Goal: Feedback & Contribution: Contribute content

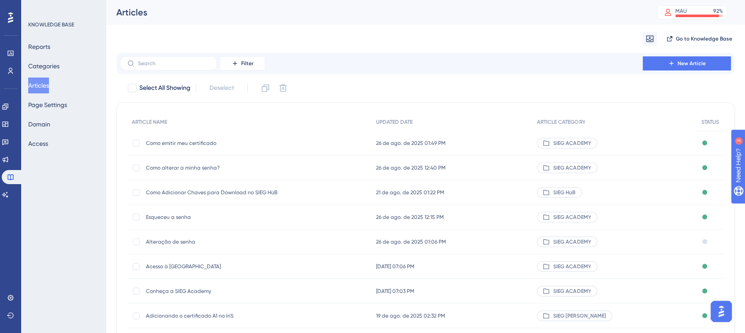
click at [390, 30] on div "Migrate from Go to Knowledge Base" at bounding box center [425, 39] width 618 height 28
click at [443, 32] on div "Migrate from Go to Knowledge Base" at bounding box center [425, 39] width 618 height 28
click at [487, 22] on div "Articles MAU 92 % Click to see add-on and upgrade options" at bounding box center [426, 12] width 640 height 25
click at [394, 40] on div "Migrate from Go to Knowledge Base" at bounding box center [425, 39] width 618 height 28
click at [340, 28] on div "Migrate from Go to Knowledge Base" at bounding box center [425, 39] width 618 height 28
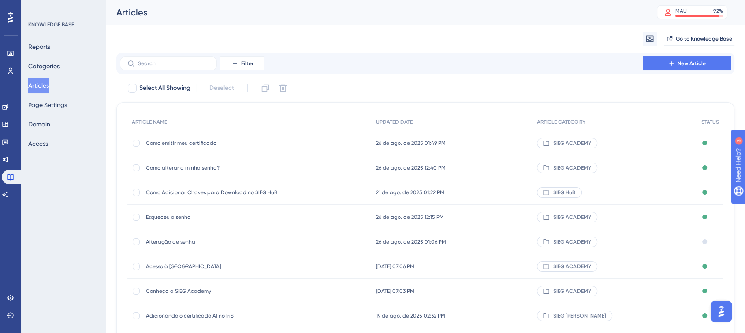
click at [370, 61] on div "Filter New Article" at bounding box center [425, 63] width 611 height 14
click at [328, 33] on div "Migrate from Go to Knowledge Base" at bounding box center [425, 39] width 618 height 28
click at [365, 34] on div "Migrate from Go to Knowledge Base" at bounding box center [425, 39] width 618 height 28
click at [384, 32] on div "Migrate from Go to Knowledge Base" at bounding box center [425, 39] width 618 height 28
click at [49, 79] on button "Articles" at bounding box center [38, 86] width 21 height 16
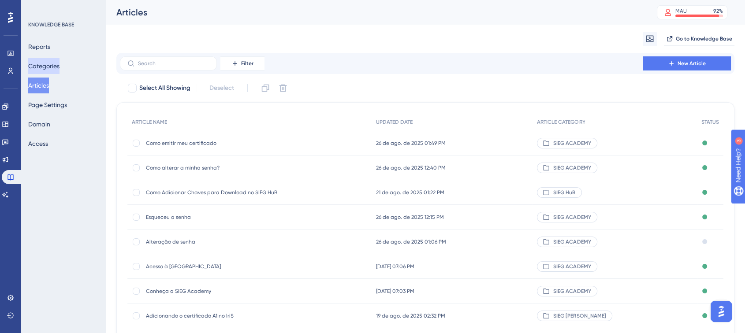
click at [49, 62] on button "Categories" at bounding box center [43, 66] width 31 height 16
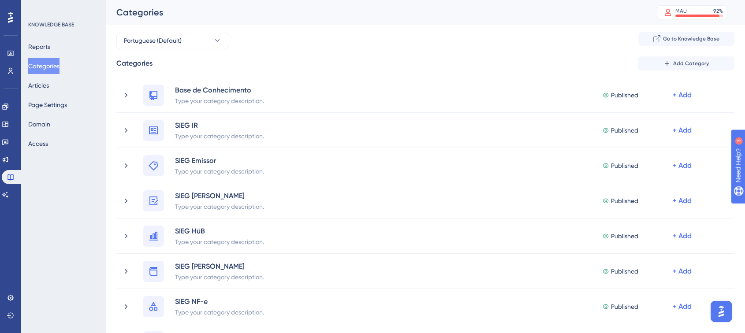
click at [53, 65] on button "Categories" at bounding box center [43, 66] width 31 height 16
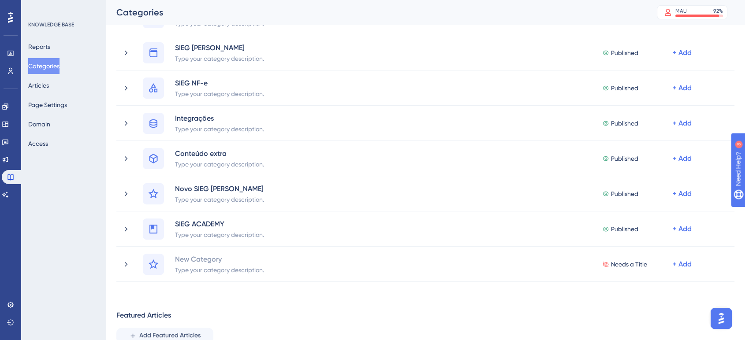
scroll to position [160, 0]
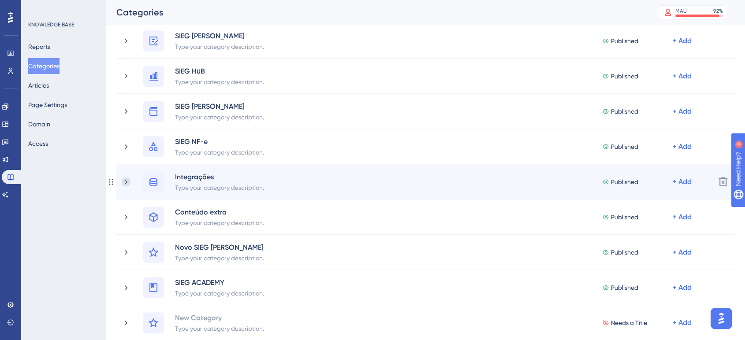
click at [124, 178] on icon at bounding box center [126, 182] width 9 height 9
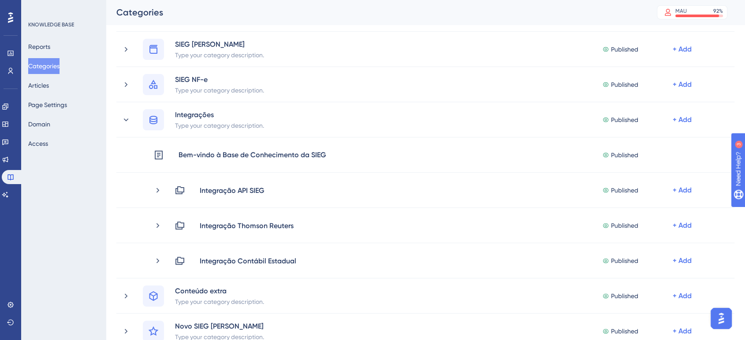
scroll to position [231, 0]
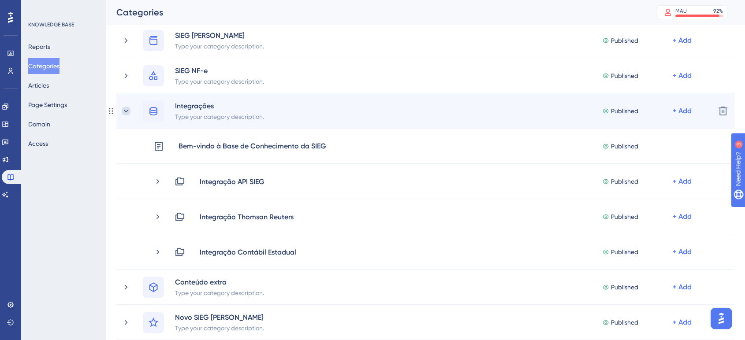
click at [123, 114] on icon at bounding box center [126, 111] width 9 height 9
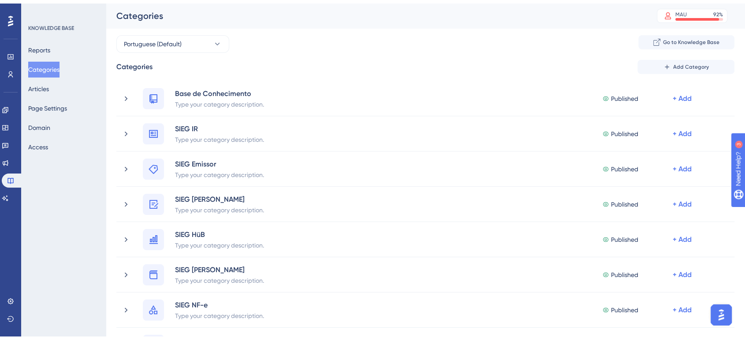
scroll to position [326, 0]
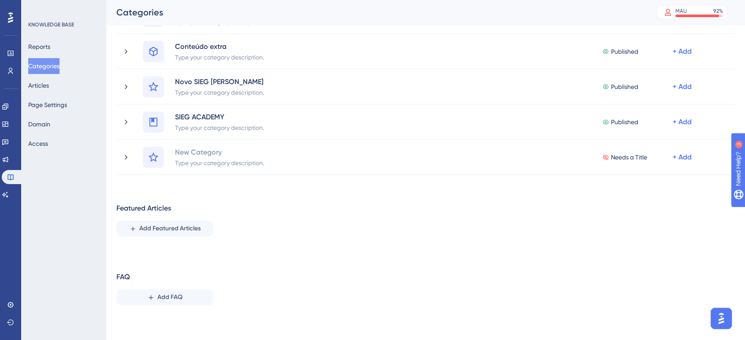
click at [361, 231] on div "Featured Articles Add Featured Articles" at bounding box center [425, 220] width 618 height 34
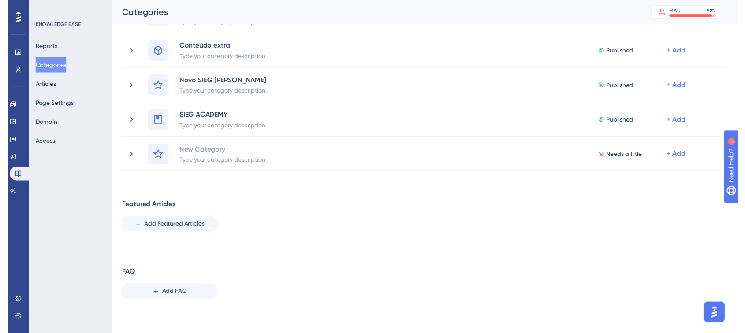
scroll to position [19, 0]
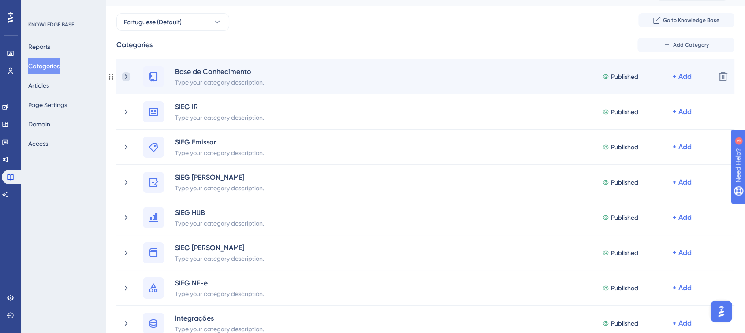
click at [127, 77] on icon at bounding box center [126, 76] width 3 height 5
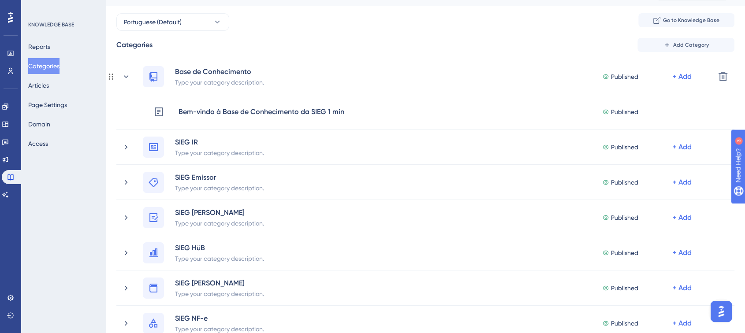
click at [127, 77] on icon at bounding box center [126, 76] width 5 height 3
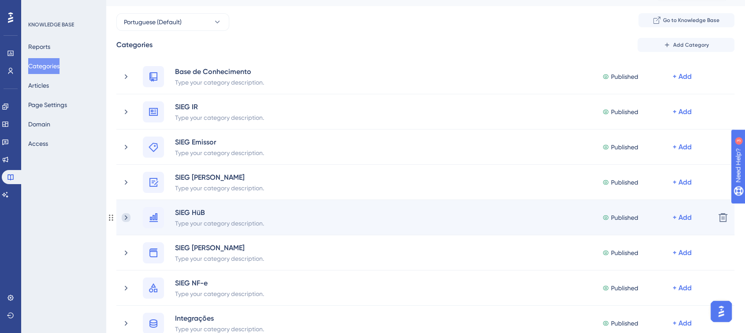
click at [127, 213] on icon at bounding box center [126, 217] width 9 height 9
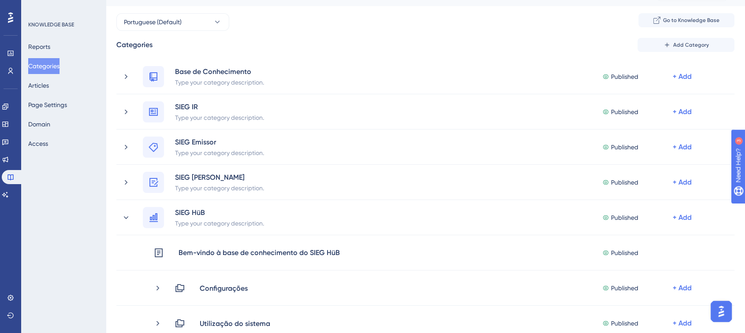
click at [489, 39] on div "Categories Add Category" at bounding box center [425, 45] width 618 height 14
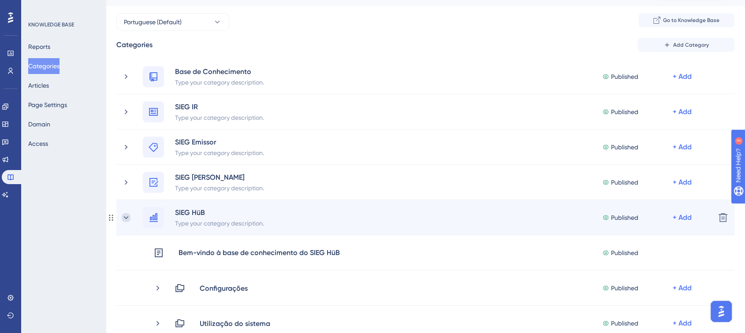
click at [124, 214] on icon at bounding box center [126, 217] width 9 height 9
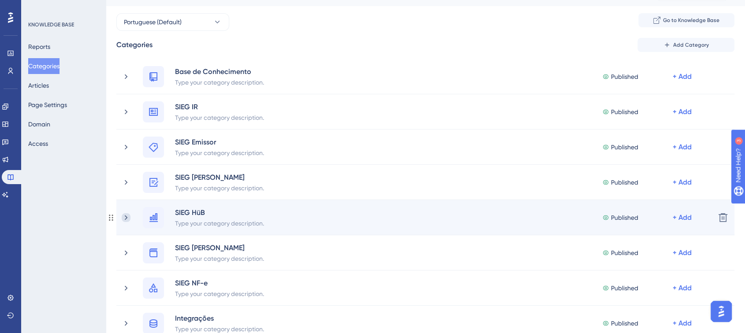
click at [125, 221] on icon at bounding box center [126, 217] width 9 height 9
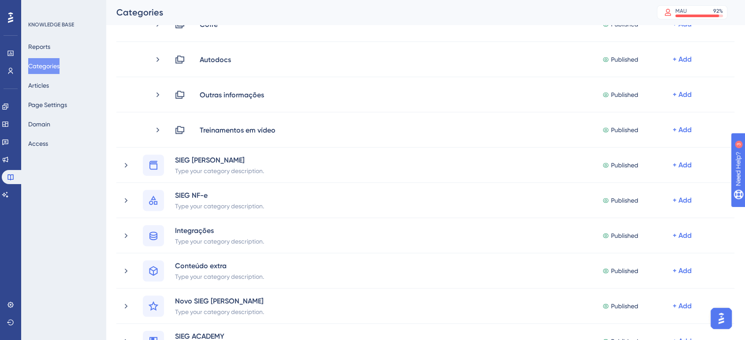
scroll to position [51, 0]
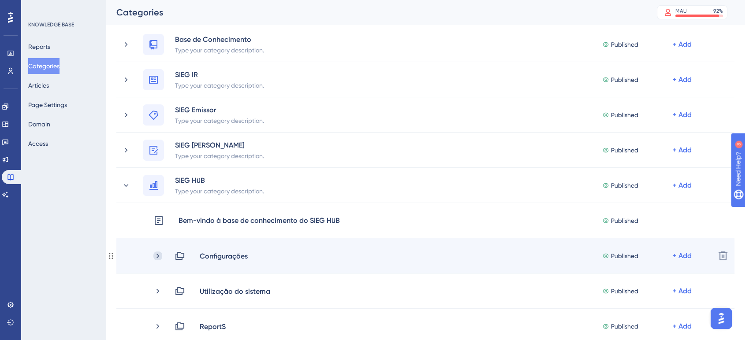
click at [159, 256] on icon at bounding box center [157, 256] width 9 height 9
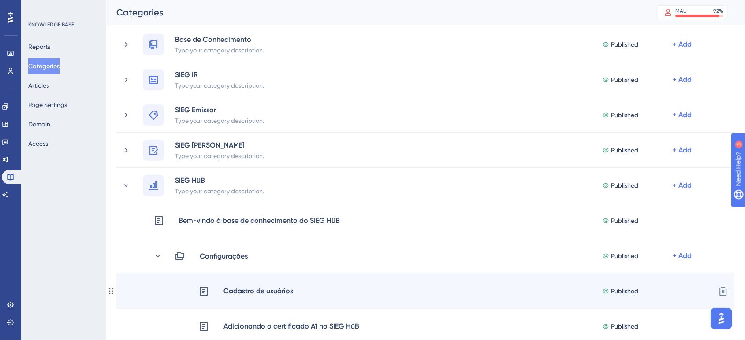
click at [298, 291] on div "Cadastro de usuários Published + Add" at bounding box center [453, 291] width 510 height 11
click at [251, 291] on div "Cadastro de usuários" at bounding box center [258, 291] width 71 height 11
click at [228, 288] on div "Cadastro de usuários" at bounding box center [258, 291] width 71 height 11
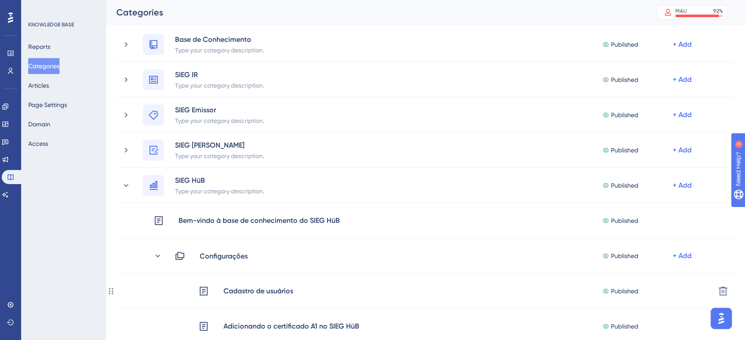
click at [625, 291] on span "Published" at bounding box center [624, 291] width 27 height 11
click at [215, 290] on div "Cadastro de usuários" at bounding box center [245, 291] width 95 height 11
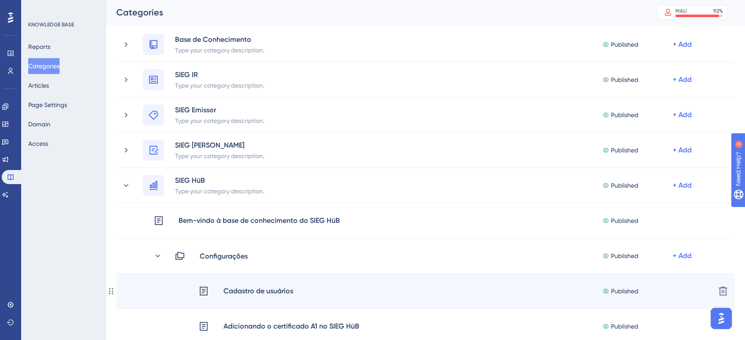
click at [245, 292] on div "Cadastro de usuários" at bounding box center [258, 291] width 71 height 11
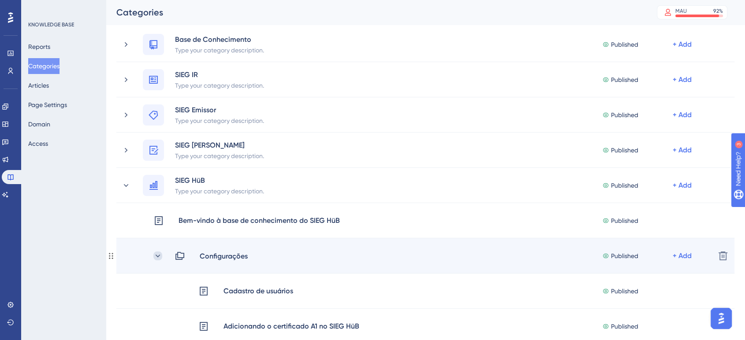
click at [157, 257] on icon at bounding box center [157, 256] width 9 height 9
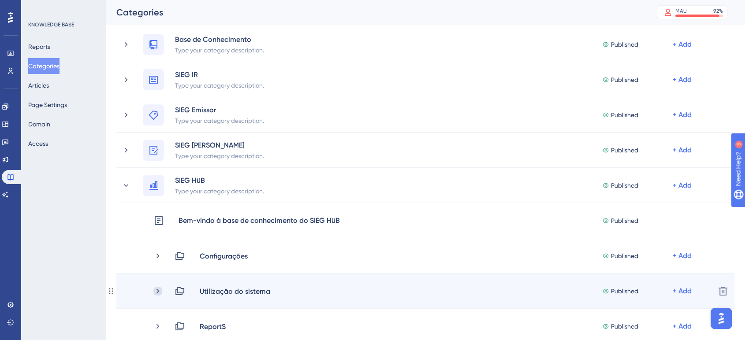
click at [157, 290] on icon at bounding box center [157, 291] width 9 height 9
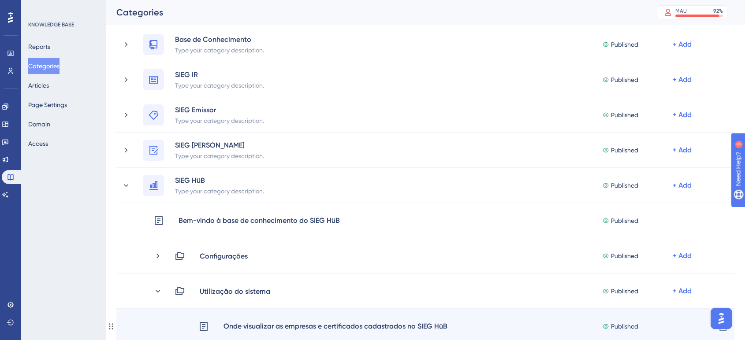
click at [414, 329] on div "Onde visualizar as empresas e certificados cadastrados no SIEG HüB" at bounding box center [335, 326] width 225 height 11
click at [204, 327] on icon at bounding box center [203, 327] width 11 height 11
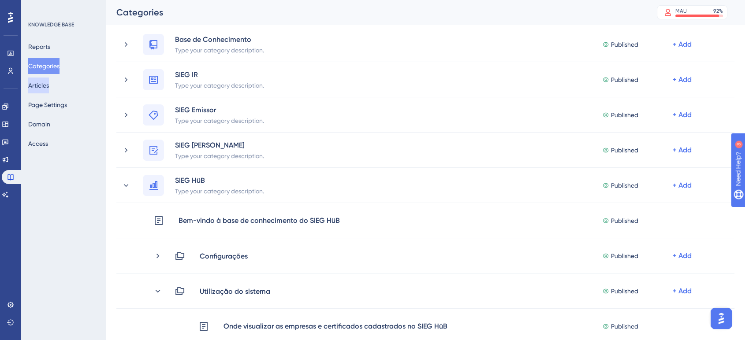
click at [43, 85] on button "Articles" at bounding box center [38, 86] width 21 height 16
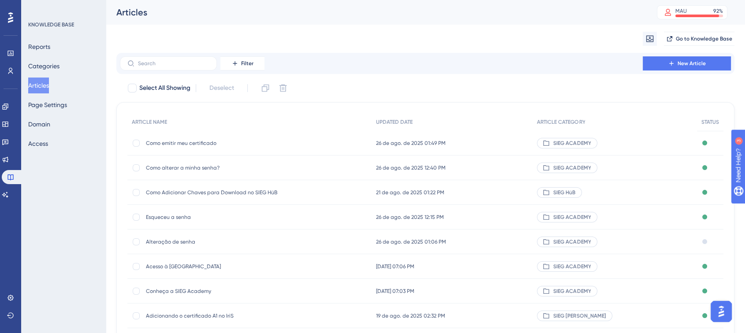
click at [194, 317] on span "Adicionando o certificado A1 no IriS" at bounding box center [216, 316] width 141 height 7
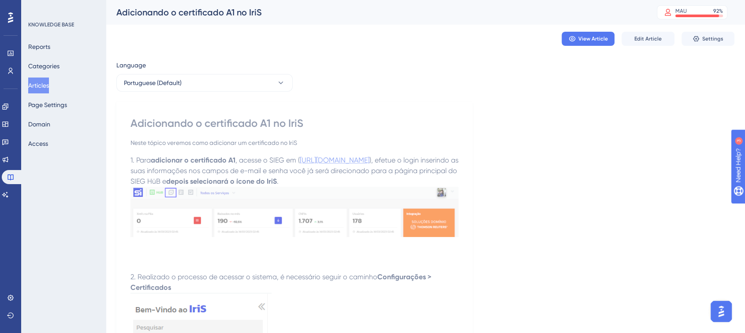
click at [340, 158] on span "https://auth.sieg.com/login" at bounding box center [335, 160] width 70 height 8
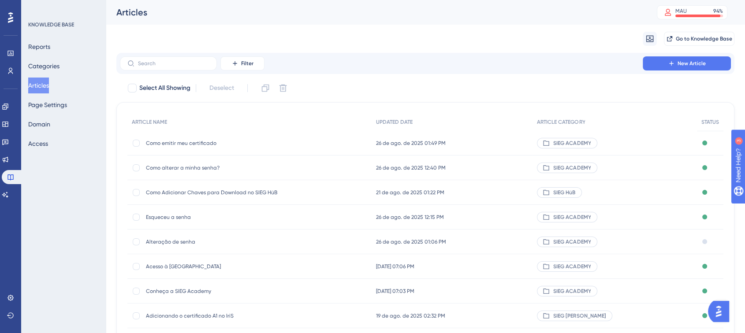
click at [194, 314] on span "Adicionando o certificado A1 no IriS" at bounding box center [216, 316] width 141 height 7
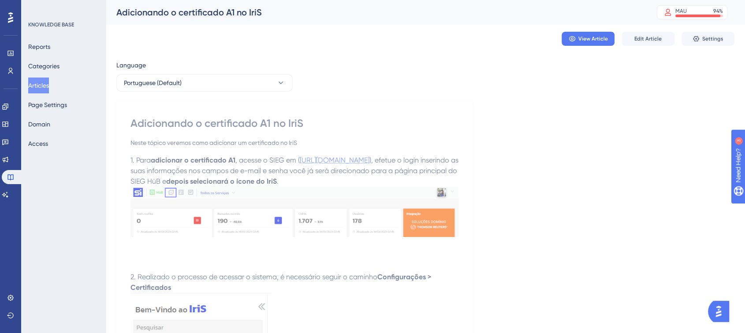
click at [348, 159] on span "[URL][DOMAIN_NAME]" at bounding box center [335, 160] width 70 height 8
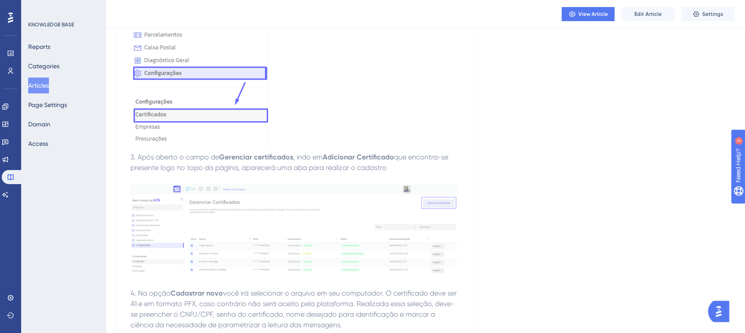
scroll to position [354, 0]
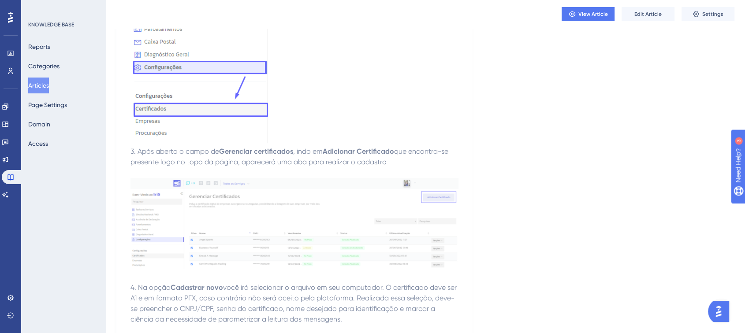
click at [388, 198] on img at bounding box center [295, 223] width 328 height 91
click at [568, 152] on div "Language Portuguese (Default) Adicionando o certificado A1 no IriS Neste tópico…" at bounding box center [425, 257] width 618 height 1110
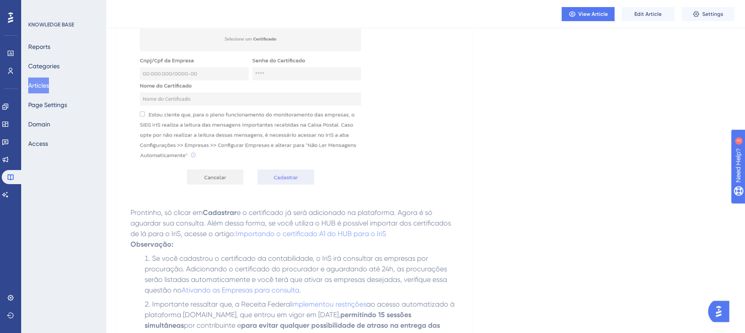
scroll to position [757, 0]
click at [271, 228] on span "Importando o certificado A1 do HUB para o IriS" at bounding box center [311, 232] width 150 height 8
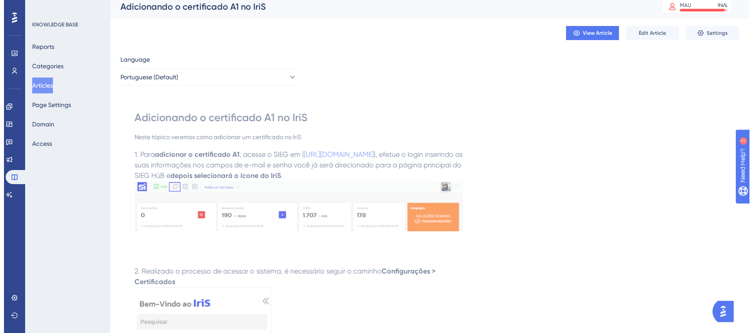
scroll to position [0, 0]
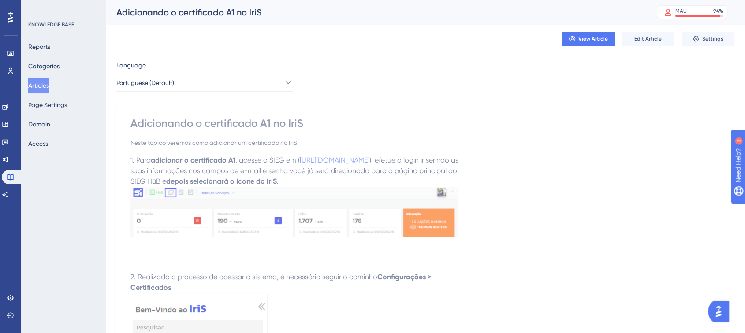
click at [47, 83] on button "Articles" at bounding box center [38, 86] width 21 height 16
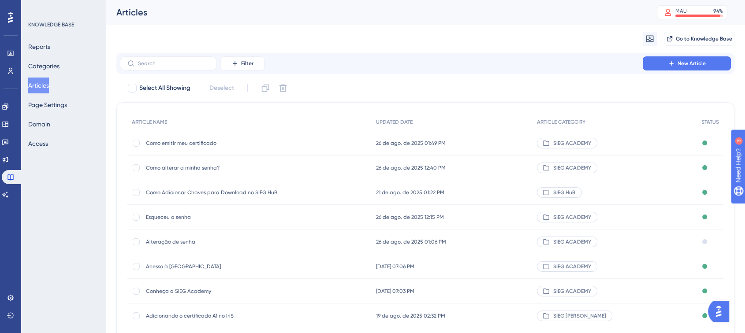
click at [211, 55] on div "Filter New Article" at bounding box center [425, 63] width 618 height 21
click at [209, 60] on input "text" at bounding box center [173, 63] width 71 height 6
paste input "Ativando o acesso ao IriS."
type input "Ativando o acesso ao IriS."
checkbox input "true"
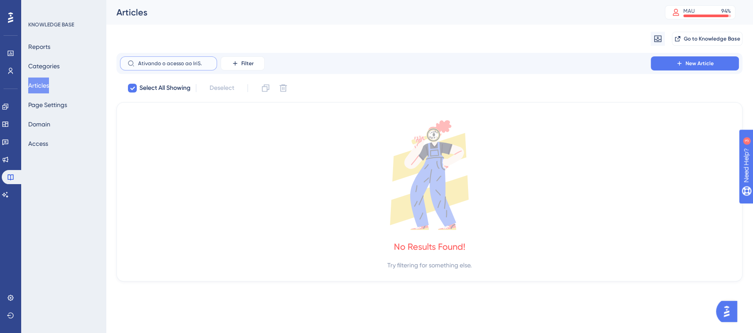
click at [163, 64] on input "Ativando o acesso ao IriS." at bounding box center [173, 63] width 71 height 6
click at [165, 64] on input "Ativando o acesso ao IriS." at bounding box center [173, 63] width 71 height 6
click at [193, 60] on input "acesso ao IriS." at bounding box center [173, 63] width 71 height 6
type input "acesso ao IriS"
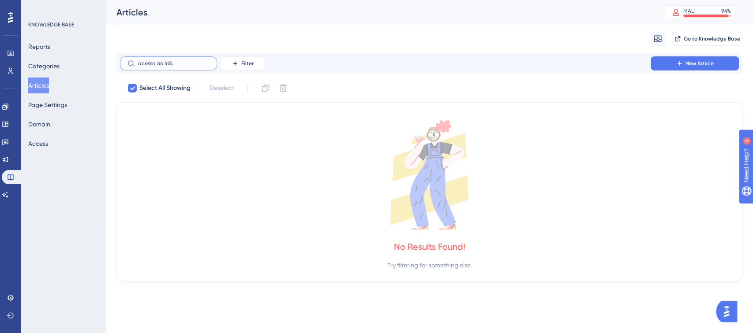
checkbox input "false"
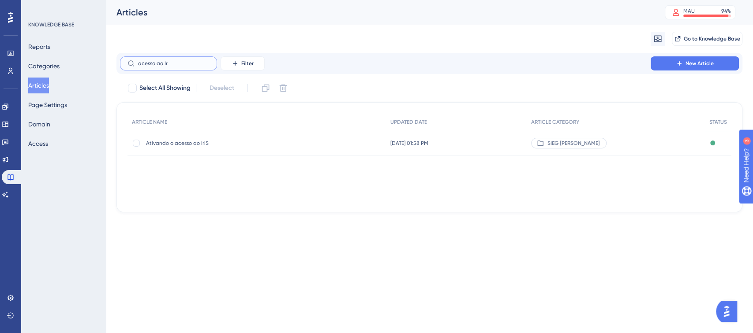
type input "acesso ao Ir"
click at [177, 144] on span "Ativando o acesso ao IriS" at bounding box center [216, 143] width 141 height 7
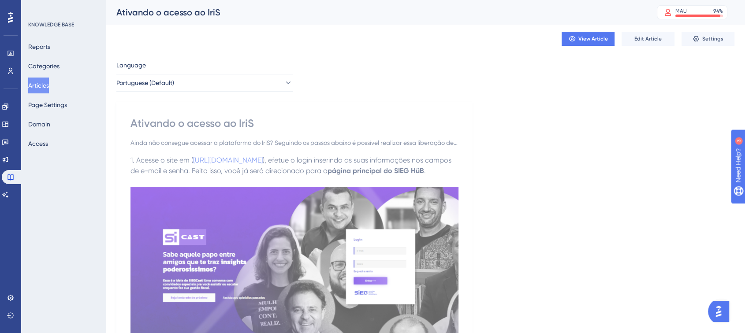
click at [46, 86] on button "Articles" at bounding box center [38, 86] width 21 height 16
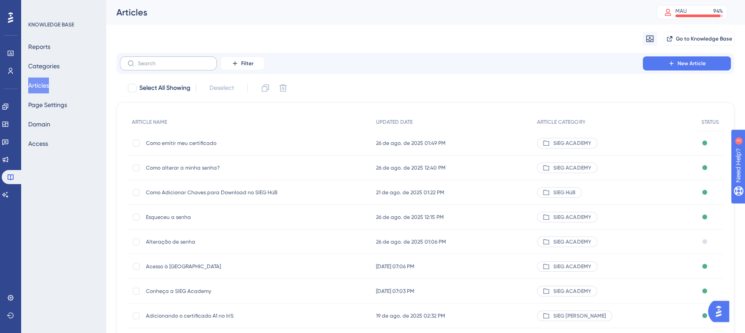
click at [208, 59] on label at bounding box center [168, 63] width 97 height 14
click at [208, 60] on input "text" at bounding box center [173, 63] width 71 height 6
paste input "https://panel.userguiding.com/knowledge-base/articles/detail/526"
type input "https://panel.userguiding.com/knowledge-base/articles/detail/526"
checkbox input "true"
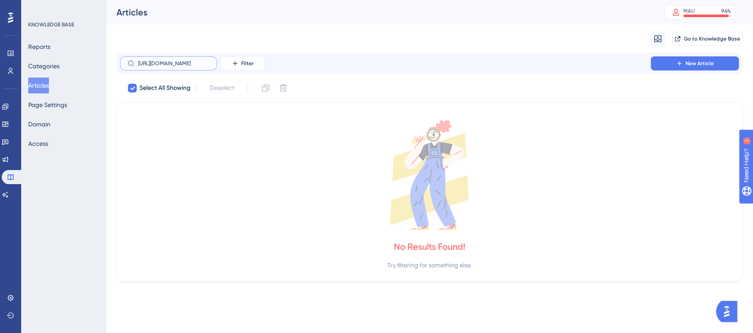
scroll to position [0, 95]
type input "https://panel.userguiding.com/knowledge-base/articles/detail/526"
click at [195, 58] on label "https://panel.userguiding.com/knowledge-base/articles/detail/526" at bounding box center [168, 63] width 97 height 14
click at [195, 60] on input "https://panel.userguiding.com/knowledge-base/articles/detail/526" at bounding box center [173, 63] width 71 height 6
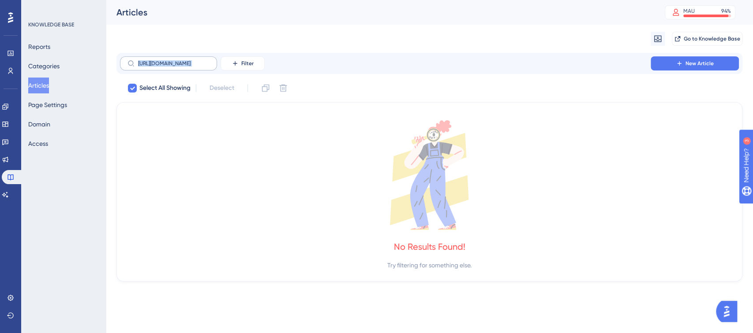
click at [195, 58] on label "https://panel.userguiding.com/knowledge-base/articles/detail/526" at bounding box center [168, 63] width 97 height 14
click at [195, 60] on input "https://panel.userguiding.com/knowledge-base/articles/detail/526" at bounding box center [173, 63] width 71 height 6
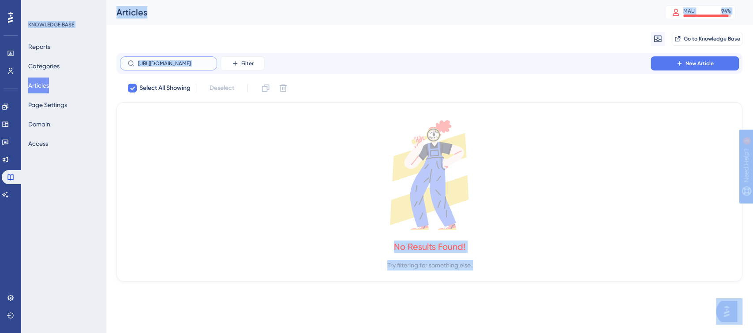
click at [196, 61] on input "https://panel.userguiding.com/knowledge-base/articles/detail/526" at bounding box center [173, 63] width 71 height 6
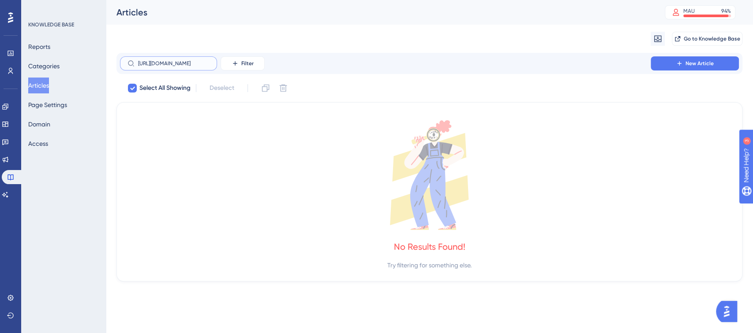
click at [196, 61] on input "https://panel.userguiding.com/knowledge-base/articles/detail/526" at bounding box center [173, 63] width 71 height 6
checkbox input "false"
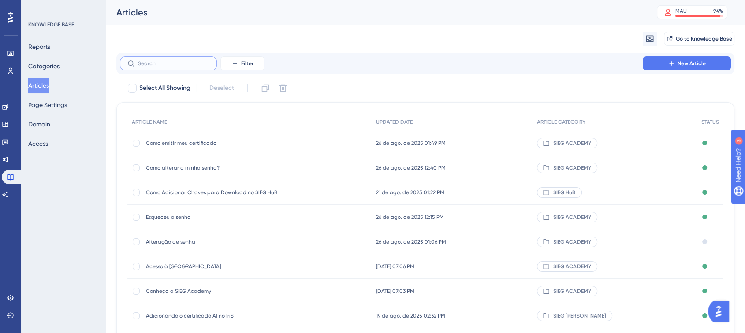
paste input "Importando o certificado A1 do HUB para o IriS"
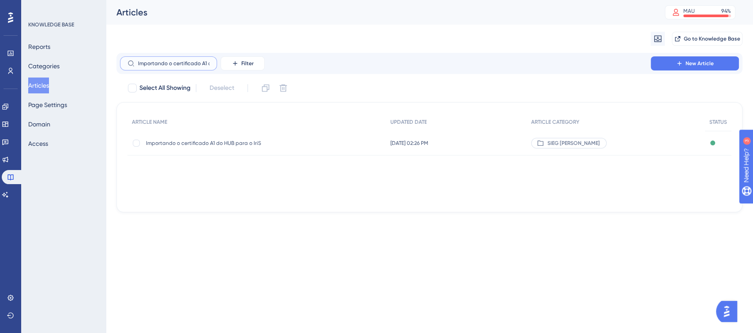
scroll to position [0, 41]
type input "Importando o certificado A1 do HUB para o IriS"
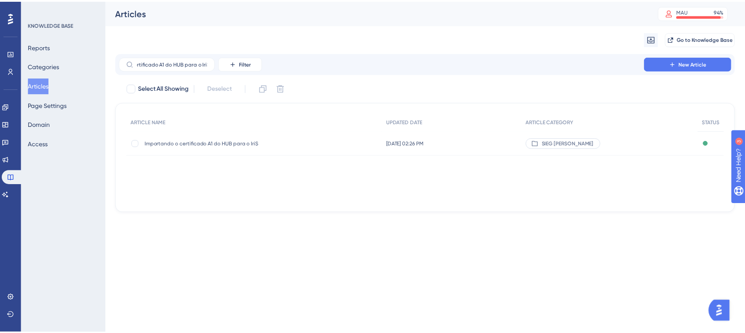
scroll to position [0, 0]
click at [200, 142] on span "Importando o certificado A1 do HUB para o IriS" at bounding box center [216, 143] width 141 height 7
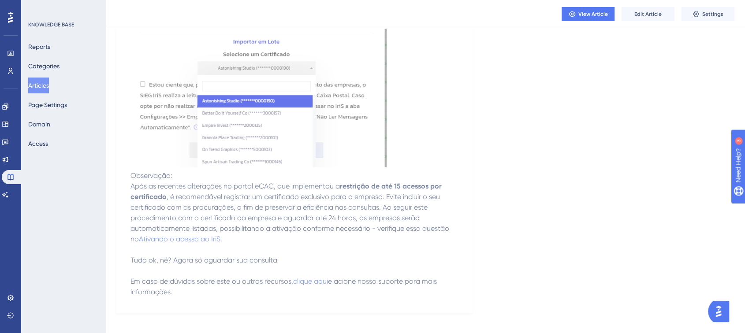
scroll to position [1736, 0]
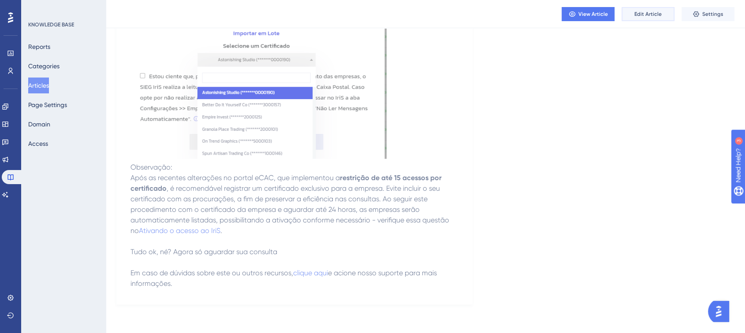
click at [649, 15] on span "Edit Article" at bounding box center [648, 14] width 27 height 7
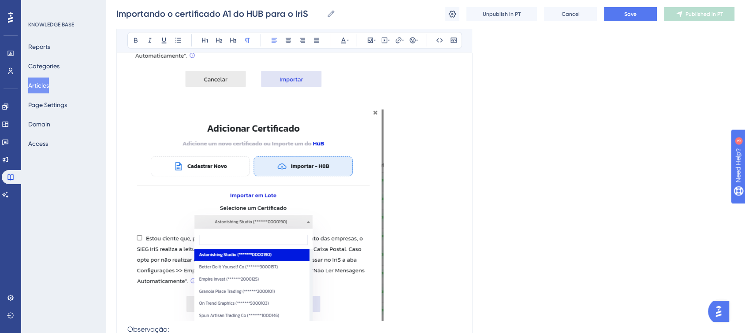
scroll to position [1810, 0]
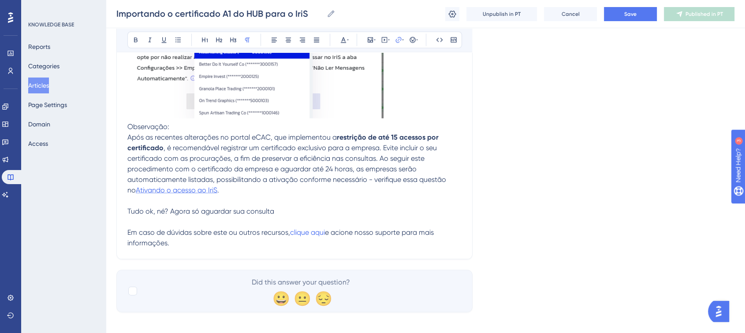
click at [173, 186] on span "Ativando o acesso ao IriS" at bounding box center [177, 190] width 82 height 8
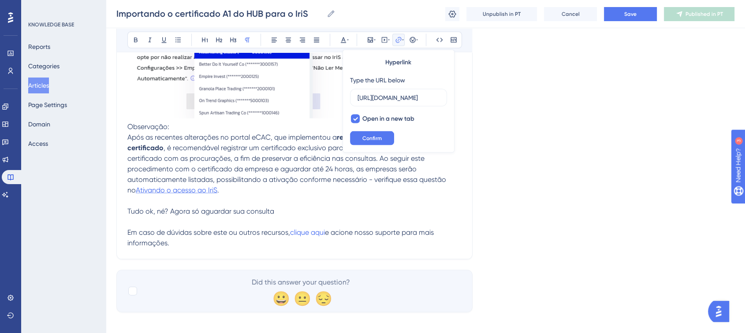
scroll to position [0, 161]
click at [408, 94] on input "https://sieg.movidesk.com/kb/article/356134/ativando-as-empresas-para-consulta" at bounding box center [399, 98] width 82 height 10
click at [389, 98] on input "https://sieg.movidesk.com/kb/article/356134/ativando-as-empresas-para-consulta" at bounding box center [399, 98] width 82 height 10
paste input "https://sieg-solucoes.help.userguiding.com/pt/articles/526-ativando-o-acesso-ao…"
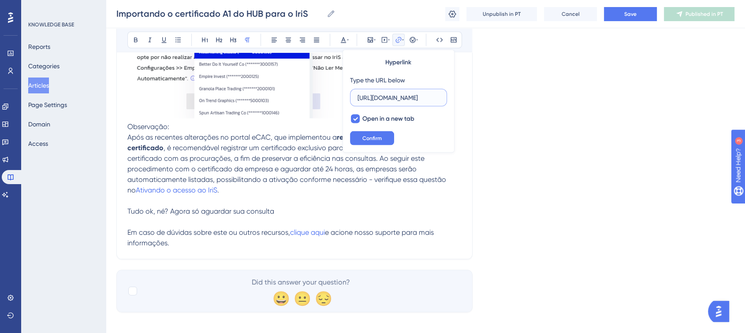
scroll to position [0, 168]
click at [389, 98] on input "https://sieg-solucoes.help.userguiding.com/pt/articles/526-ativando-o-acesso-ao…" at bounding box center [399, 98] width 82 height 10
type input "https://sieg-solucoes.help.userguiding.com/pt/articles/526-ativando-o-acesso-ao…"
click at [374, 139] on span "Confirm" at bounding box center [372, 138] width 19 height 7
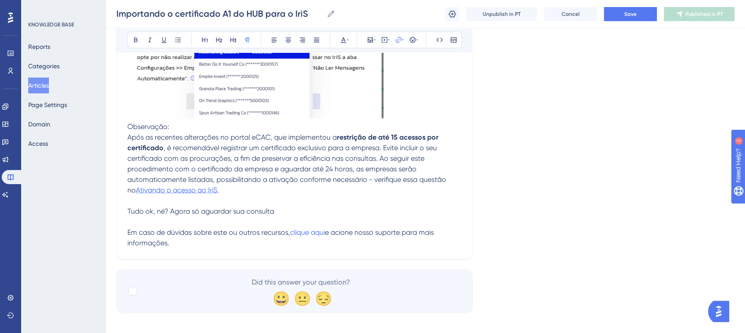
click at [166, 186] on span "Ativando o acesso ao IriS" at bounding box center [177, 190] width 82 height 8
click at [633, 11] on span "Save" at bounding box center [631, 14] width 12 height 7
click at [700, 11] on span "Publish in PT" at bounding box center [704, 14] width 31 height 7
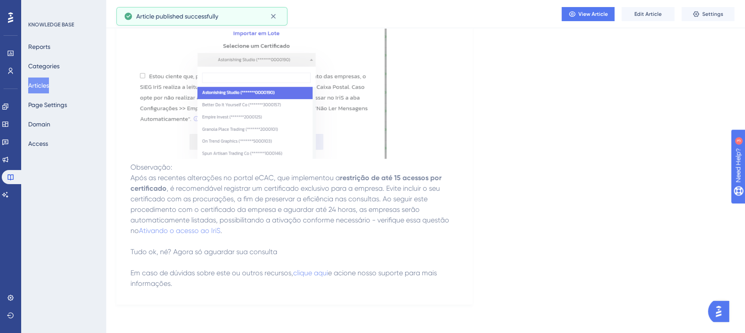
scroll to position [1736, 0]
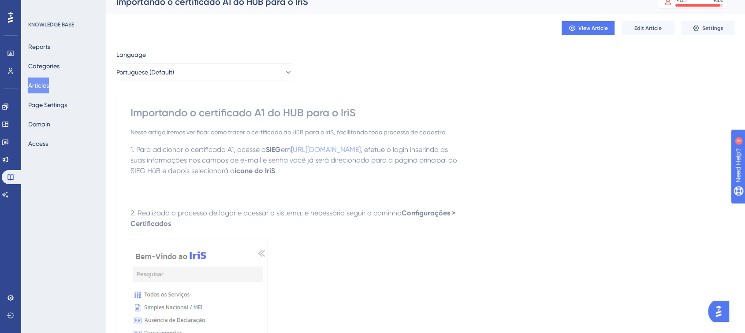
scroll to position [0, 0]
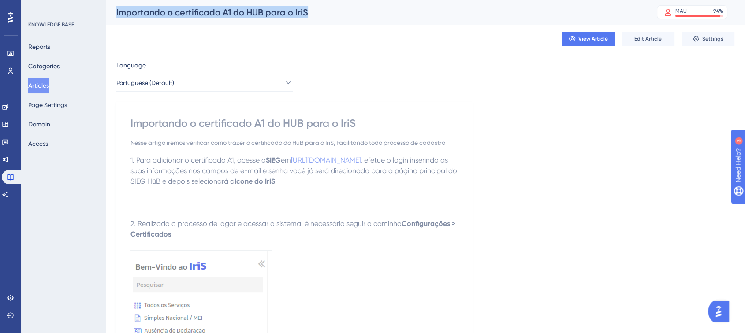
drag, startPoint x: 112, startPoint y: 10, endPoint x: 314, endPoint y: 19, distance: 202.2
click at [314, 19] on div "Importando o certificado A1 do HUB para o IriS MAU 94 % Click to see add-on and…" at bounding box center [426, 12] width 640 height 25
copy div "Importando o certificado A1 do HUB para o IriS"
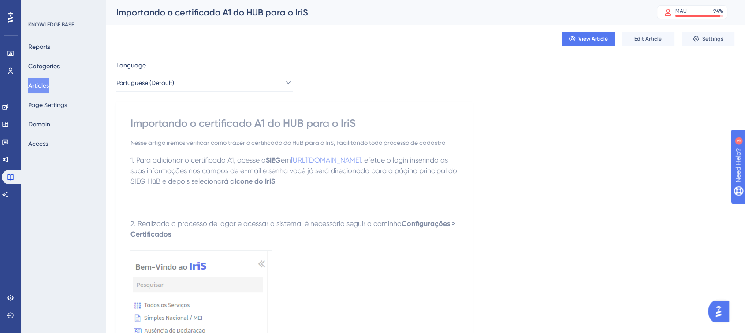
click at [348, 163] on span "https://auth.sieg.com/login" at bounding box center [326, 160] width 70 height 8
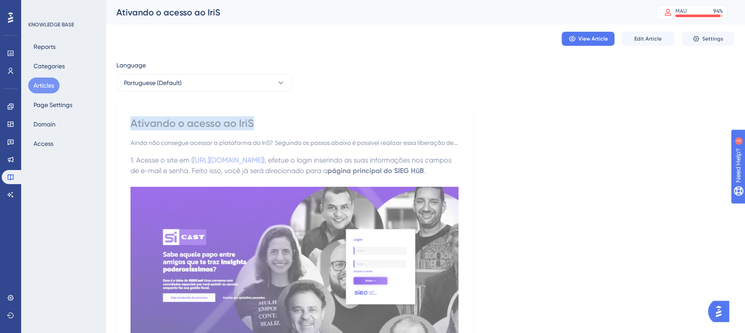
drag, startPoint x: 129, startPoint y: 127, endPoint x: 260, endPoint y: 121, distance: 131.1
copy div "Ativando o acesso ao IriS"
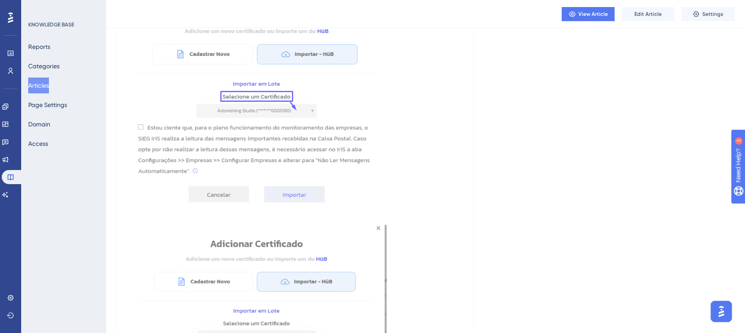
scroll to position [1736, 0]
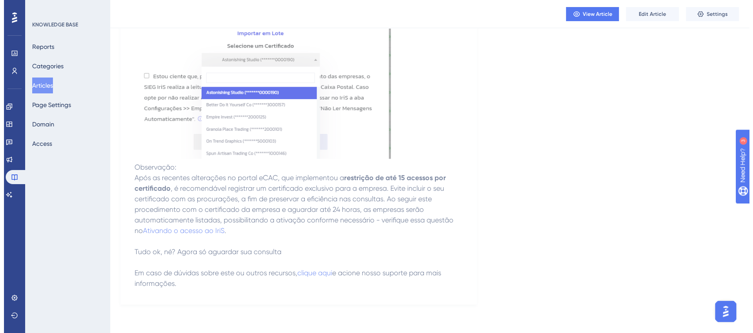
scroll to position [0, 0]
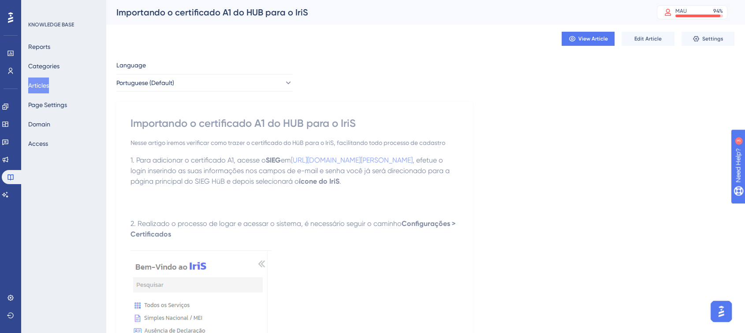
click at [40, 89] on button "Articles" at bounding box center [38, 86] width 21 height 16
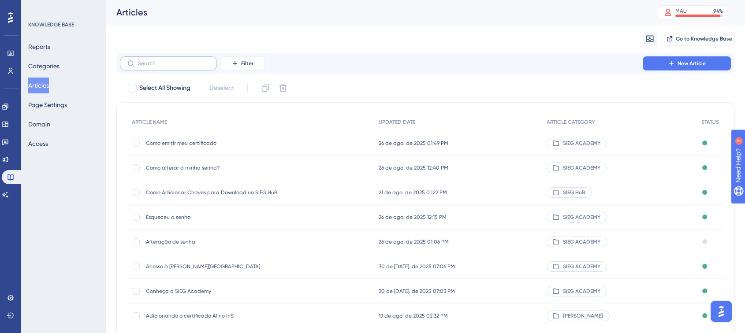
click at [149, 68] on label at bounding box center [168, 63] width 97 height 14
click at [149, 67] on input "text" at bounding box center [173, 63] width 71 height 6
click at [149, 68] on label at bounding box center [168, 63] width 97 height 14
click at [149, 67] on input "text" at bounding box center [173, 63] width 71 height 6
paste input "Download de XMLs em Lote (API)"
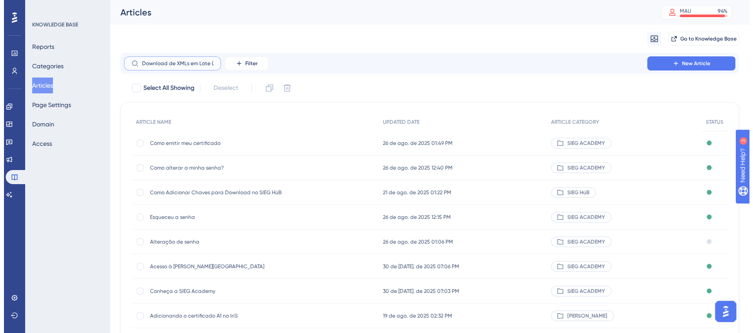
scroll to position [0, 7]
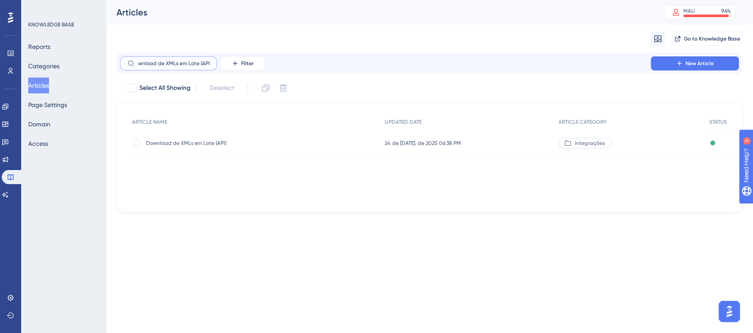
type input "Download de XMLs em Lote (API)"
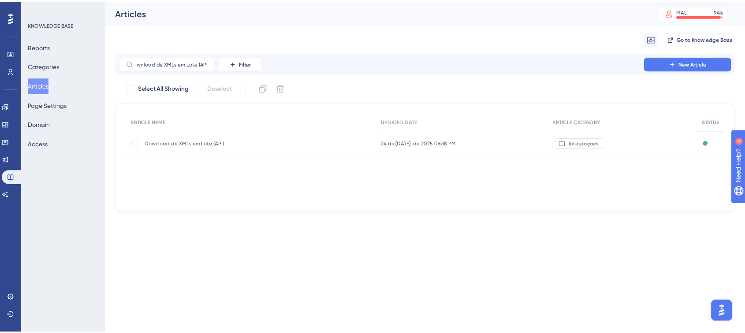
scroll to position [0, 0]
click at [172, 146] on span "Download de XMLs em Lote (API)" at bounding box center [216, 143] width 141 height 7
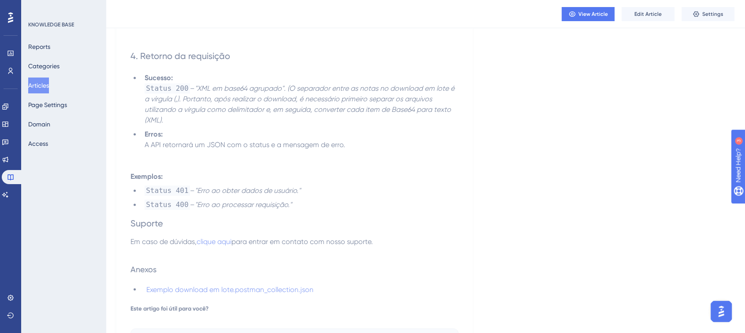
scroll to position [1518, 0]
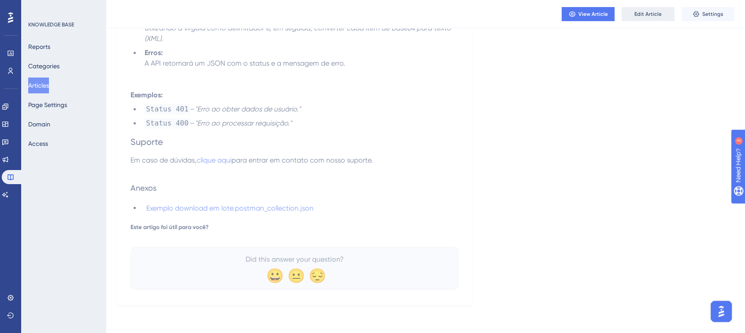
click at [643, 13] on span "Edit Article" at bounding box center [648, 14] width 27 height 7
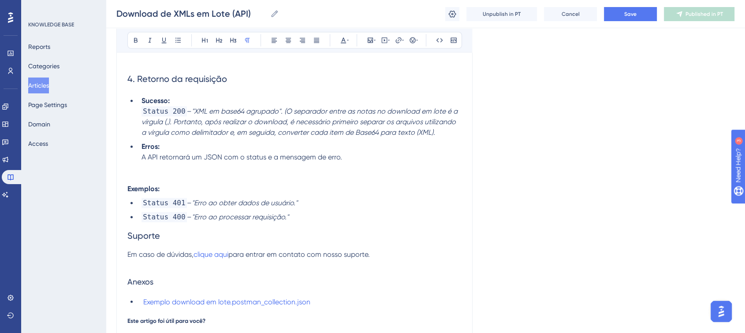
scroll to position [1541, 0]
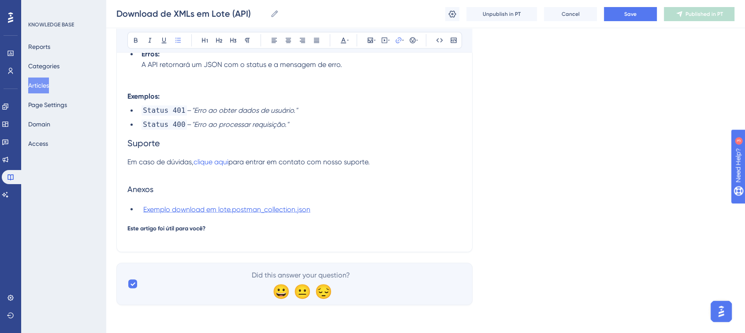
click at [238, 211] on span "Exemplo download em lote.postman_collection.json" at bounding box center [226, 209] width 167 height 8
click at [358, 118] on div at bounding box center [355, 119] width 9 height 9
checkbox input "true"
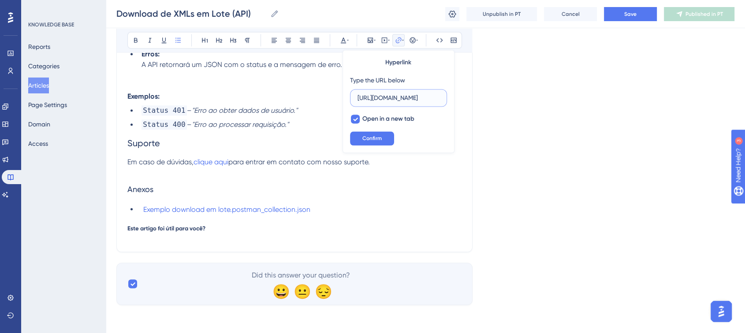
click at [389, 94] on input "https://s3.amazonaws.com/movidesk-files/296FBDC0046E6C24C7EA08944AD8533B?AWSAcc…" at bounding box center [399, 98] width 82 height 10
click at [268, 209] on span "Exemplo download em lote.postman_collection.json" at bounding box center [226, 209] width 167 height 8
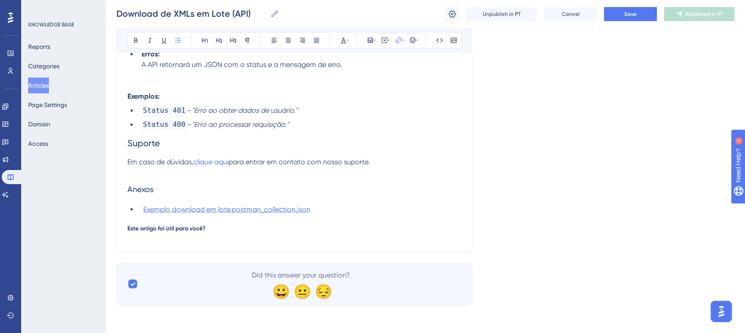
click at [268, 209] on span "Exemplo download em lote.postman_collection.json" at bounding box center [226, 209] width 167 height 8
click at [331, 207] on li "Exemplo download em lote.postman_collection.json" at bounding box center [300, 209] width 324 height 11
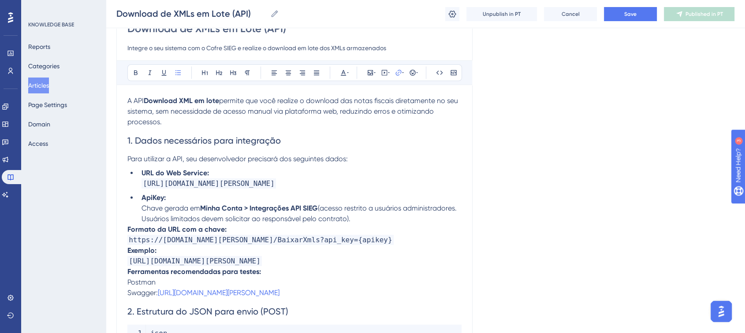
scroll to position [89, 0]
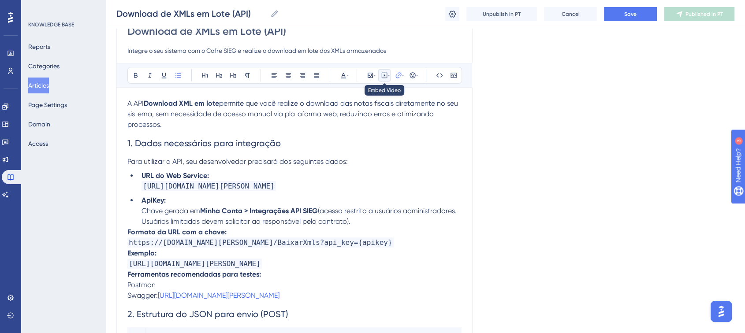
click at [389, 77] on icon at bounding box center [389, 75] width 2 height 7
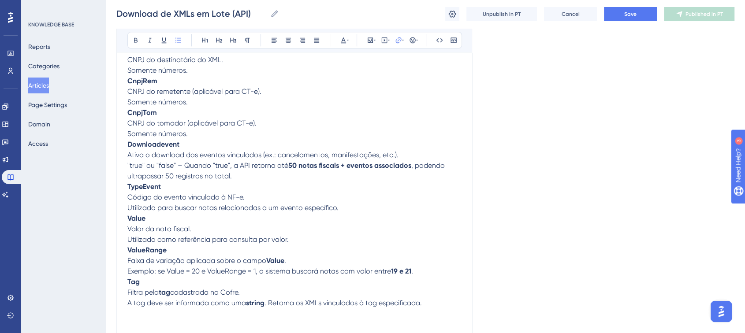
scroll to position [1556, 0]
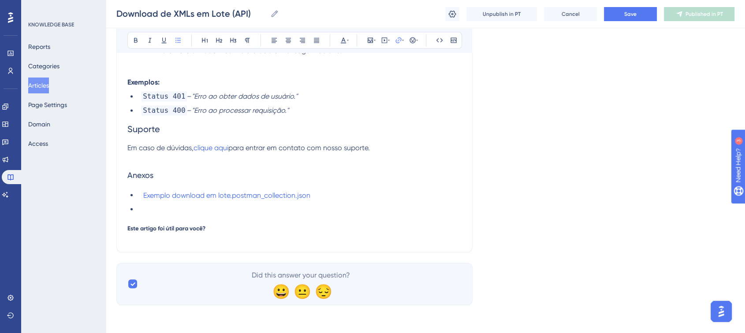
click at [579, 21] on div "Download de XMLs em Lote (API) Download de XMLs em Lote (API) Unpublish in PT C…" at bounding box center [426, 14] width 640 height 28
click at [567, 11] on span "Cancel" at bounding box center [571, 14] width 18 height 7
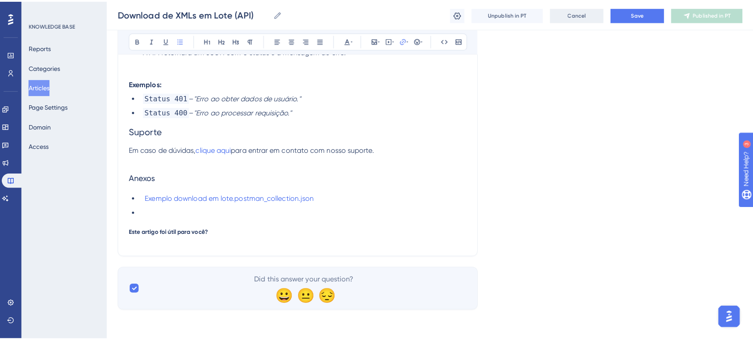
scroll to position [1548, 0]
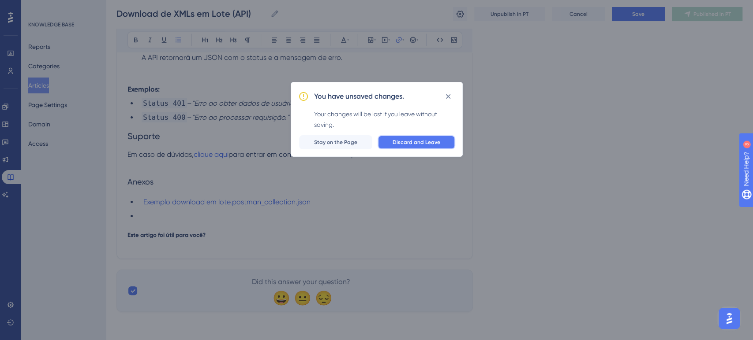
click at [422, 144] on span "Discard and Leave" at bounding box center [417, 142] width 48 height 7
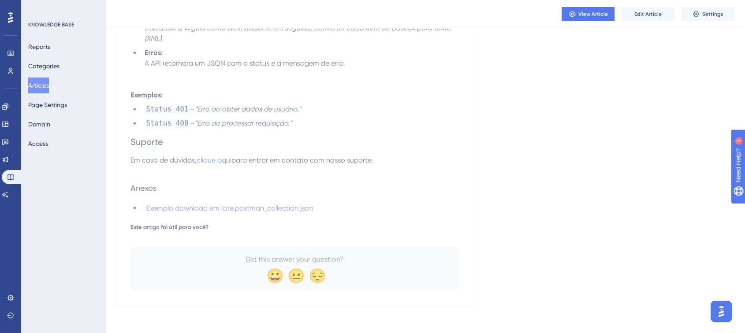
scroll to position [1500, 0]
click at [286, 214] on span "Exemplo download em lote.postman_collection.json" at bounding box center [229, 210] width 167 height 8
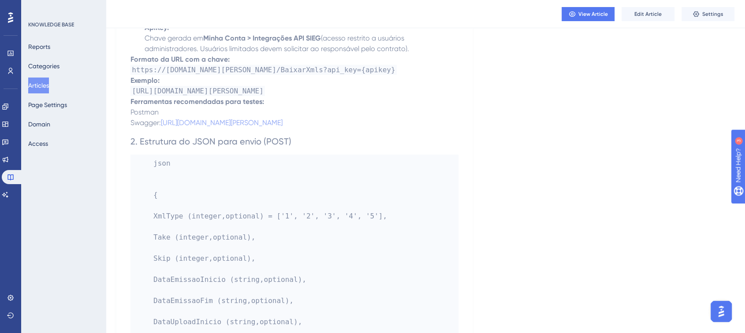
scroll to position [0, 0]
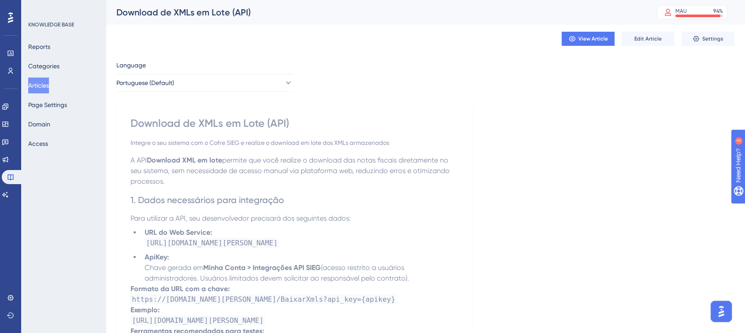
click at [47, 82] on button "Articles" at bounding box center [38, 86] width 21 height 16
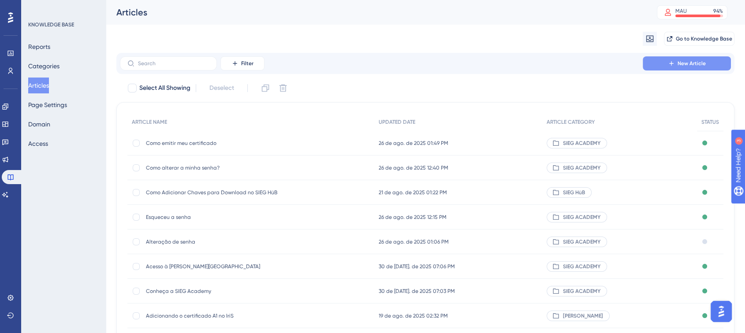
click at [692, 63] on span "New Article" at bounding box center [692, 63] width 28 height 7
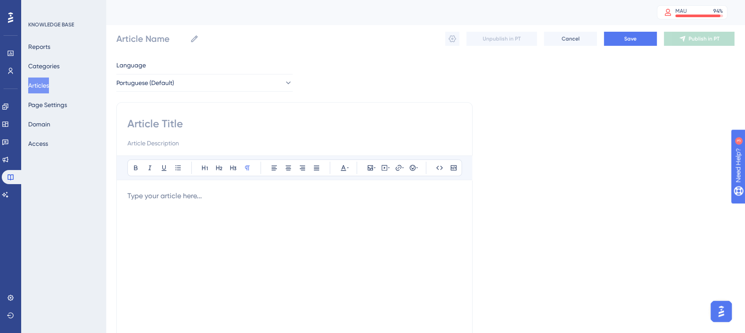
click at [158, 130] on input at bounding box center [294, 124] width 334 height 14
type input "Vi"
type input "Visualizando"
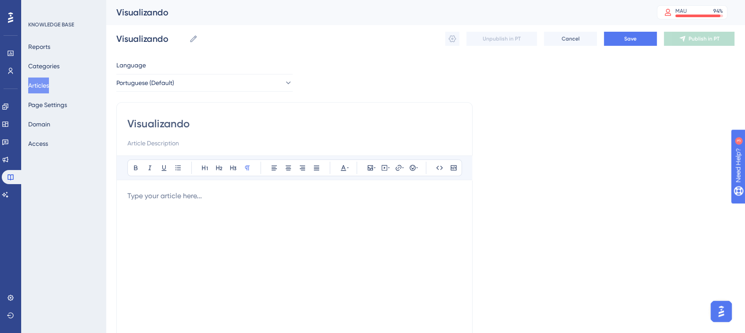
type input "Visualizando á"
type input "Visualizando"
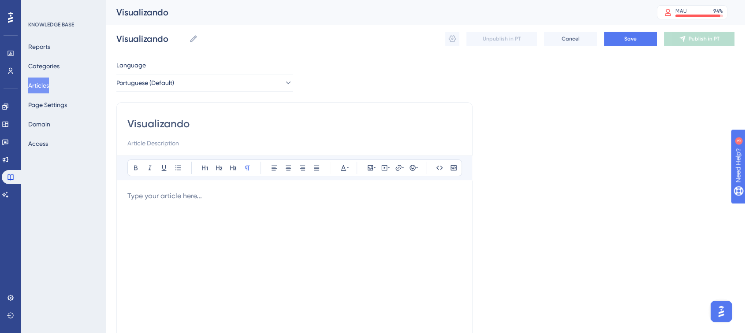
type input "Visualizando"
type input "Visualizando área do"
type input "Visualizando área do cliente"
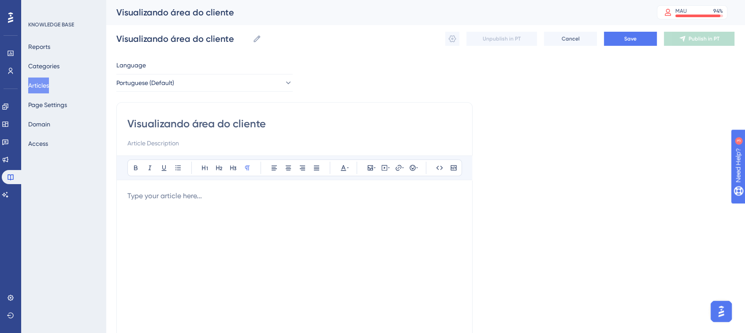
click at [264, 120] on input "Visualizando área do cliente" at bounding box center [294, 124] width 334 height 14
type input "Visualizando área do cliente"
click at [183, 193] on p at bounding box center [294, 196] width 334 height 11
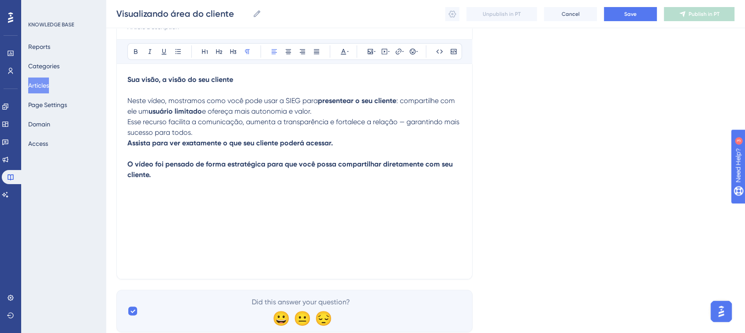
scroll to position [116, 0]
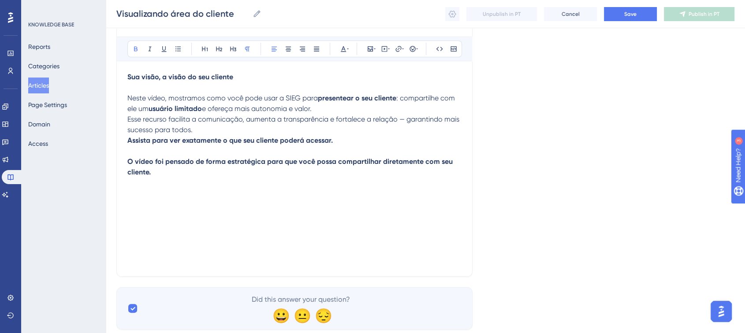
click at [351, 138] on p "Sua visão, a visão do seu cliente Neste vídeo, mostramos como você pode usar a …" at bounding box center [294, 125] width 334 height 106
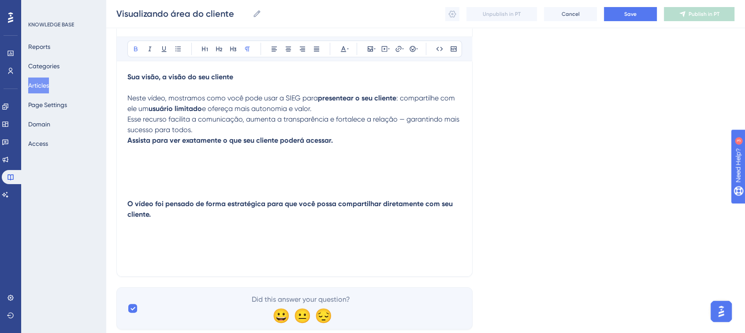
click at [161, 161] on p at bounding box center [294, 162] width 334 height 11
click at [385, 53] on button at bounding box center [384, 49] width 12 height 12
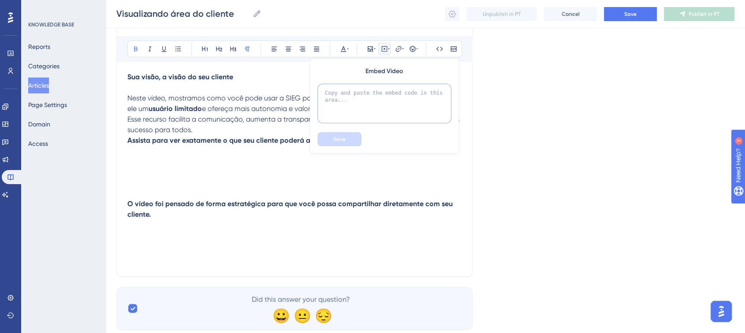
click at [358, 103] on textarea at bounding box center [385, 104] width 134 height 40
drag, startPoint x: 320, startPoint y: 91, endPoint x: 359, endPoint y: 101, distance: 40.1
click at [359, 101] on textarea at bounding box center [385, 104] width 134 height 40
click at [389, 49] on icon at bounding box center [389, 49] width 2 height 1
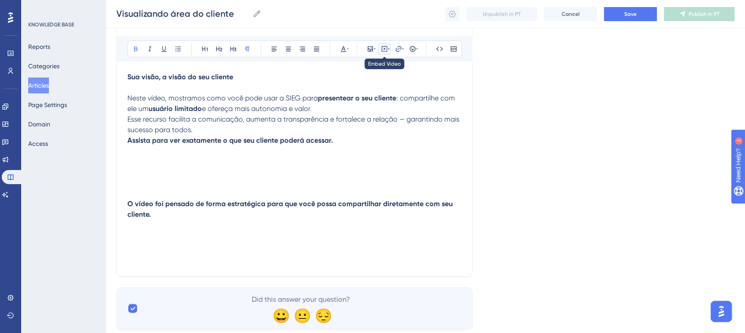
click at [389, 49] on icon at bounding box center [389, 49] width 2 height 1
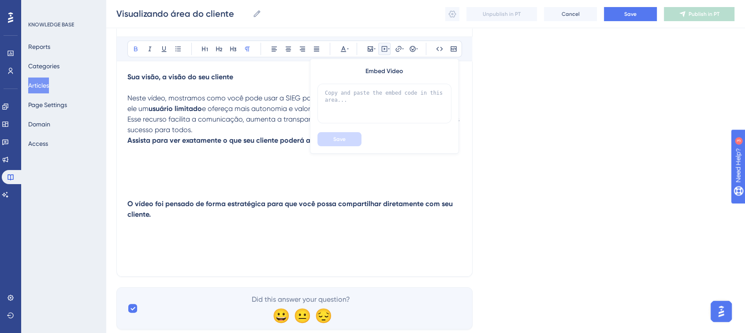
click at [385, 49] on icon at bounding box center [384, 49] width 1 height 2
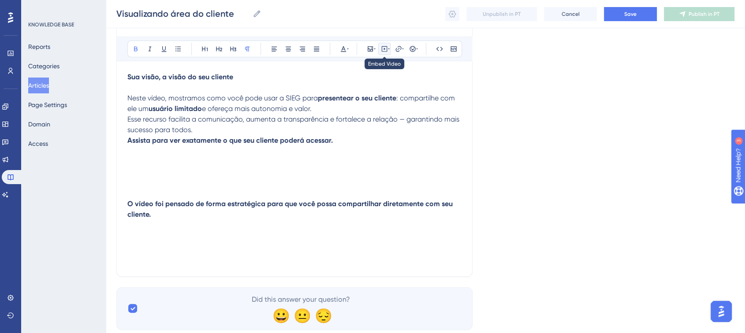
click at [385, 49] on icon at bounding box center [384, 49] width 1 height 2
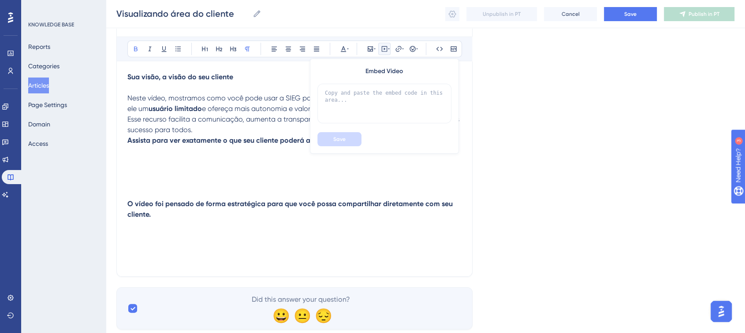
drag, startPoint x: 364, startPoint y: 71, endPoint x: 405, endPoint y: 71, distance: 41.5
click at [405, 71] on div "Embed Video" at bounding box center [385, 71] width 134 height 11
click at [387, 102] on textarea at bounding box center [385, 104] width 134 height 40
click at [368, 100] on textarea at bounding box center [385, 104] width 134 height 40
click at [376, 93] on textarea at bounding box center [385, 104] width 134 height 40
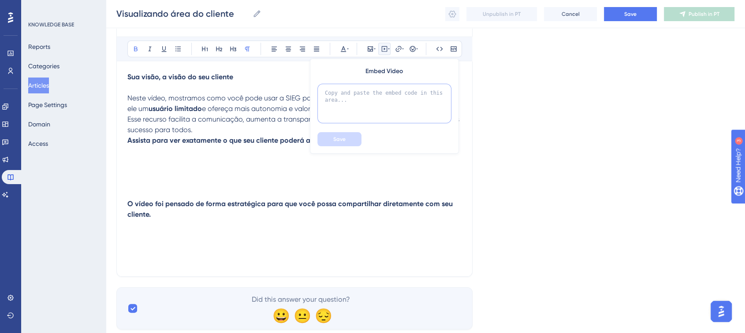
paste textarea "<iframe width="560" height="315" src="https://www.youtube.com/embed/9UKJA7VWsiw…"
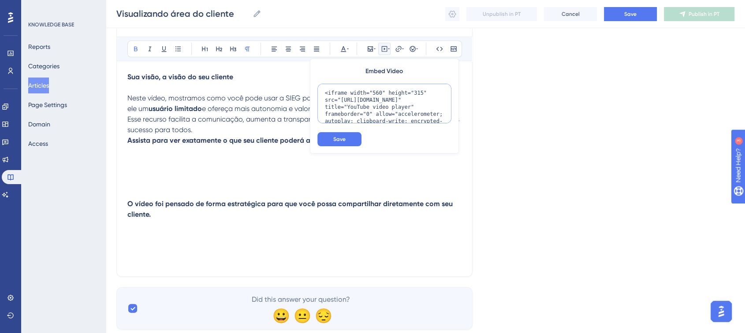
scroll to position [36, 0]
type textarea "<iframe width="560" height="315" src="https://www.youtube.com/embed/9UKJA7VWsiw…"
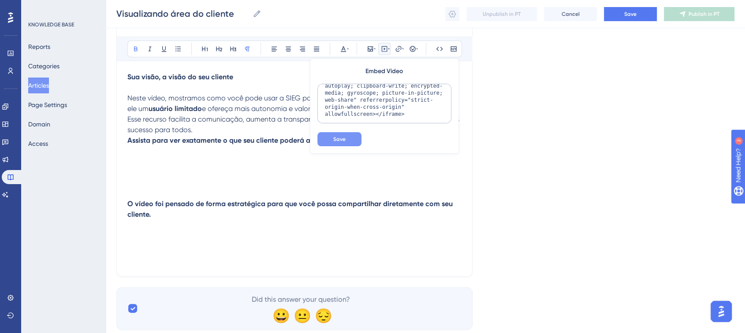
click at [328, 142] on button "Save" at bounding box center [340, 139] width 44 height 14
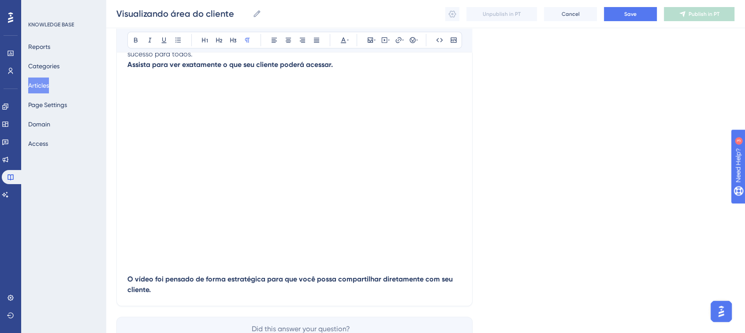
scroll to position [203, 0]
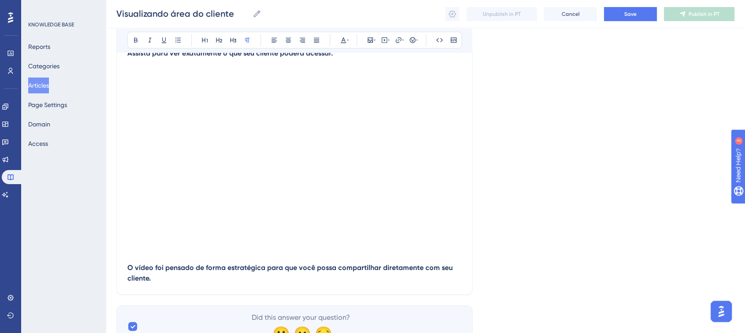
click at [126, 266] on div "Visualizando área do cliente Bold Italic Underline Bullet Point Heading 1 Headi…" at bounding box center [294, 95] width 356 height 399
click at [128, 269] on strong "O vídeo foi pensado de forma estratégica para que você possa compartilhar diret…" at bounding box center [290, 273] width 327 height 19
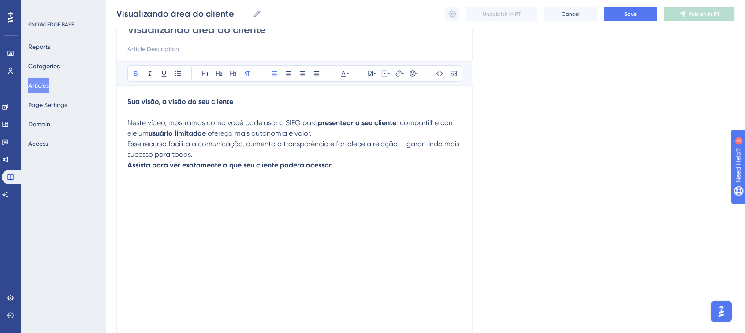
scroll to position [89, 0]
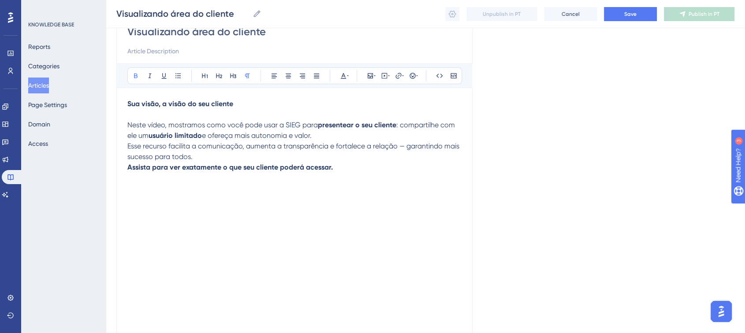
click at [147, 182] on p at bounding box center [294, 178] width 334 height 11
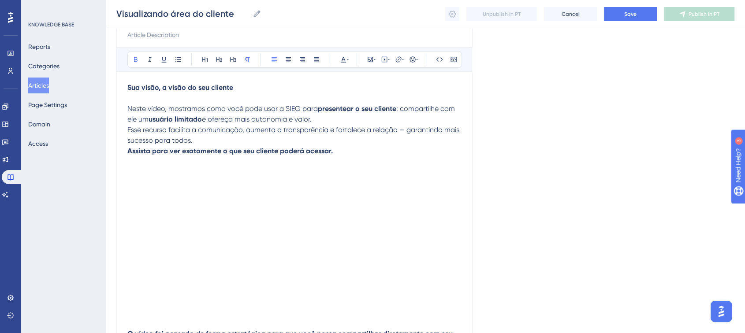
scroll to position [216, 0]
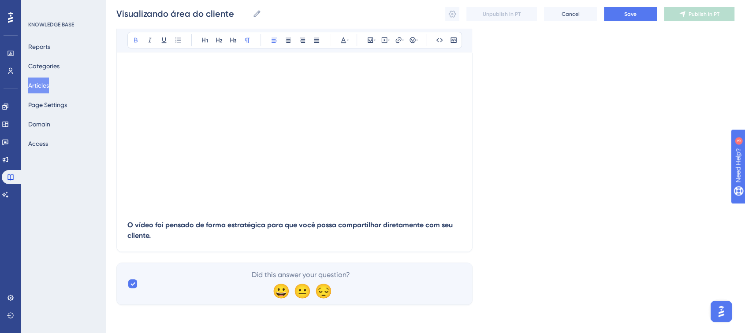
click at [129, 221] on strong "O vídeo foi pensado de forma estratégica para que você possa compartilhar diret…" at bounding box center [290, 230] width 327 height 19
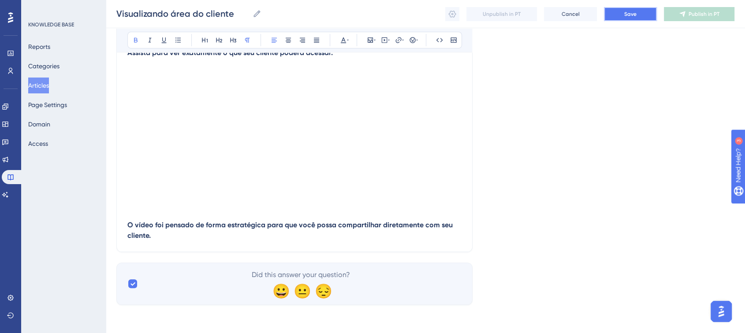
click at [645, 12] on button "Save" at bounding box center [630, 14] width 53 height 14
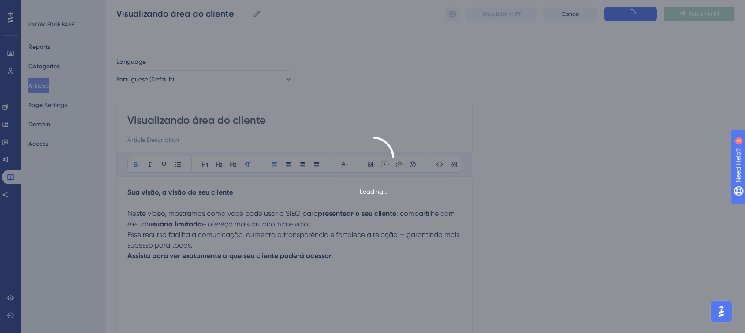
type input "Visualizando área do cliente"
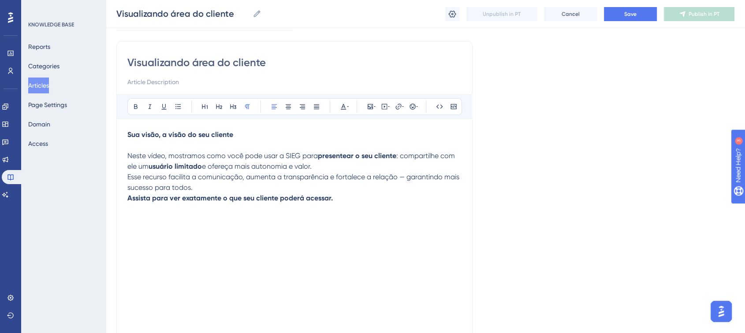
scroll to position [57, 0]
click at [318, 161] on strong "presentear o seu cliente" at bounding box center [357, 157] width 79 height 8
click at [289, 161] on span "Neste vídeo, mostramos como você pode usar a SIEG para" at bounding box center [222, 157] width 191 height 8
click at [150, 170] on strong "usuário limitado" at bounding box center [175, 167] width 53 height 8
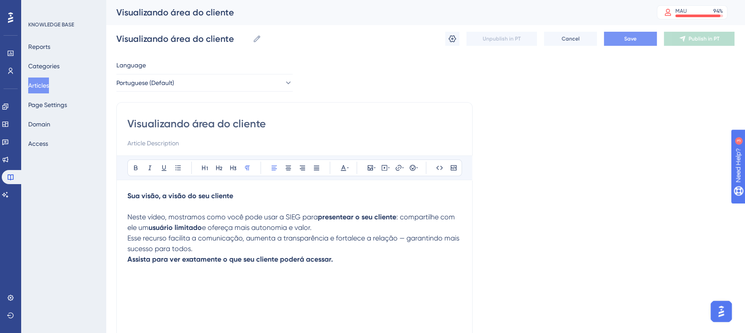
click at [639, 38] on button "Save" at bounding box center [630, 39] width 53 height 14
click at [458, 42] on button at bounding box center [452, 39] width 14 height 14
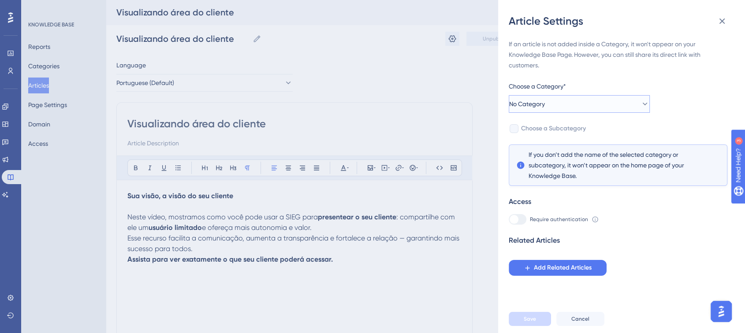
click at [633, 108] on button "No Category" at bounding box center [579, 104] width 141 height 18
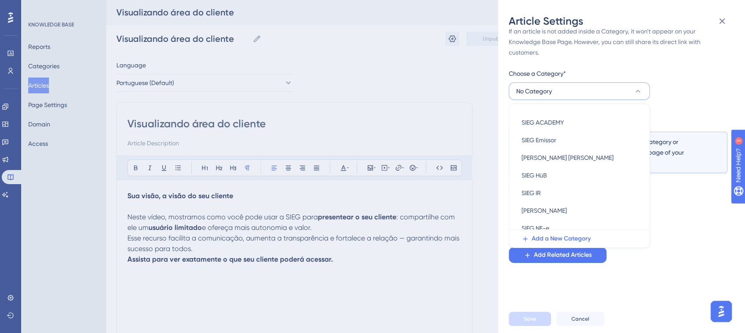
scroll to position [91, 0]
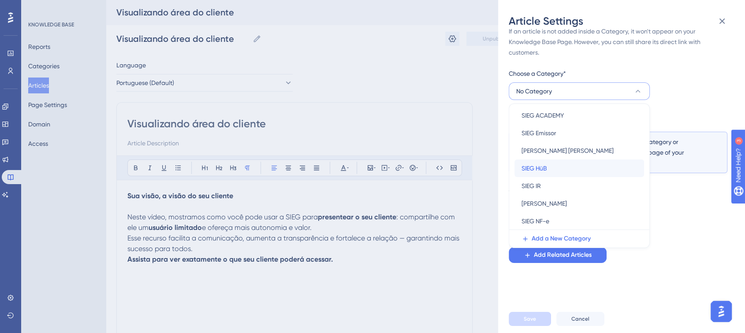
click at [537, 164] on span "SIEG HüB" at bounding box center [535, 168] width 26 height 11
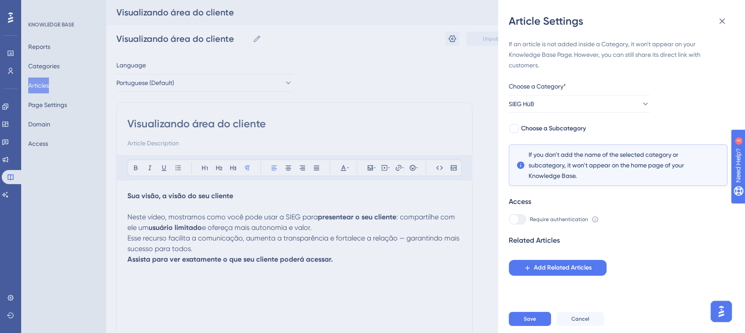
scroll to position [0, 0]
click at [515, 130] on div at bounding box center [514, 128] width 9 height 9
checkbox input "true"
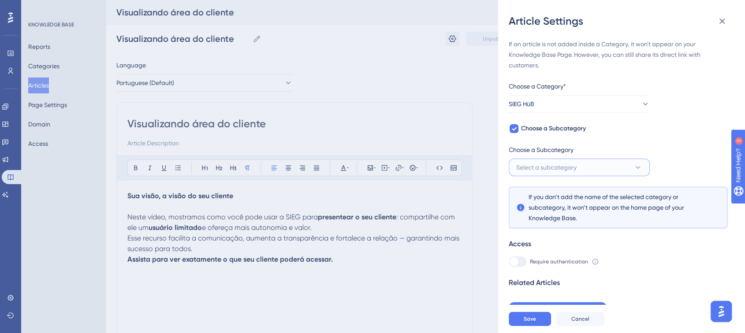
click at [636, 165] on icon at bounding box center [638, 167] width 9 height 9
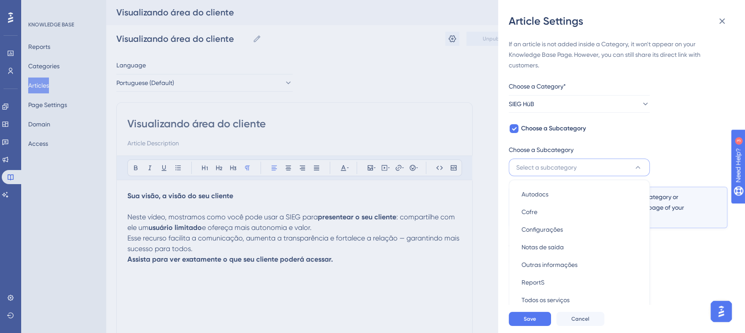
scroll to position [23, 0]
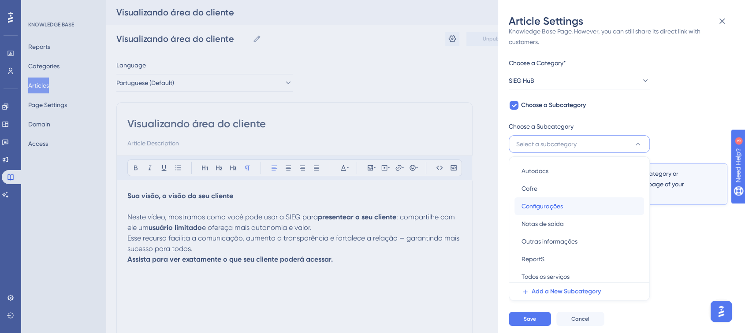
click at [561, 204] on span "Configurações" at bounding box center [542, 206] width 41 height 11
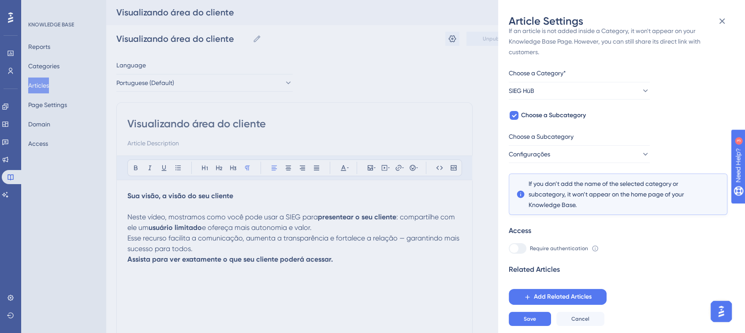
scroll to position [6, 0]
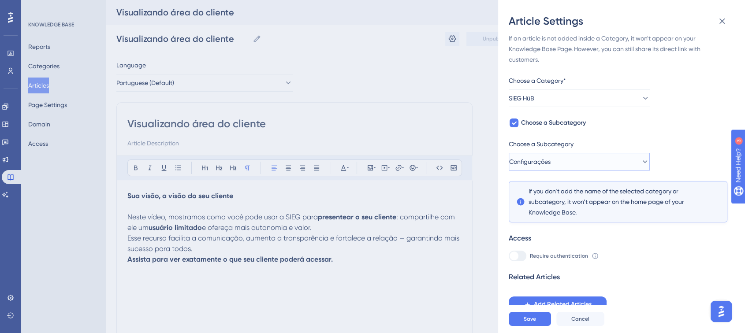
click at [632, 161] on button "Configurações" at bounding box center [579, 162] width 141 height 18
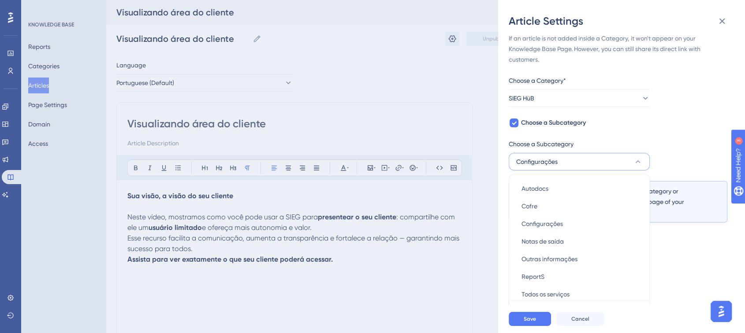
scroll to position [23, 0]
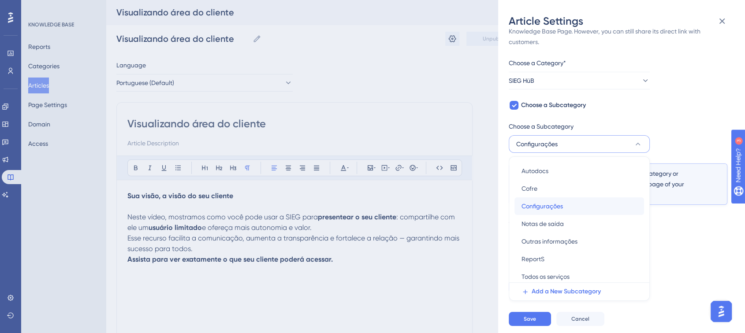
click at [589, 209] on div "Configurações Configurações" at bounding box center [580, 207] width 116 height 18
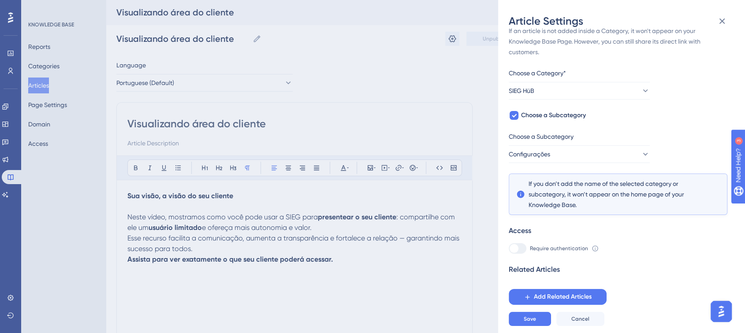
scroll to position [6, 0]
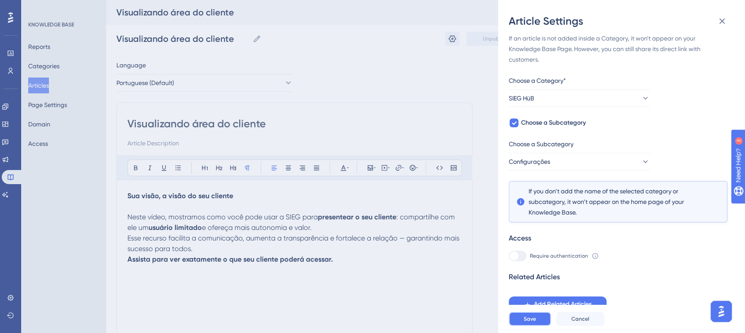
click at [527, 321] on button "Save" at bounding box center [530, 319] width 42 height 14
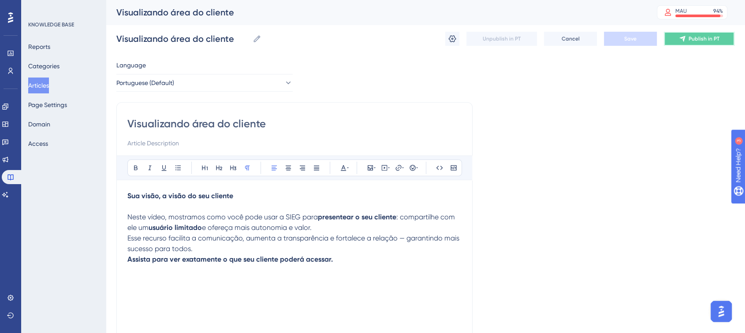
click at [696, 39] on span "Publish in PT" at bounding box center [704, 38] width 31 height 7
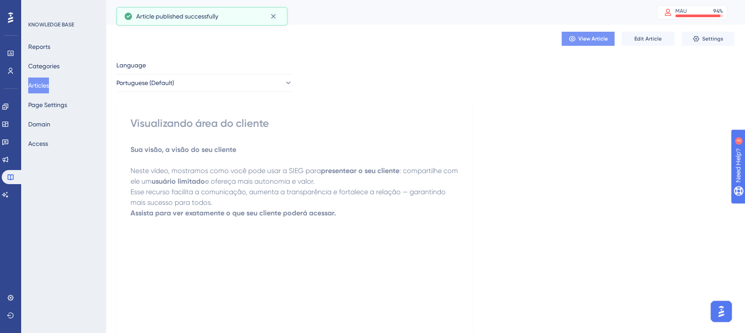
click at [583, 35] on span "View Article" at bounding box center [594, 38] width 30 height 7
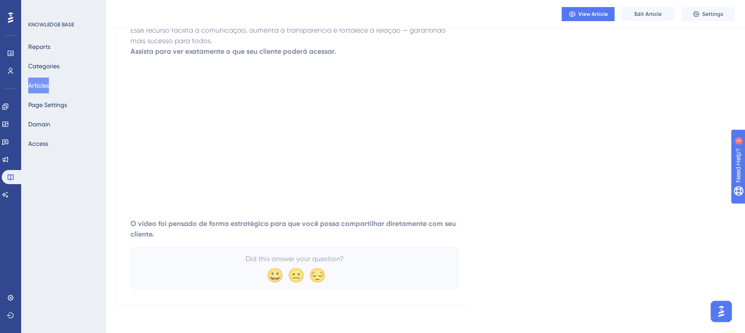
scroll to position [34, 0]
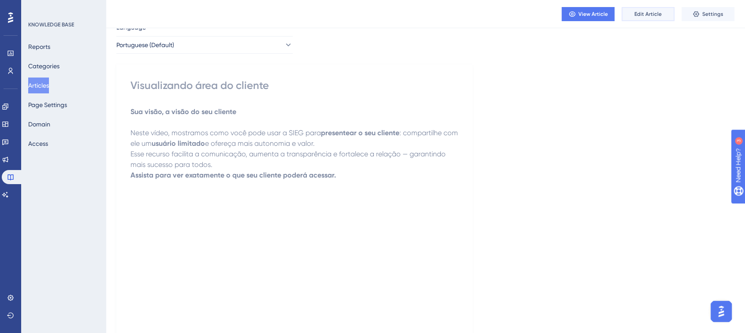
click at [669, 11] on button "Edit Article" at bounding box center [648, 14] width 53 height 14
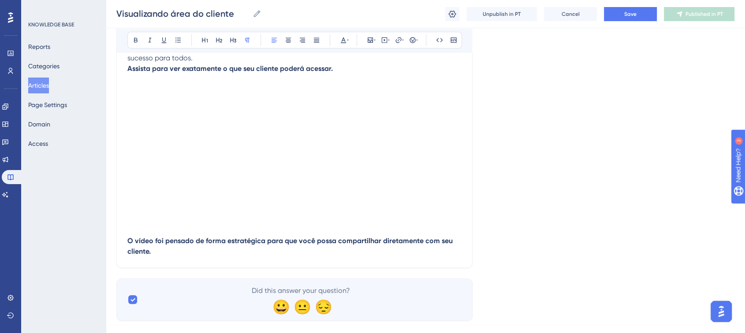
scroll to position [195, 0]
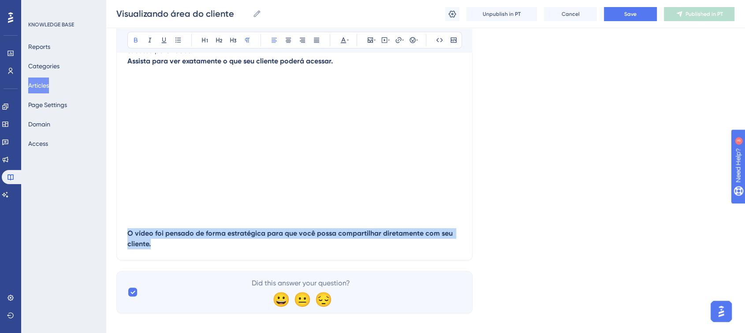
drag, startPoint x: 127, startPoint y: 233, endPoint x: 160, endPoint y: 258, distance: 41.3
click at [160, 258] on div "Visualizando área do cliente Bold Italic Underline Bullet Point Heading 1 Headi…" at bounding box center [294, 82] width 356 height 357
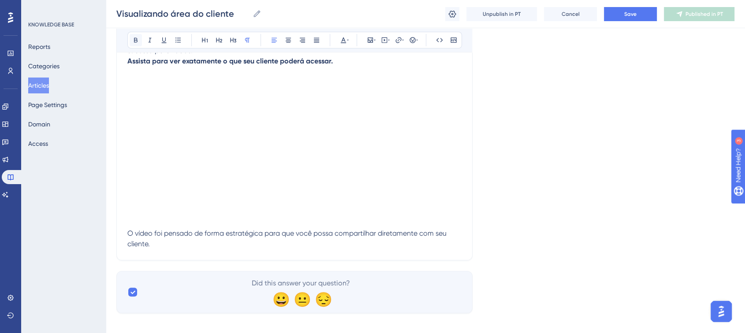
click at [137, 40] on icon at bounding box center [135, 40] width 7 height 7
click at [148, 41] on icon at bounding box center [149, 40] width 7 height 7
click at [557, 173] on div "Language Portuguese (Default) Visualizando área do cliente Bold Italic Underlin…" at bounding box center [425, 88] width 618 height 452
click at [636, 18] on button "Save" at bounding box center [630, 14] width 53 height 14
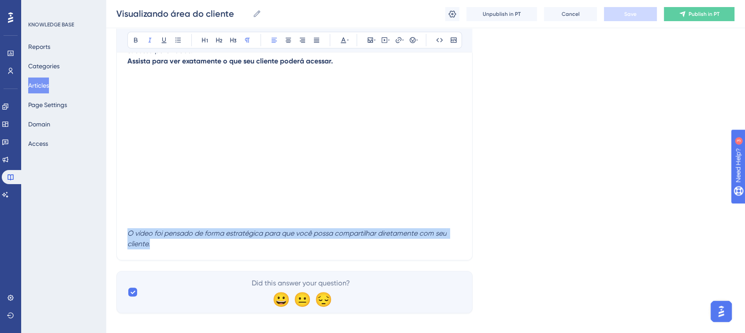
drag, startPoint x: 127, startPoint y: 229, endPoint x: 154, endPoint y: 246, distance: 31.7
click at [154, 246] on p "O vídeo foi pensado de forma estratégica para que você possa compartilhar diret…" at bounding box center [294, 238] width 334 height 21
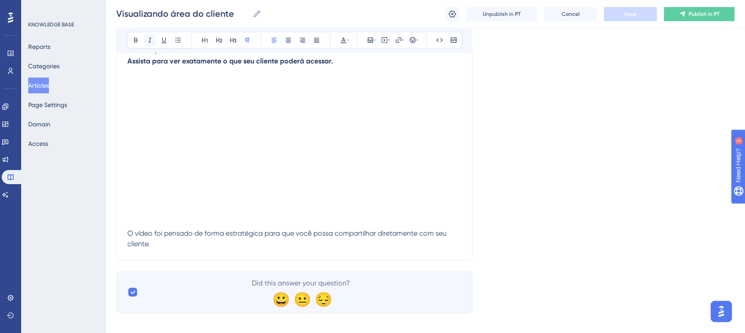
click at [149, 41] on icon at bounding box center [150, 40] width 3 height 5
click at [629, 179] on div "Language Portuguese (Default) Visualizando área do cliente Bold Italic Underlin…" at bounding box center [425, 88] width 618 height 452
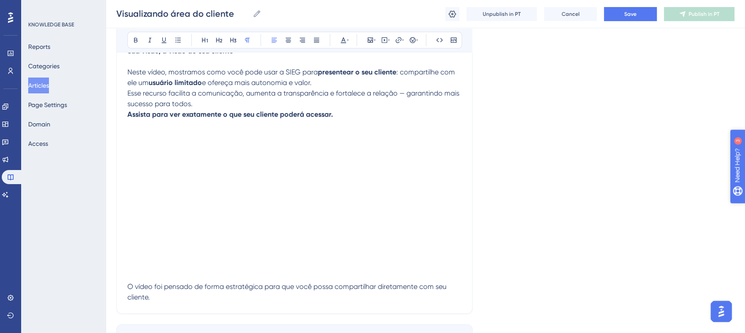
scroll to position [145, 0]
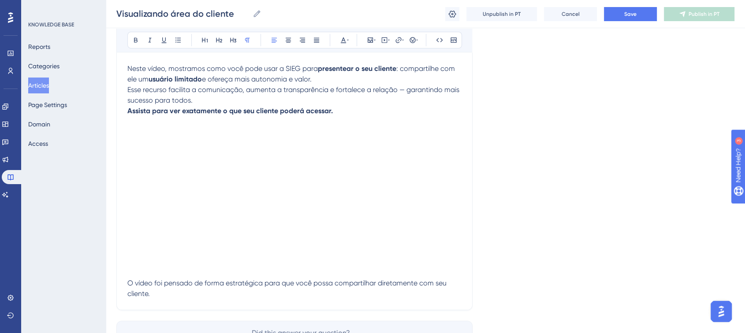
drag, startPoint x: 127, startPoint y: 281, endPoint x: 154, endPoint y: 295, distance: 31.0
click at [154, 295] on div "Visualizando área do cliente Bold Italic Underline Bullet Point Heading 1 Headi…" at bounding box center [294, 132] width 356 height 357
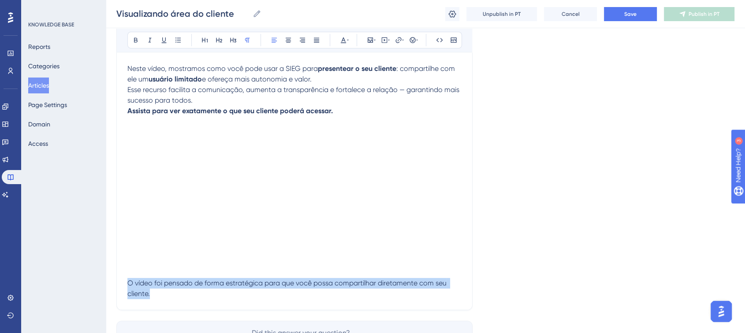
drag, startPoint x: 154, startPoint y: 295, endPoint x: 122, endPoint y: 280, distance: 35.7
click at [122, 280] on div "Visualizando área do cliente Bold Italic Underline Bullet Point Heading 1 Headi…" at bounding box center [294, 132] width 356 height 357
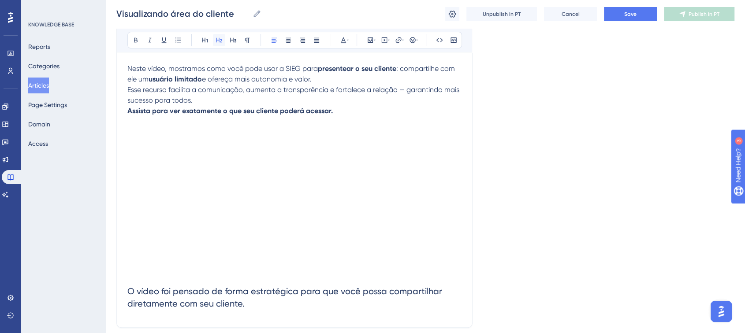
click at [218, 41] on icon at bounding box center [219, 40] width 7 height 7
click at [206, 41] on icon at bounding box center [205, 40] width 7 height 7
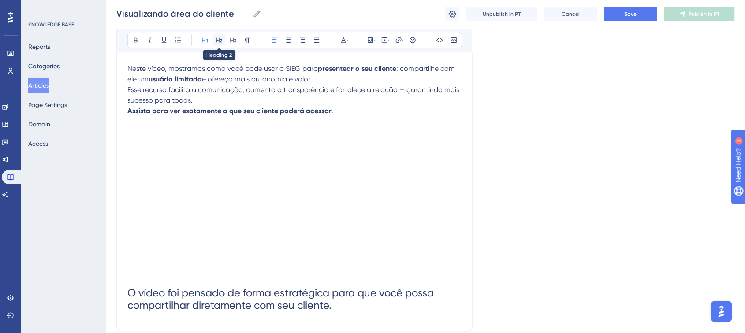
click at [217, 41] on icon at bounding box center [219, 40] width 7 height 7
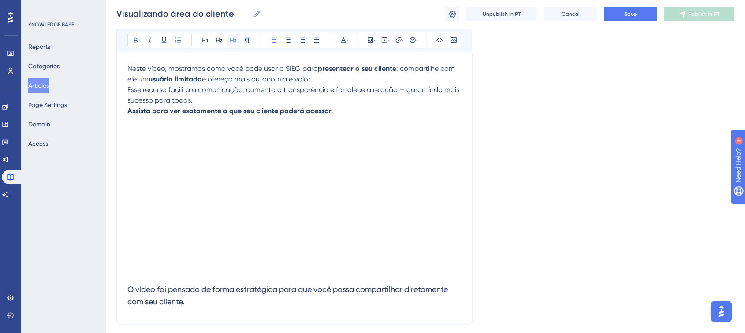
click at [229, 37] on button at bounding box center [233, 40] width 12 height 12
click at [558, 216] on div "Language Portuguese (Default) Visualizando área do cliente Bold Italic Underlin…" at bounding box center [425, 144] width 618 height 466
click at [639, 14] on button "Save" at bounding box center [630, 14] width 53 height 14
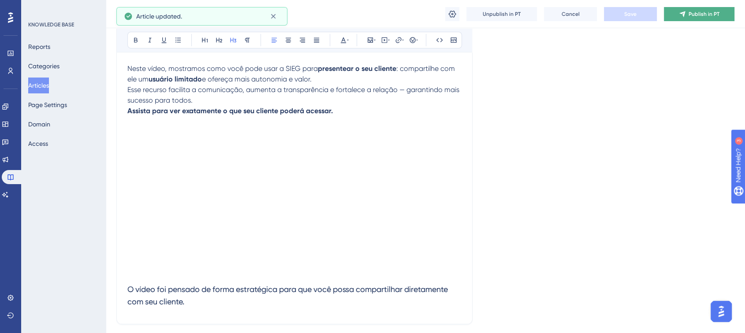
click at [692, 15] on span "Publish in PT" at bounding box center [704, 14] width 31 height 7
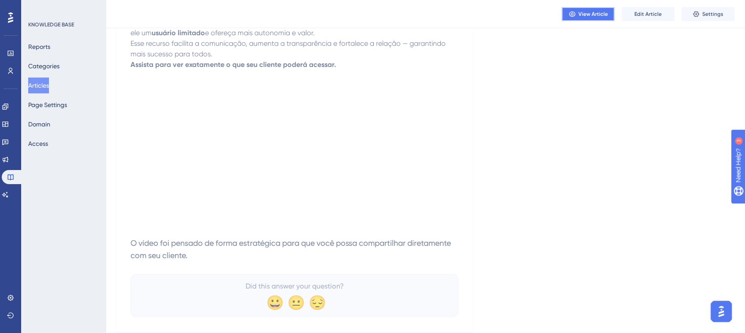
click at [588, 13] on span "View Article" at bounding box center [594, 14] width 30 height 7
click at [640, 13] on span "Edit Article" at bounding box center [648, 14] width 27 height 7
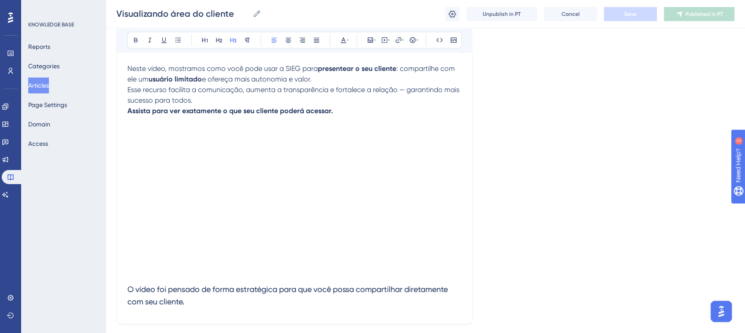
scroll to position [140, 0]
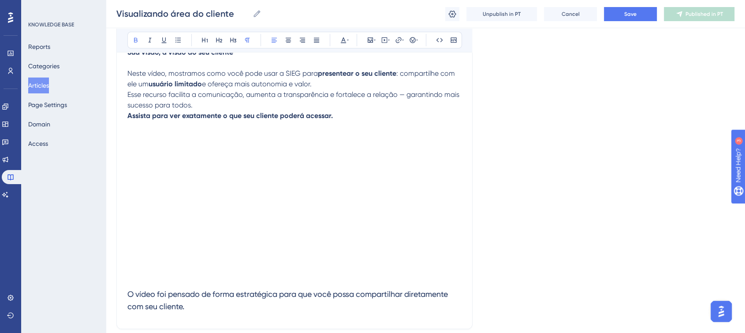
click at [129, 119] on strong "Assista para ver exatamente o que seu cliente poderá acessar." at bounding box center [230, 116] width 206 height 8
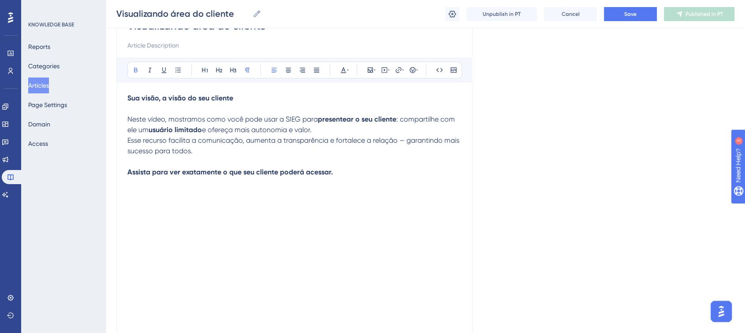
scroll to position [92, 0]
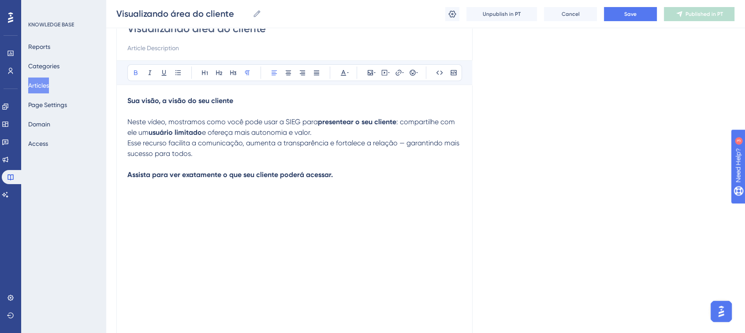
click at [127, 144] on div "Visualizando área do cliente Bold Italic Underline Bullet Point Heading 1 Headi…" at bounding box center [294, 197] width 356 height 381
click at [129, 147] on span "Esse recurso facilita a comunicação, aumenta a transparência e fortalece a rela…" at bounding box center [294, 148] width 334 height 19
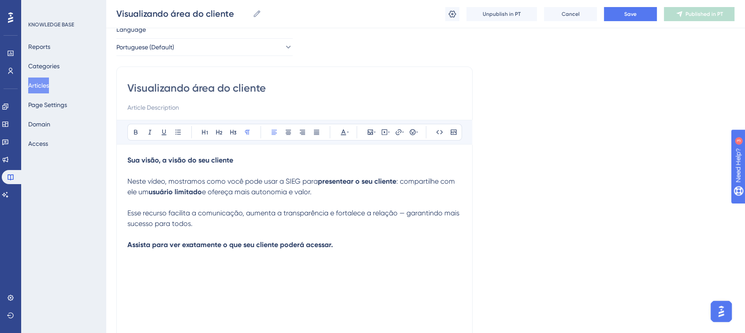
scroll to position [23, 0]
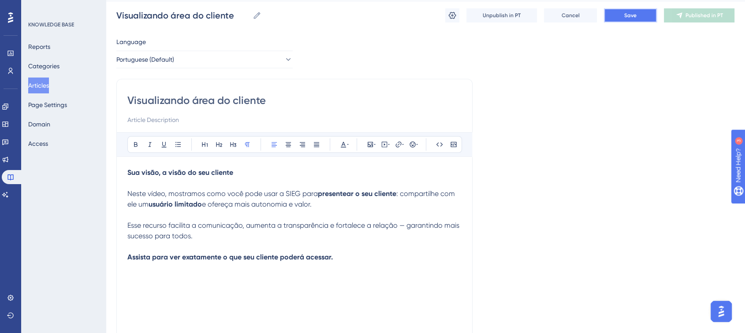
click at [625, 19] on button "Save" at bounding box center [630, 15] width 53 height 14
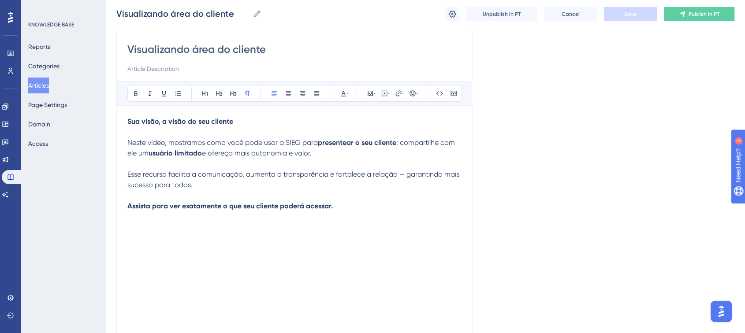
scroll to position [0, 0]
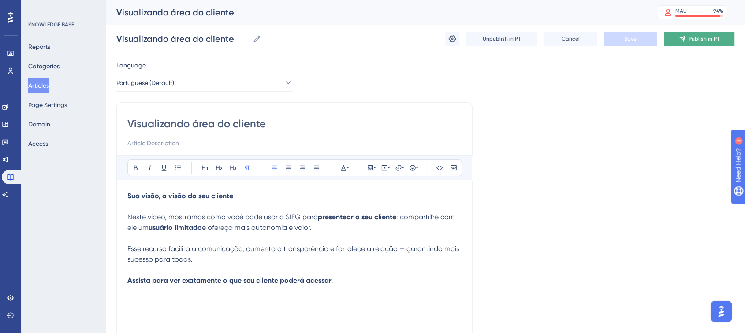
click at [695, 44] on button "Publish in PT" at bounding box center [699, 39] width 71 height 14
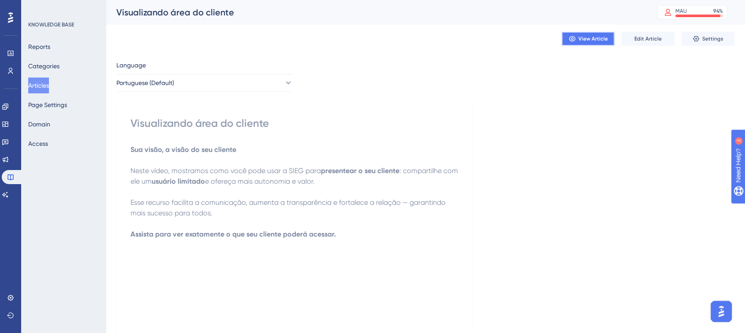
click at [589, 39] on span "View Article" at bounding box center [594, 38] width 30 height 7
click at [593, 38] on span "View Article" at bounding box center [594, 38] width 30 height 7
click at [604, 214] on div "Language Portuguese (Default) Visualizando área do cliente Sua visão, a visão d…" at bounding box center [425, 281] width 618 height 442
click at [49, 67] on button "Categories" at bounding box center [43, 66] width 31 height 16
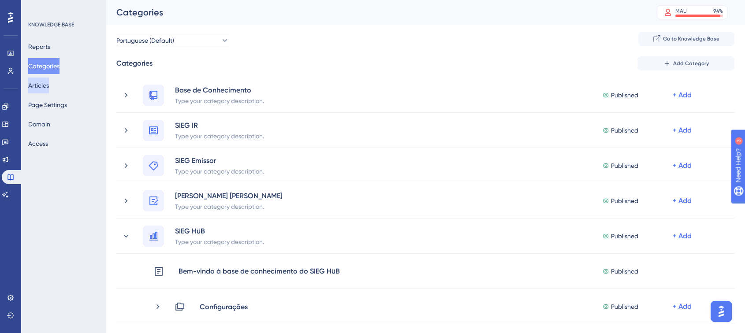
click at [49, 89] on button "Articles" at bounding box center [38, 86] width 21 height 16
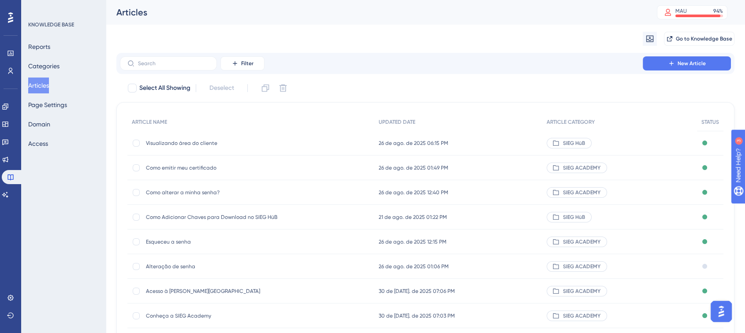
click at [187, 146] on span "Visualizando área do cliente" at bounding box center [216, 143] width 141 height 7
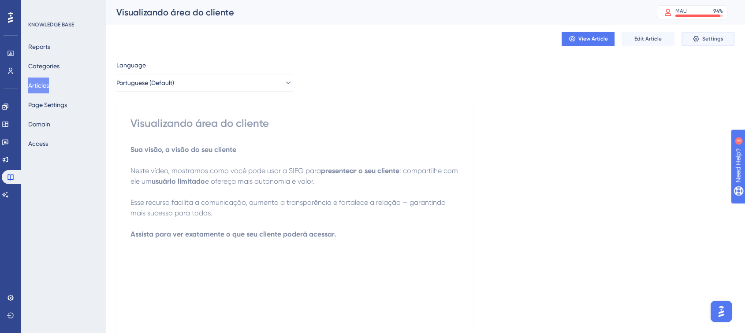
click at [710, 36] on span "Settings" at bounding box center [713, 38] width 21 height 7
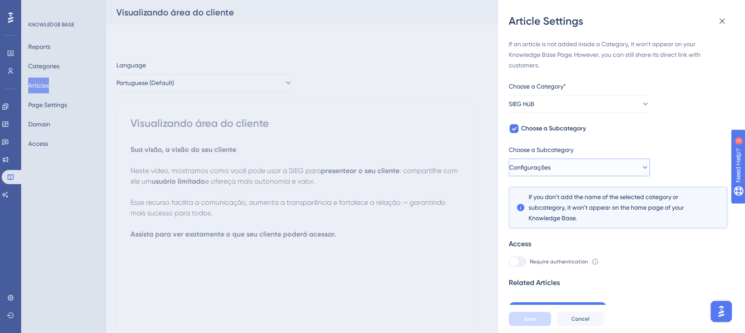
click at [643, 167] on icon at bounding box center [645, 167] width 5 height 3
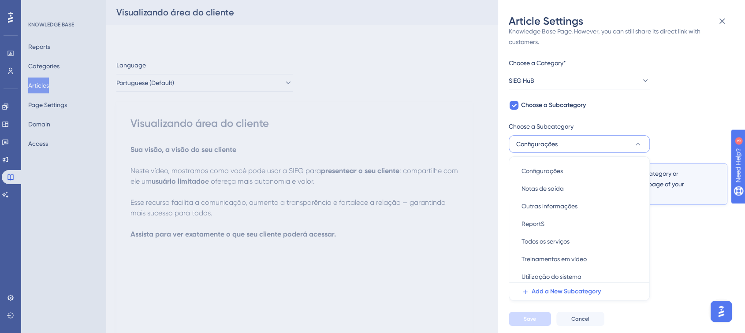
scroll to position [38, 0]
click at [576, 272] on span "Utilização do sistema" at bounding box center [552, 274] width 60 height 11
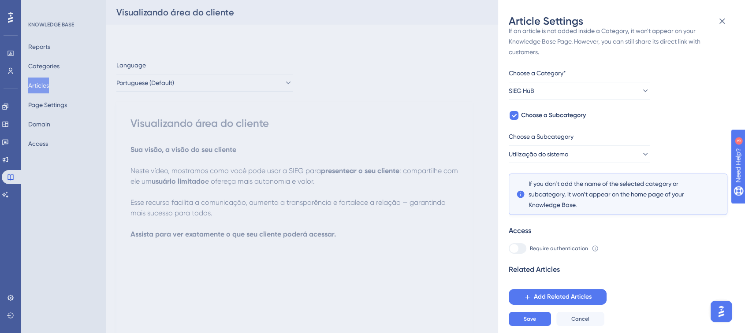
scroll to position [6, 0]
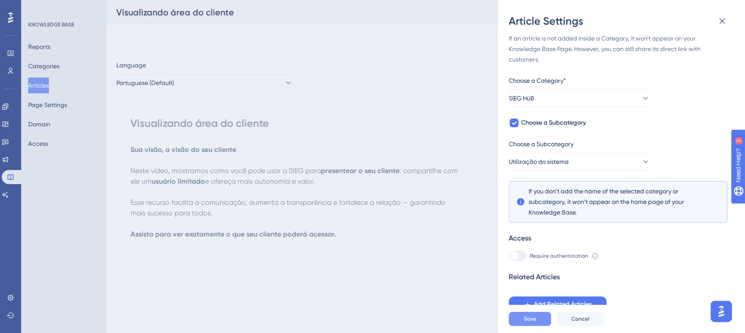
click at [536, 325] on button "Save" at bounding box center [530, 319] width 42 height 14
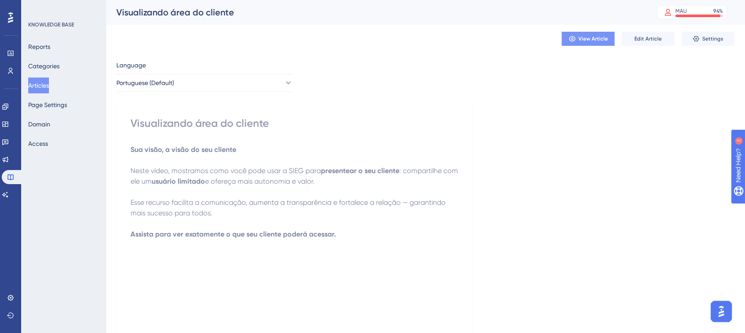
click at [593, 38] on span "View Article" at bounding box center [594, 38] width 30 height 7
click at [42, 86] on button "Articles" at bounding box center [38, 86] width 21 height 16
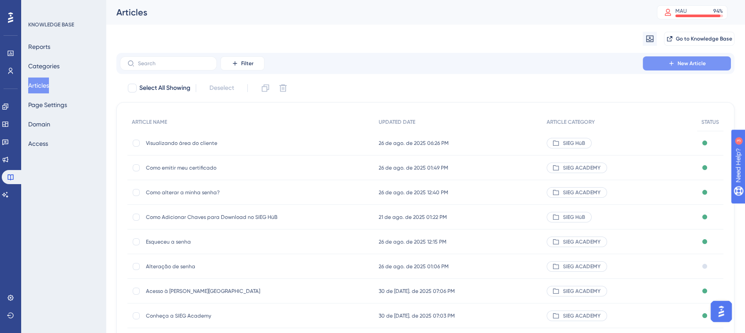
click at [665, 61] on button "New Article" at bounding box center [687, 63] width 88 height 14
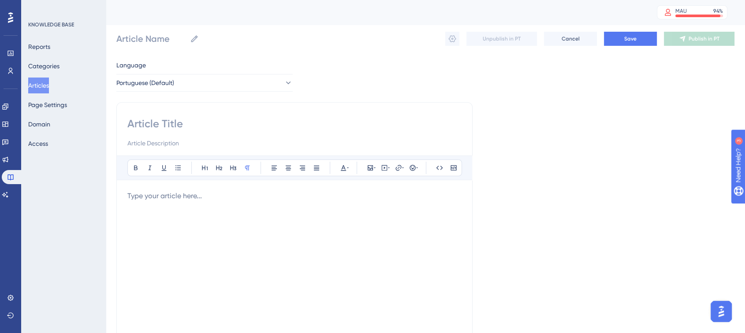
click at [223, 205] on div at bounding box center [294, 288] width 334 height 194
click at [373, 168] on icon at bounding box center [370, 168] width 7 height 7
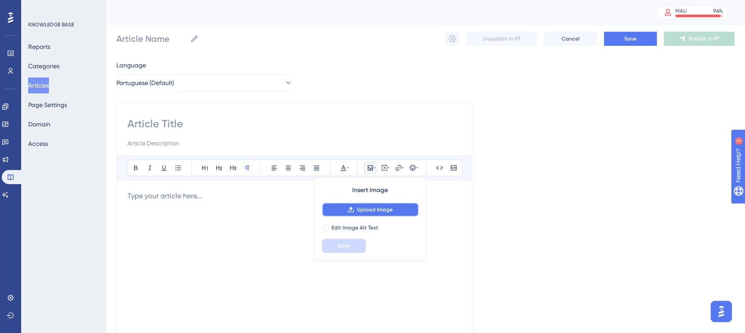
click at [378, 209] on span "Upload Image" at bounding box center [375, 209] width 36 height 7
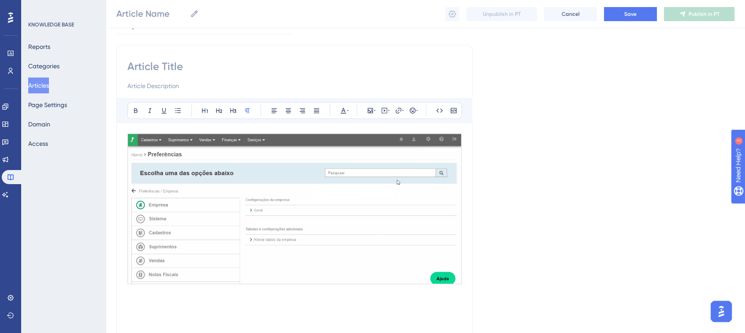
scroll to position [68, 0]
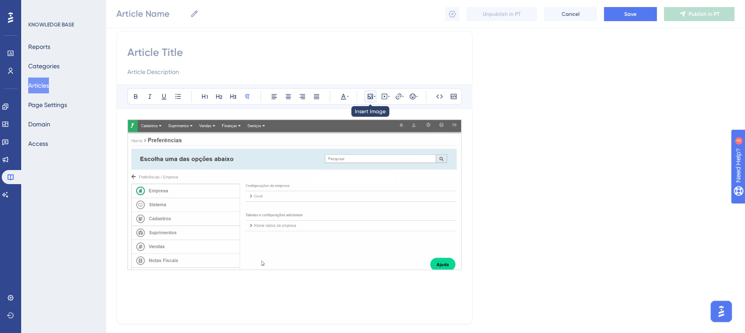
click at [372, 97] on icon at bounding box center [370, 96] width 5 height 5
click at [366, 94] on button at bounding box center [370, 96] width 12 height 12
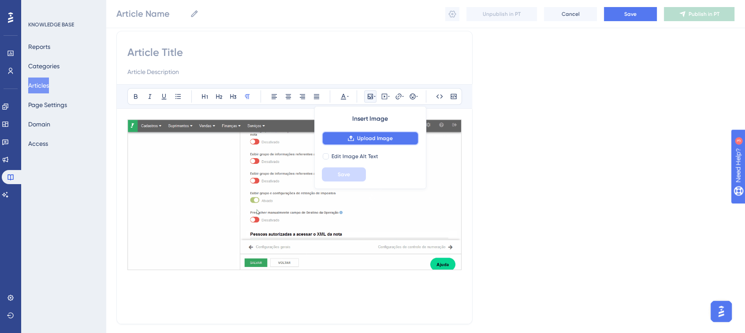
click at [374, 142] on button "Upload Image" at bounding box center [370, 138] width 97 height 14
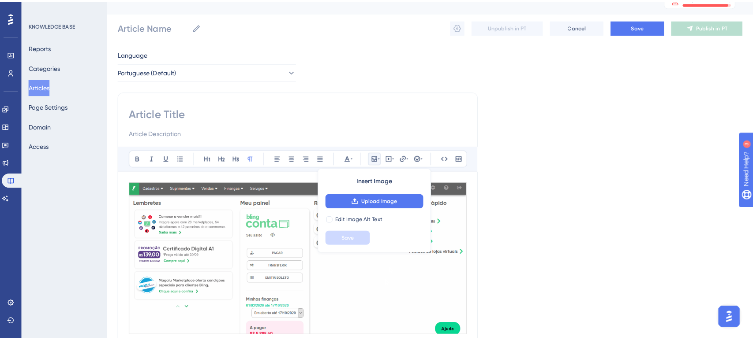
scroll to position [3, 0]
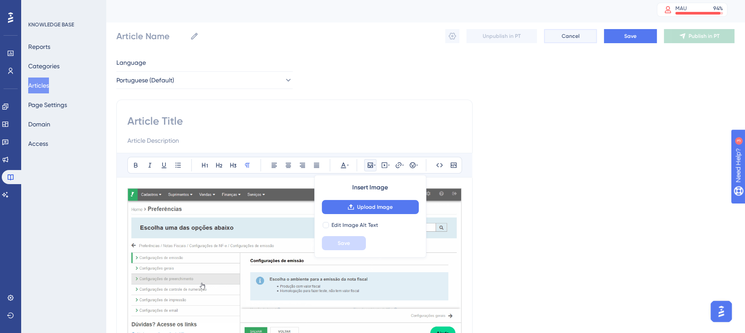
click at [571, 38] on span "Cancel" at bounding box center [571, 36] width 18 height 7
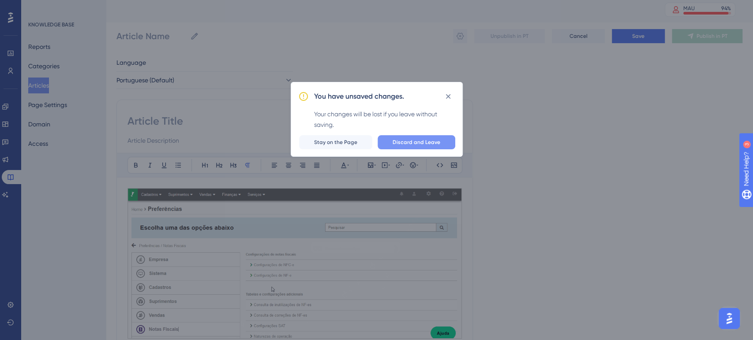
click at [425, 146] on span "Discard and Leave" at bounding box center [417, 142] width 48 height 7
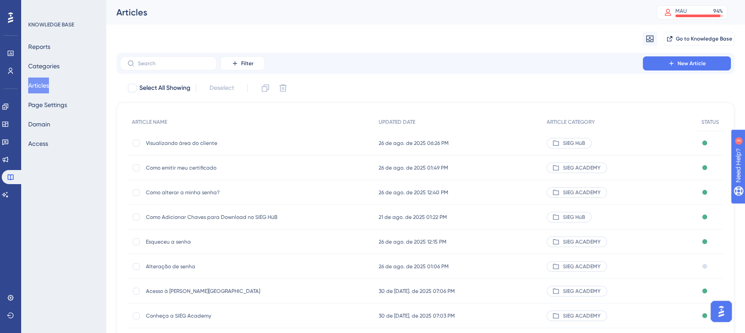
click at [445, 80] on div "Filter New Article Select All Showing Deselect ARTICLE NAME UPDATED DATE ARTICL…" at bounding box center [425, 235] width 618 height 364
click at [481, 35] on div "Migrate from Go to Knowledge Base" at bounding box center [425, 39] width 618 height 28
click at [487, 31] on div "Migrate from Go to Knowledge Base" at bounding box center [425, 39] width 618 height 28
click at [544, 101] on div "Select All Showing Deselect ARTICLE NAME UPDATED DATE ARTICLE CATEGORY STATUS V…" at bounding box center [425, 249] width 618 height 336
click at [484, 93] on div "Select All Showing Deselect" at bounding box center [431, 88] width 608 height 14
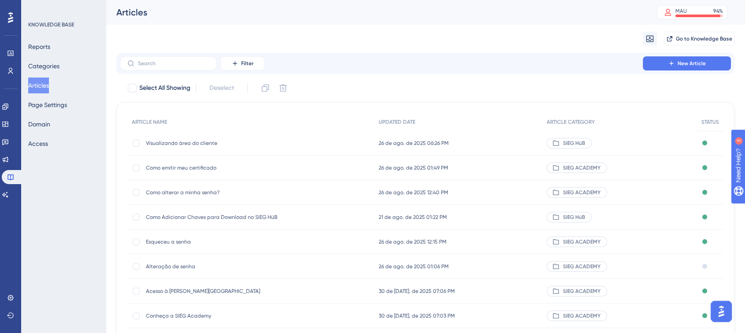
click at [539, 96] on div "Select All Showing Deselect ARTICLE NAME UPDATED DATE ARTICLE CATEGORY STATUS V…" at bounding box center [425, 249] width 618 height 336
click at [567, 145] on span "SIEG HüB" at bounding box center [565, 143] width 22 height 7
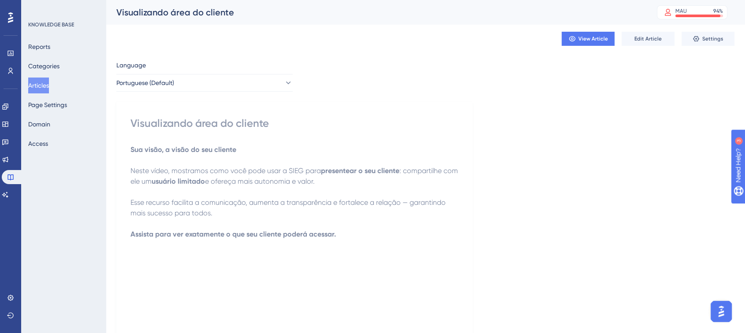
click at [40, 87] on button "Articles" at bounding box center [38, 86] width 21 height 16
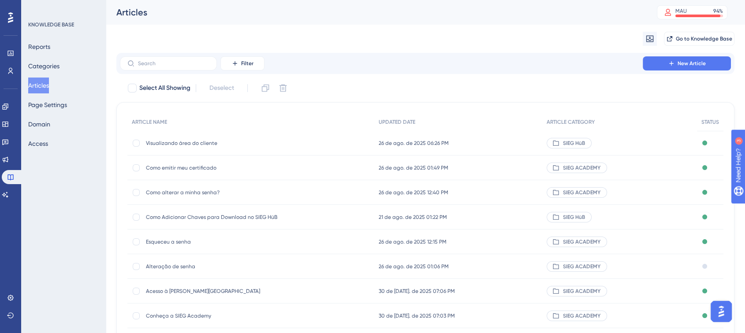
click at [445, 87] on div "Select All Showing Deselect" at bounding box center [431, 88] width 608 height 14
click at [476, 34] on div "Migrate from Go to Knowledge Base" at bounding box center [425, 39] width 618 height 28
click at [515, 27] on div "Migrate from Go to Knowledge Base" at bounding box center [425, 39] width 618 height 28
click at [470, 34] on div "Migrate from Go to Knowledge Base" at bounding box center [425, 39] width 618 height 28
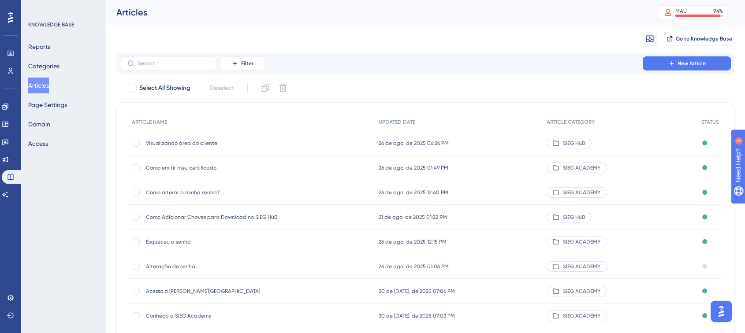
click at [374, 38] on div "Migrate from Go to Knowledge Base" at bounding box center [425, 39] width 618 height 28
click at [347, 37] on div "Migrate from Go to Knowledge Base" at bounding box center [425, 39] width 618 height 28
click at [393, 34] on div "Migrate from Go to Knowledge Base" at bounding box center [425, 39] width 618 height 28
click at [719, 311] on img "Open AI Assistant Launcher" at bounding box center [722, 312] width 16 height 16
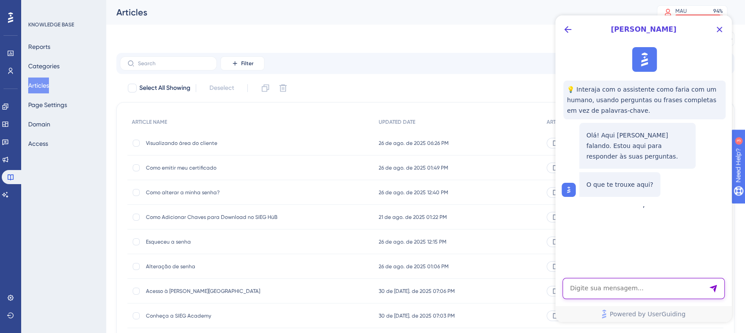
click at [637, 291] on textarea "AI Assistant Text Input" at bounding box center [644, 288] width 162 height 21
click at [595, 286] on textarea "AI Assistant Text Input" at bounding box center [644, 288] width 162 height 21
click at [724, 26] on icon "Close Button" at bounding box center [719, 29] width 11 height 11
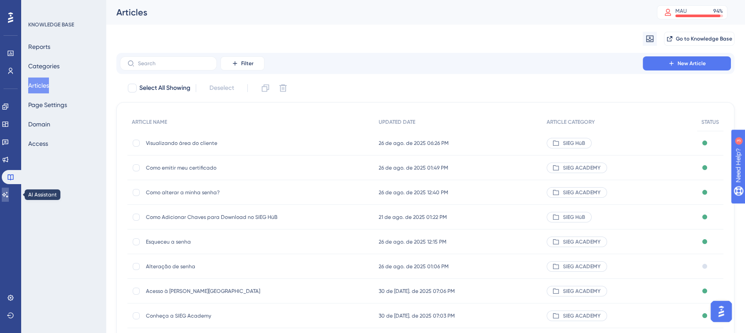
click at [9, 194] on icon at bounding box center [5, 194] width 7 height 7
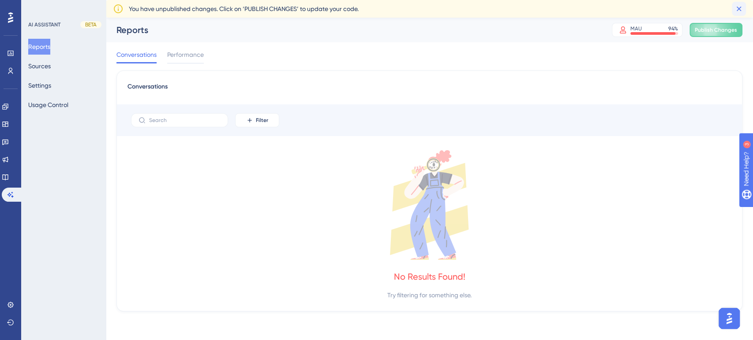
click at [736, 6] on icon at bounding box center [738, 8] width 9 height 9
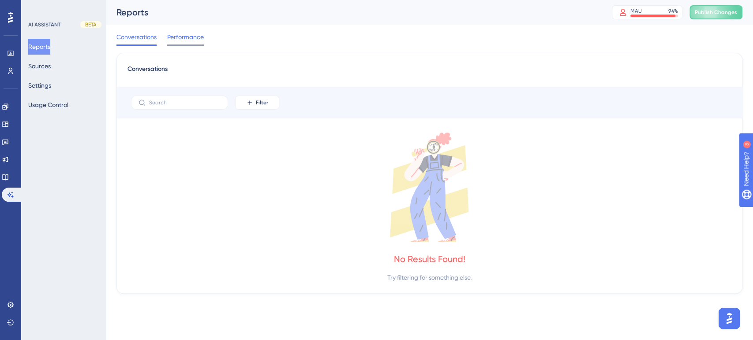
click at [183, 33] on span "Performance" at bounding box center [185, 37] width 37 height 11
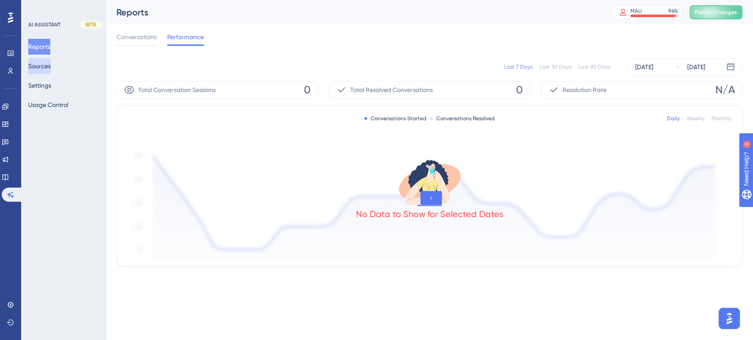
click at [39, 65] on button "Sources" at bounding box center [39, 66] width 22 height 16
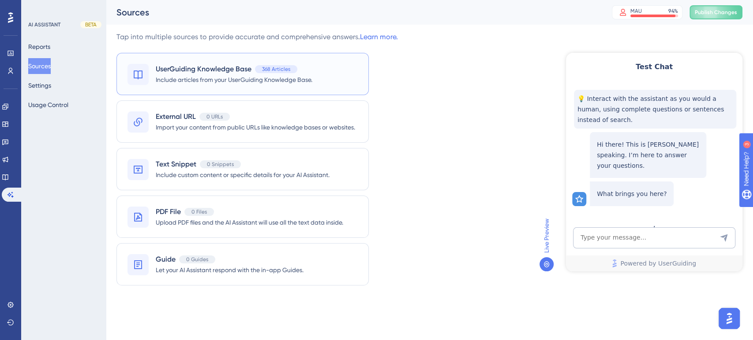
click at [268, 72] on span "368 Articles" at bounding box center [276, 69] width 28 height 7
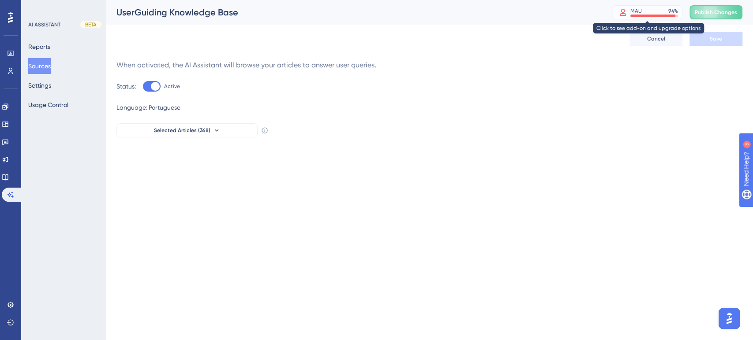
click at [664, 12] on div "MAU 94 %" at bounding box center [654, 10] width 48 height 7
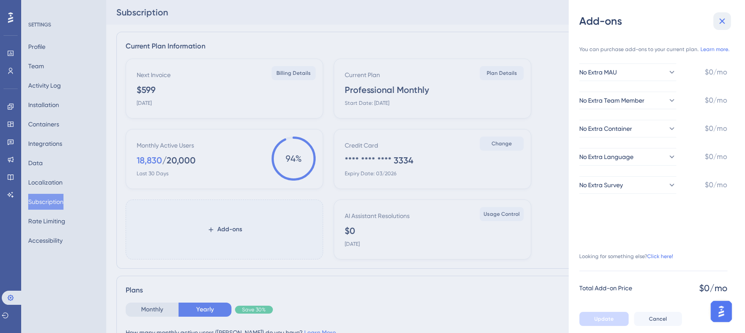
click at [719, 24] on icon at bounding box center [722, 21] width 11 height 11
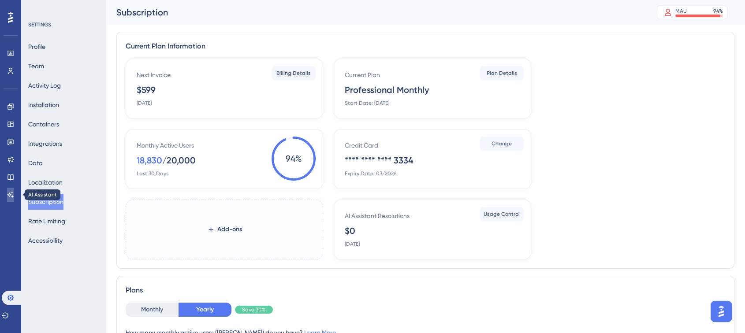
click at [12, 191] on icon at bounding box center [10, 194] width 7 height 7
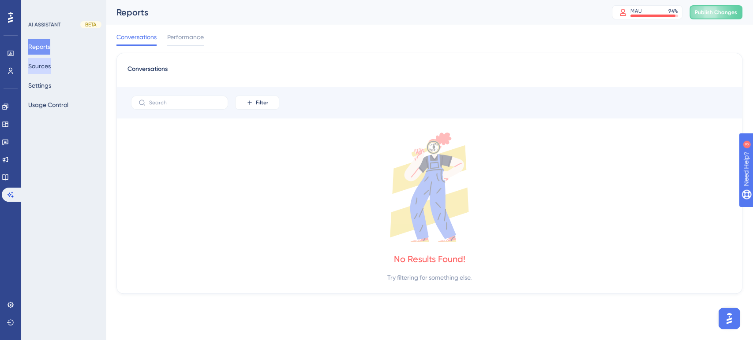
click at [51, 66] on button "Sources" at bounding box center [39, 66] width 22 height 16
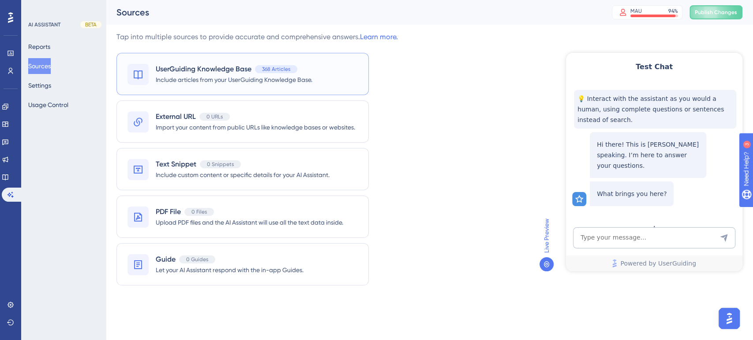
click at [215, 73] on span "UserGuiding Knowledge Base" at bounding box center [204, 69] width 96 height 11
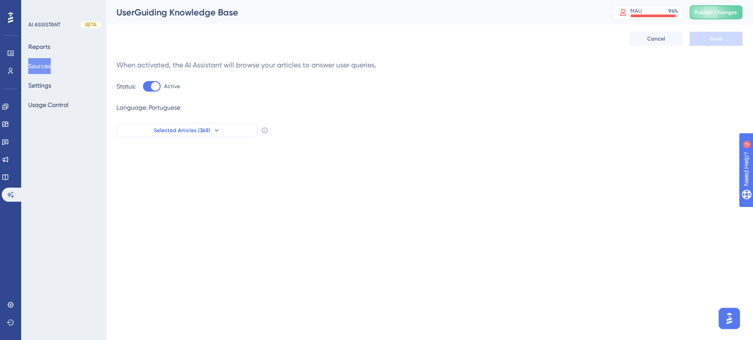
click at [213, 129] on icon at bounding box center [216, 130] width 7 height 7
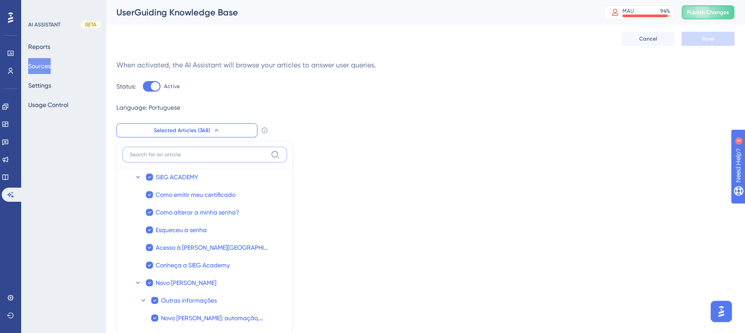
scroll to position [71, 0]
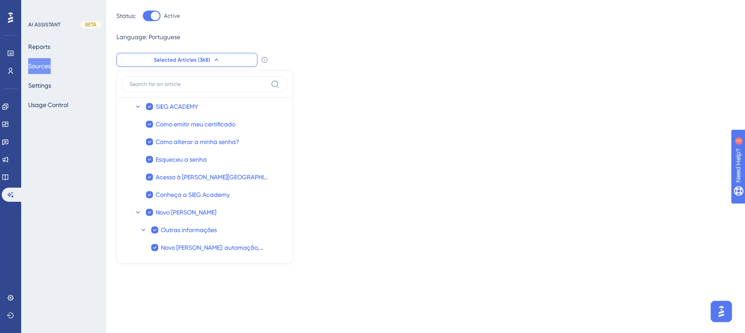
click at [717, 305] on img "Open AI Assistant Launcher" at bounding box center [722, 312] width 16 height 16
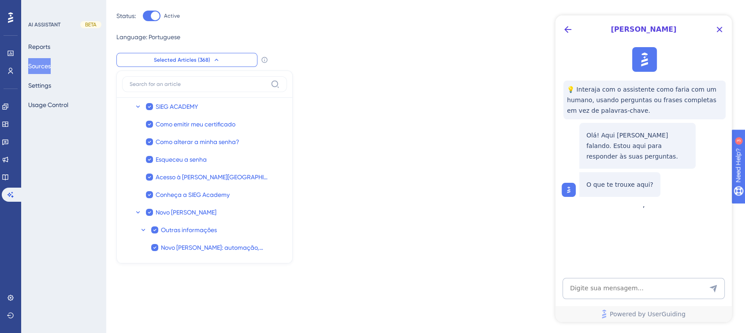
scroll to position [0, 0]
click at [624, 284] on textarea "AI Assistant Text Input" at bounding box center [644, 288] width 162 height 21
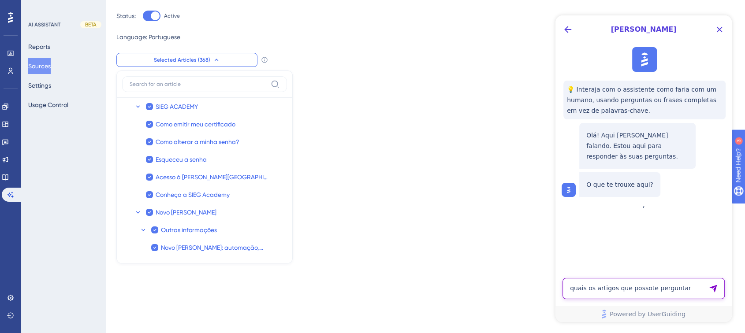
click at [642, 291] on textarea "quais os artigos que possote perguntar" at bounding box center [644, 288] width 162 height 21
click at [633, 289] on textarea "quais os artigos que posso te perguntar" at bounding box center [644, 288] width 162 height 21
click at [579, 287] on textarea "quais os artigos que posso te perguntar" at bounding box center [644, 288] width 162 height 21
click at [556, 15] on lt-strong "Q" at bounding box center [556, 15] width 0 height 0
click at [678, 290] on textarea "Quais os artigos que posso te perguntar" at bounding box center [644, 288] width 162 height 21
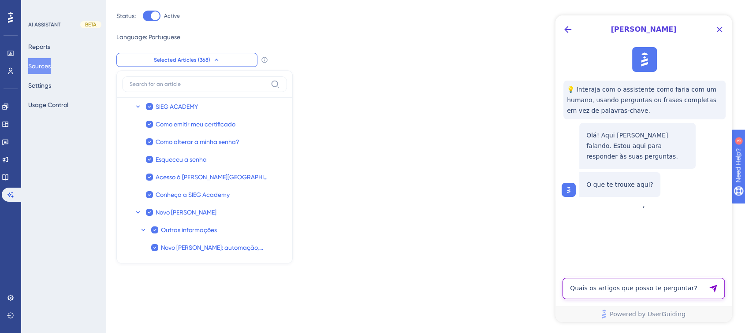
type textarea "Quais os artigos que posso te perguntar?"
click at [713, 290] on icon "Send Message" at bounding box center [713, 288] width 9 height 9
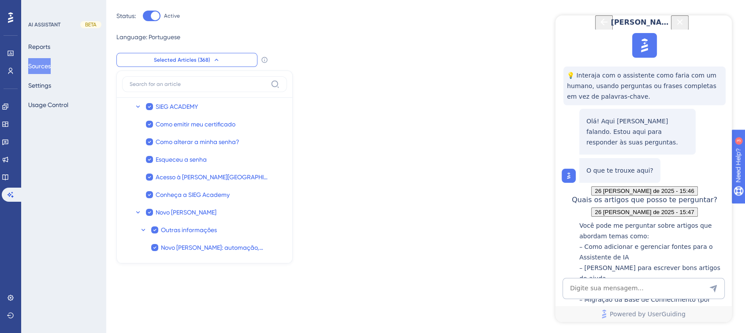
scroll to position [292, 0]
click at [591, 294] on textarea "AI Assistant Text Input" at bounding box center [644, 288] width 162 height 21
click at [579, 288] on textarea "seria possível adiconar" at bounding box center [644, 288] width 162 height 21
click at [556, 15] on lt-span "S eria" at bounding box center [556, 15] width 0 height 0
click at [622, 288] on textarea "Seria possível adiconar" at bounding box center [644, 288] width 162 height 21
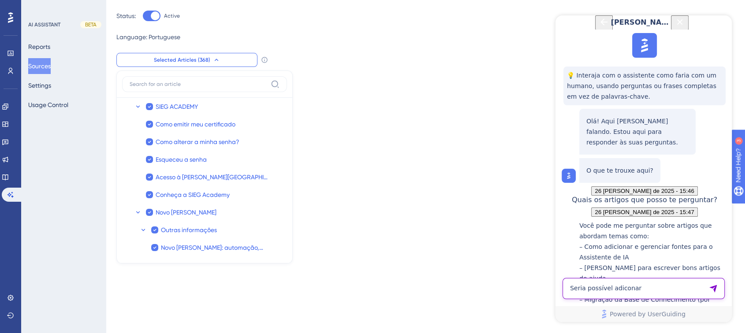
click at [556, 15] on lt-span "adic i onar" at bounding box center [556, 15] width 0 height 0
click at [645, 286] on textarea "Seria possível adicionar um arquivo ao" at bounding box center [644, 288] width 162 height 21
click at [660, 287] on textarea "Seria possível adicionar um arquivo ao" at bounding box center [644, 288] width 162 height 21
click at [671, 289] on textarea "Seria possível adicionar um arquivo ao" at bounding box center [644, 288] width 162 height 21
click at [677, 289] on textarea "Seria possível adicionar um arquivo ao" at bounding box center [644, 288] width 162 height 21
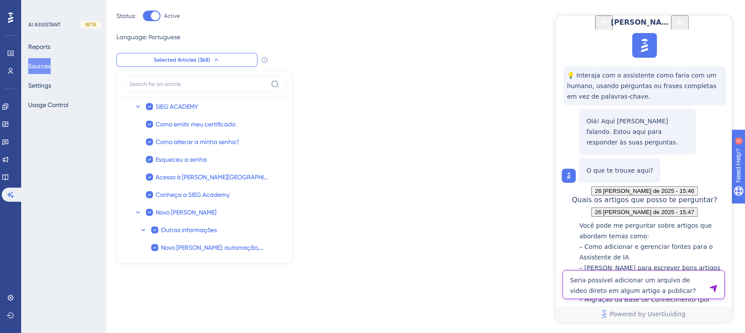
type textarea "Seria possível adicionar um arquivo de video direto em algum artigo a publicar?"
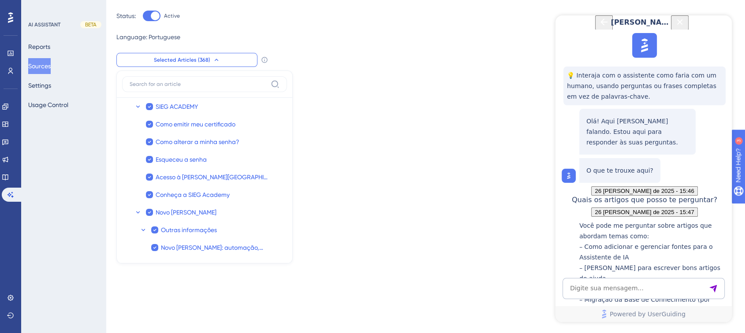
scroll to position [509, 0]
click at [581, 289] on textarea "AI Assistant Text Input" at bounding box center [644, 288] width 162 height 21
click at [685, 27] on icon "Close Button" at bounding box center [680, 22] width 11 height 11
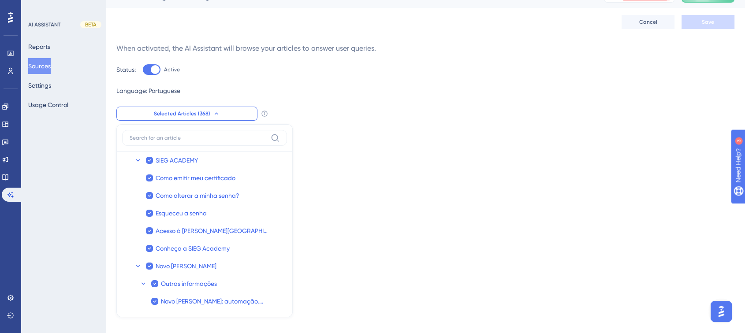
scroll to position [0, 0]
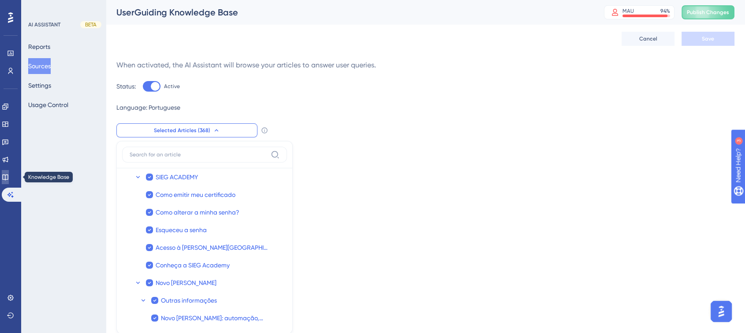
click at [0, 0] on icon at bounding box center [0, 0] width 0 height 0
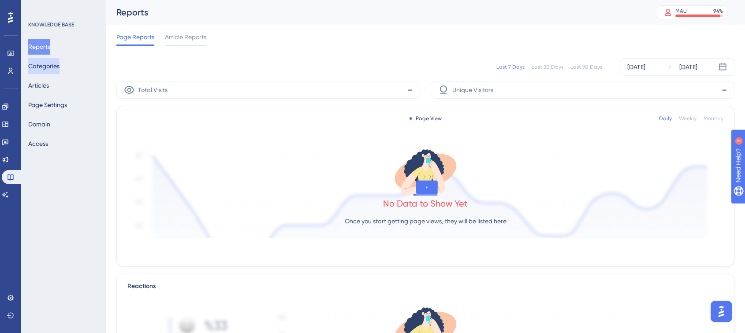
click at [50, 60] on button "Categories" at bounding box center [43, 66] width 31 height 16
click at [53, 67] on button "Categories" at bounding box center [43, 66] width 31 height 16
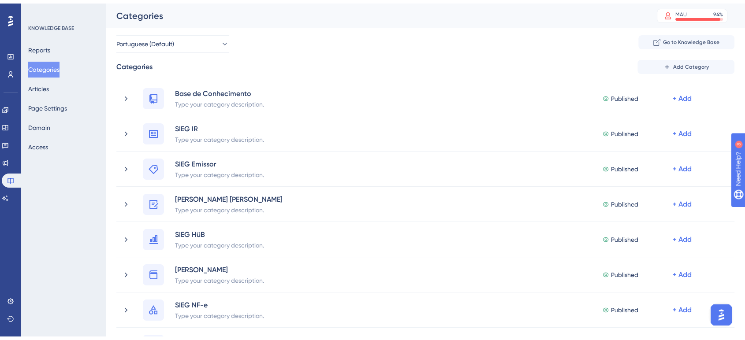
scroll to position [326, 0]
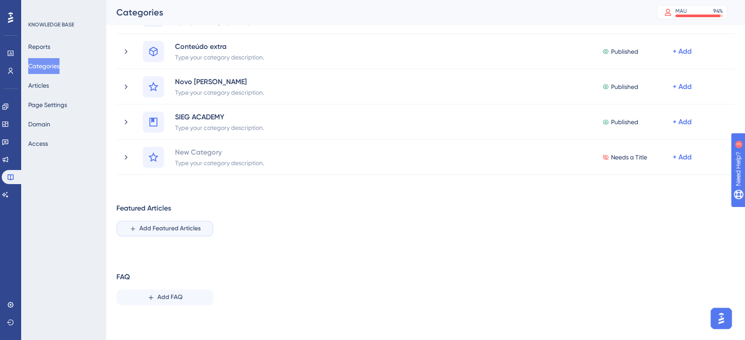
click at [180, 232] on span "Add Featured Articles" at bounding box center [169, 229] width 61 height 11
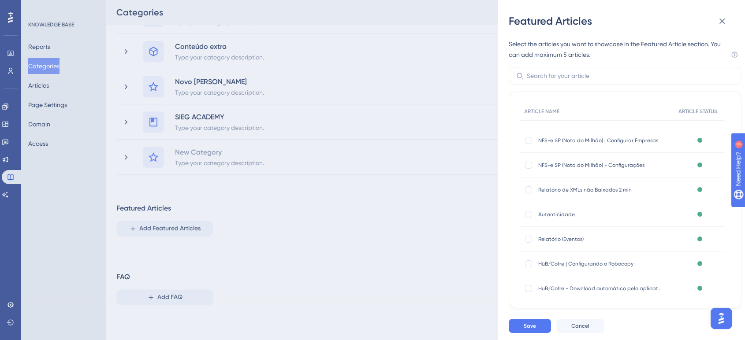
scroll to position [3334, 0]
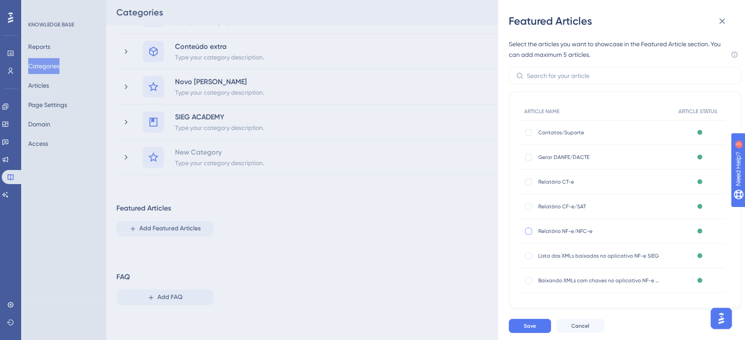
click at [531, 236] on label at bounding box center [529, 231] width 11 height 9
checkbox input "true"
click at [531, 158] on div at bounding box center [528, 157] width 7 height 7
checkbox input "true"
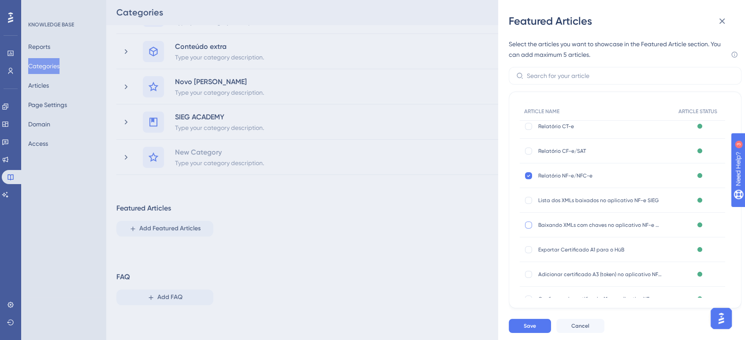
click at [528, 224] on div at bounding box center [528, 225] width 7 height 7
checkbox input "true"
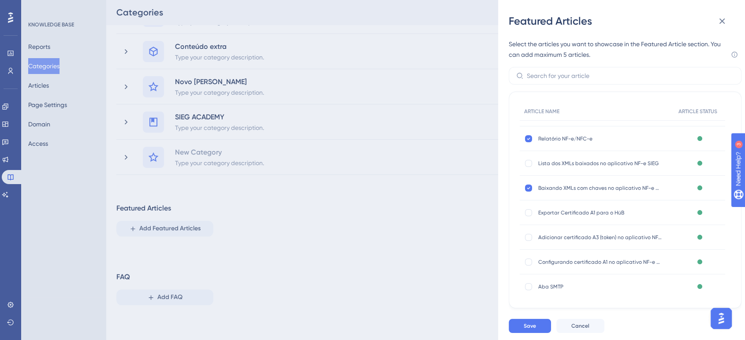
scroll to position [3483, 0]
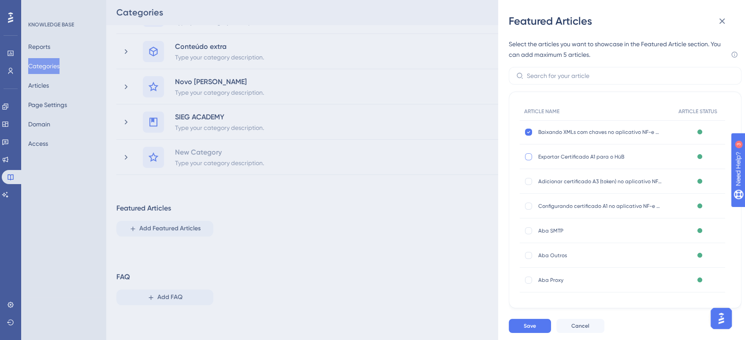
click at [528, 156] on div at bounding box center [528, 156] width 7 height 7
checkbox input "true"
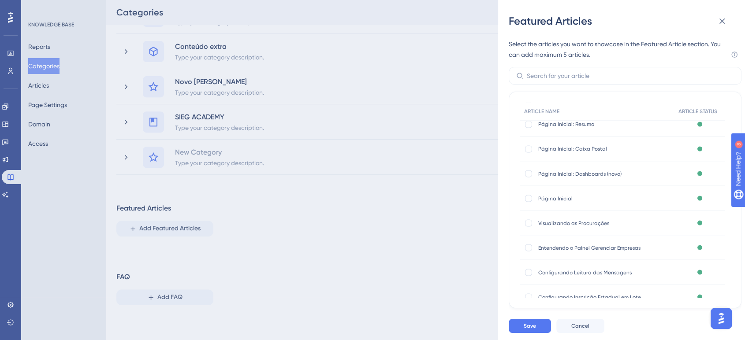
scroll to position [4992, 0]
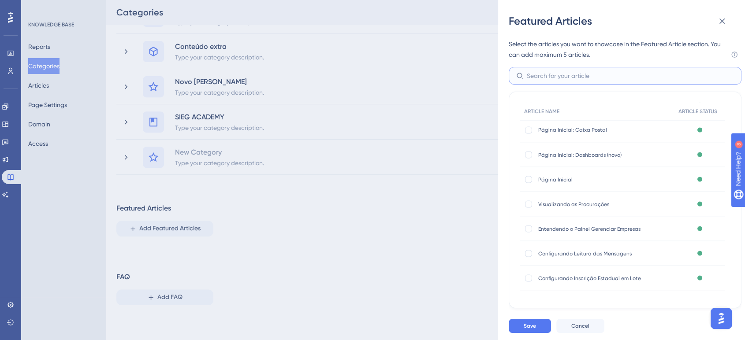
click at [622, 73] on input "text" at bounding box center [630, 76] width 207 height 10
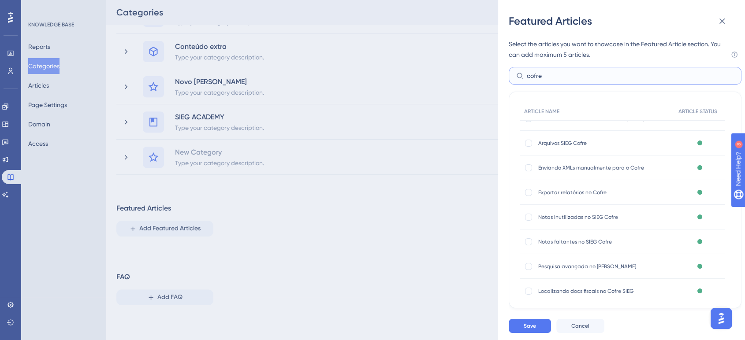
scroll to position [113, 0]
type input "cofre"
click at [528, 191] on div at bounding box center [528, 192] width 7 height 7
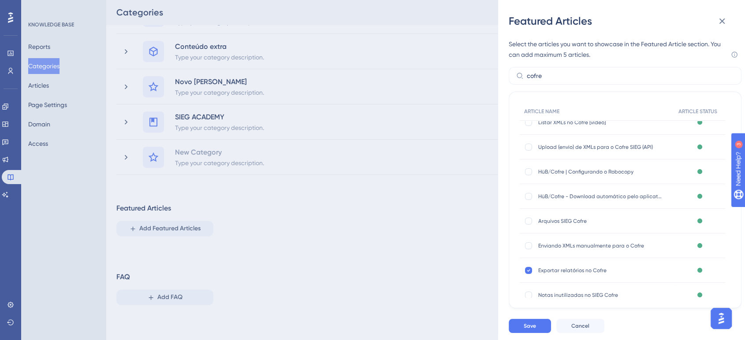
scroll to position [32, 0]
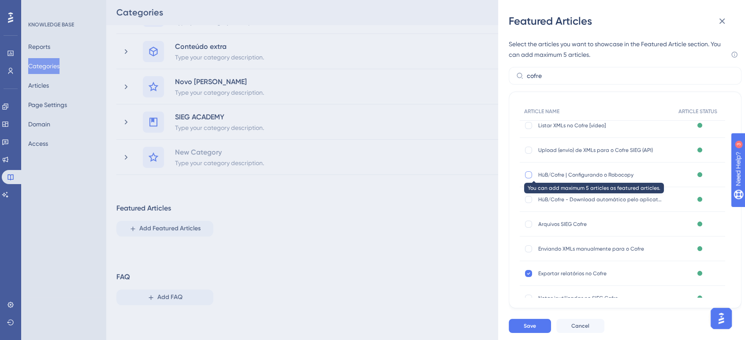
click at [527, 172] on div at bounding box center [528, 175] width 7 height 7
click at [530, 175] on div at bounding box center [528, 175] width 7 height 7
click at [529, 175] on div at bounding box center [528, 175] width 7 height 7
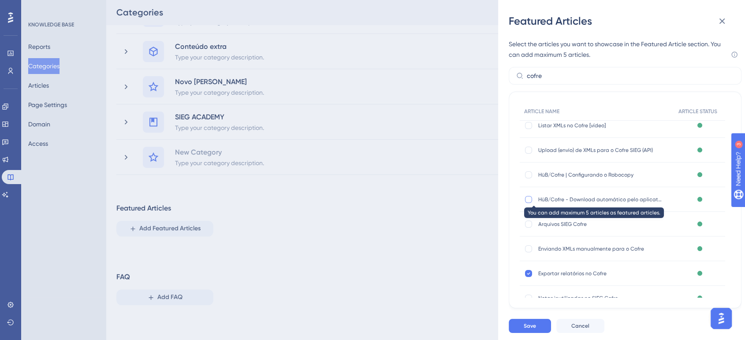
click at [529, 200] on div at bounding box center [528, 199] width 7 height 7
click at [525, 273] on div at bounding box center [528, 273] width 7 height 7
checkbox input "false"
click at [530, 175] on div at bounding box center [528, 175] width 7 height 7
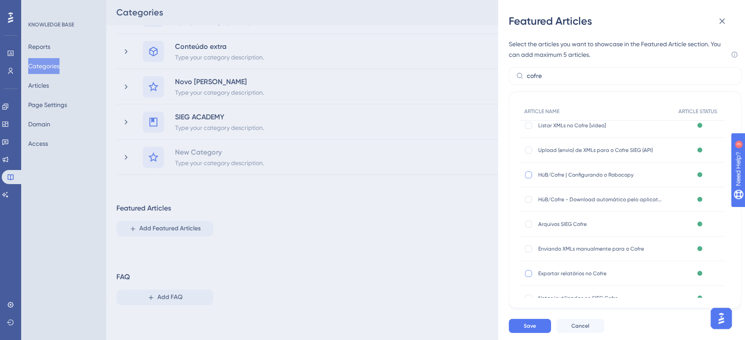
checkbox input "true"
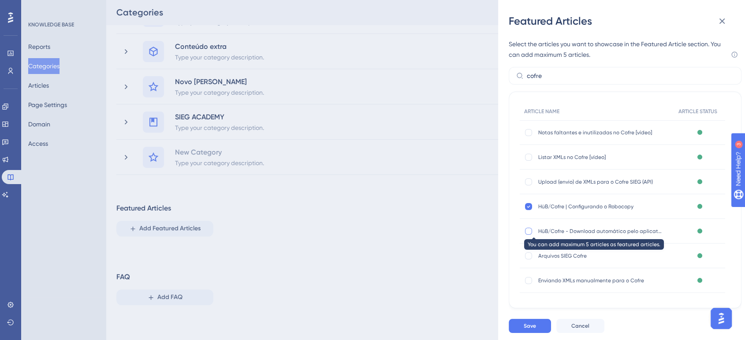
click at [531, 234] on div at bounding box center [528, 231] width 9 height 9
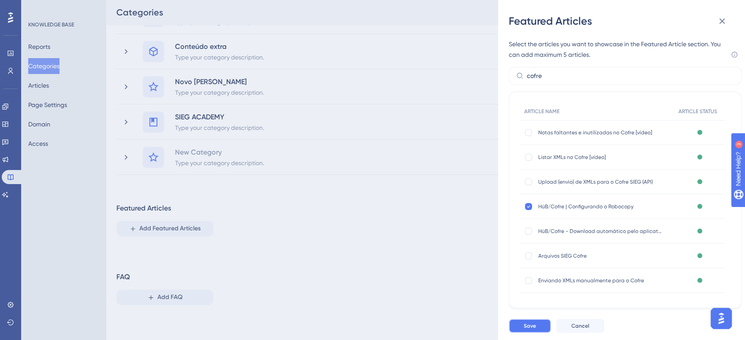
click at [526, 327] on span "Save" at bounding box center [530, 326] width 12 height 7
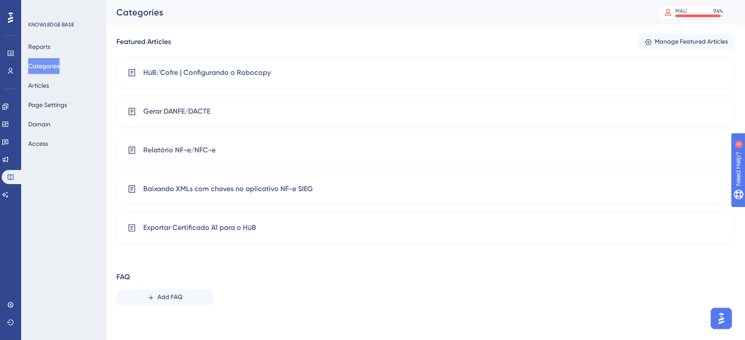
scroll to position [476, 0]
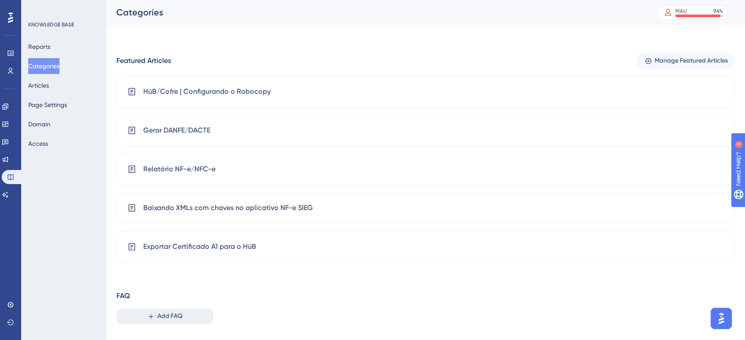
click at [159, 316] on span "Add FAQ" at bounding box center [169, 316] width 25 height 11
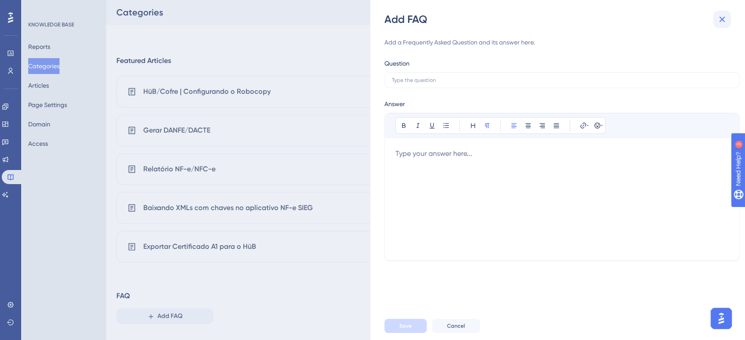
click at [722, 14] on icon at bounding box center [722, 19] width 11 height 11
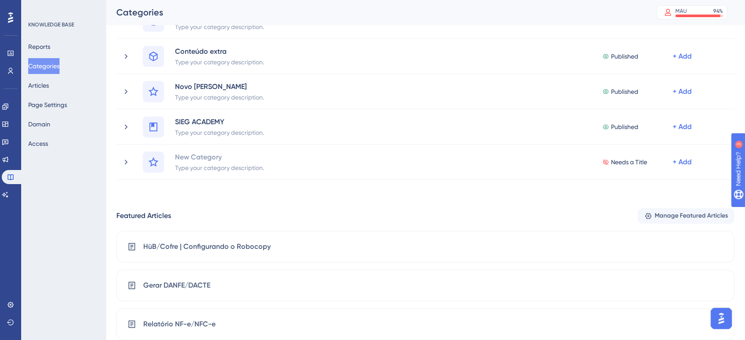
scroll to position [495, 0]
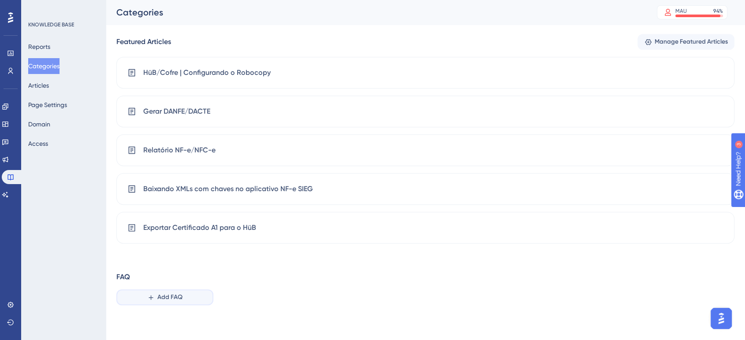
click at [175, 299] on span "Add FAQ" at bounding box center [169, 297] width 25 height 11
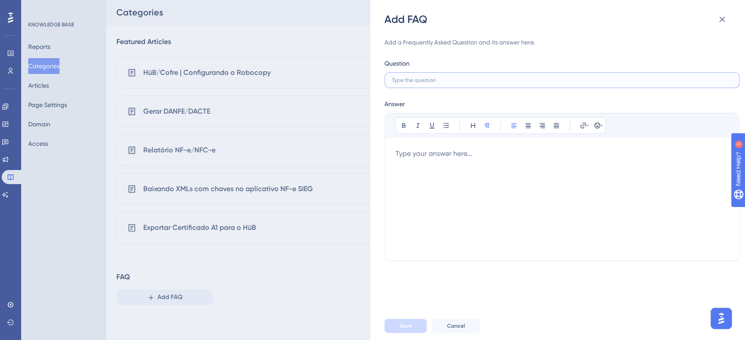
click at [442, 80] on input "text" at bounding box center [562, 80] width 340 height 6
click at [434, 80] on input "Perguntas Frequantes" at bounding box center [562, 80] width 340 height 6
type input "Perguntas Frequentes"
click at [464, 77] on label "Perguntas Frequentes" at bounding box center [562, 80] width 355 height 16
click at [464, 77] on input "Perguntas Frequentes" at bounding box center [562, 80] width 340 height 6
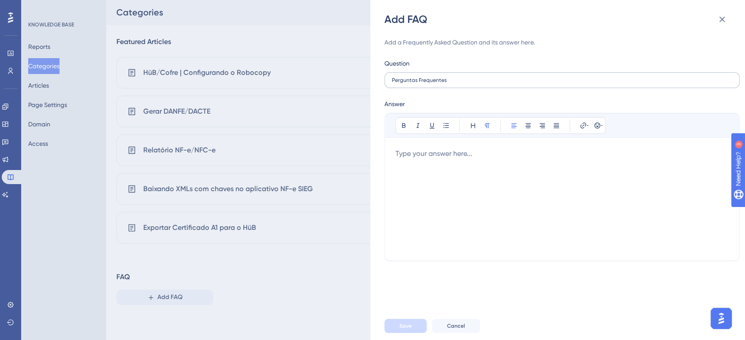
click at [464, 77] on label "Perguntas Frequentes" at bounding box center [562, 80] width 355 height 16
click at [464, 77] on input "Perguntas Frequentes" at bounding box center [562, 80] width 340 height 6
click at [433, 156] on div at bounding box center [562, 199] width 333 height 101
drag, startPoint x: 453, startPoint y: 79, endPoint x: 462, endPoint y: 83, distance: 10.5
click at [367, 68] on div "Add FAQ Add a Frequently Asked Question and its answer here. Question Perguntas…" at bounding box center [372, 170] width 745 height 340
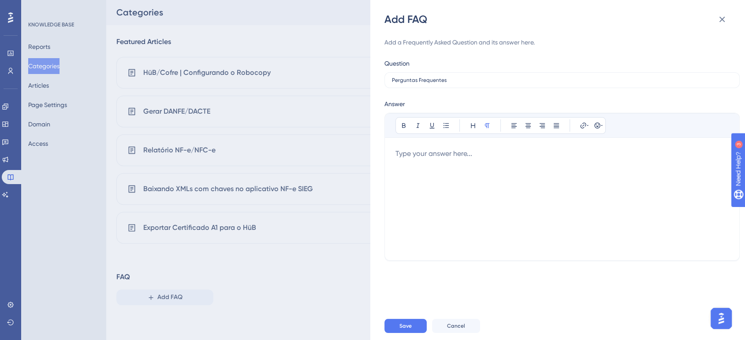
click at [462, 83] on div "Add a Frequently Asked Question and its answer here. Question Perguntas Frequen…" at bounding box center [562, 169] width 355 height 286
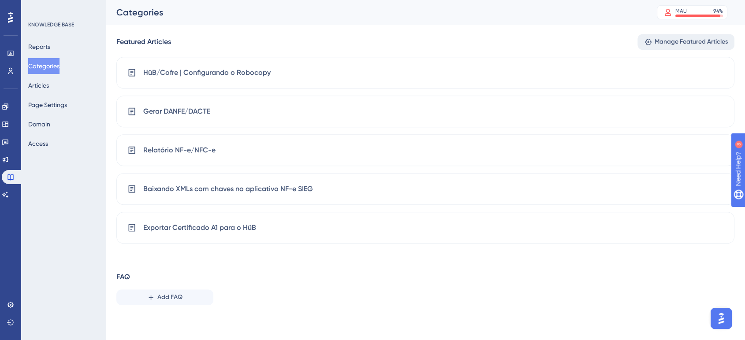
click at [667, 38] on span "Manage Featured Articles" at bounding box center [691, 42] width 73 height 11
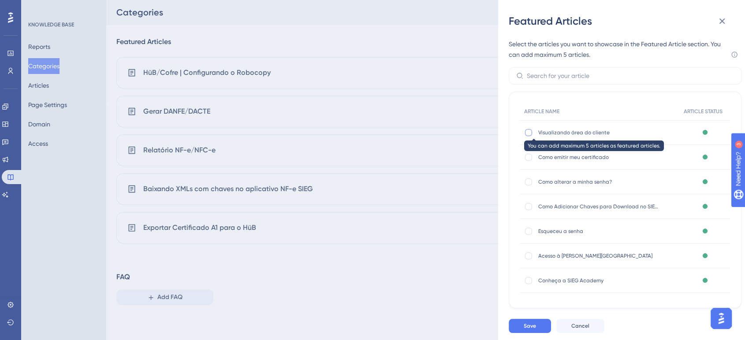
click at [529, 132] on div at bounding box center [528, 132] width 7 height 7
click at [580, 326] on span "Cancel" at bounding box center [581, 326] width 18 height 7
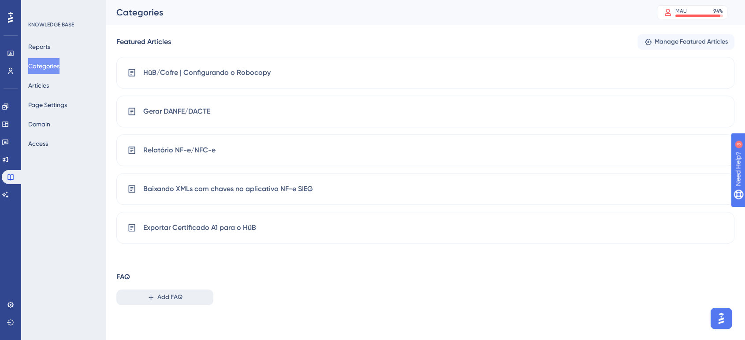
click at [161, 293] on span "Add FAQ" at bounding box center [169, 297] width 25 height 11
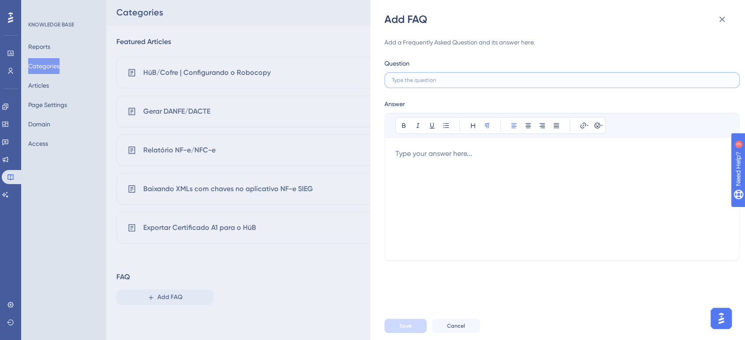
click at [468, 82] on input "text" at bounding box center [562, 80] width 340 height 6
drag, startPoint x: 385, startPoint y: 37, endPoint x: 540, endPoint y: 47, distance: 155.6
click at [540, 47] on div "Add a Frequently Asked Question and its answer here." at bounding box center [562, 42] width 355 height 11
copy div "Add a Frequently Asked Question and its answer here."
click at [425, 80] on input "text" at bounding box center [562, 80] width 340 height 6
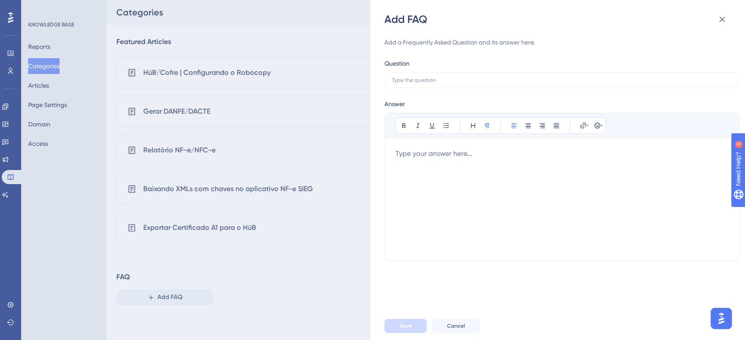
click at [441, 44] on div "Add a Frequently Asked Question and its answer here." at bounding box center [562, 42] width 355 height 11
click at [423, 79] on input "text" at bounding box center [562, 80] width 340 height 6
type input "Como configurar o Robocopy"
click at [425, 152] on div at bounding box center [562, 199] width 333 height 101
click at [456, 154] on span "Siga o passo a passo" at bounding box center [430, 154] width 69 height 8
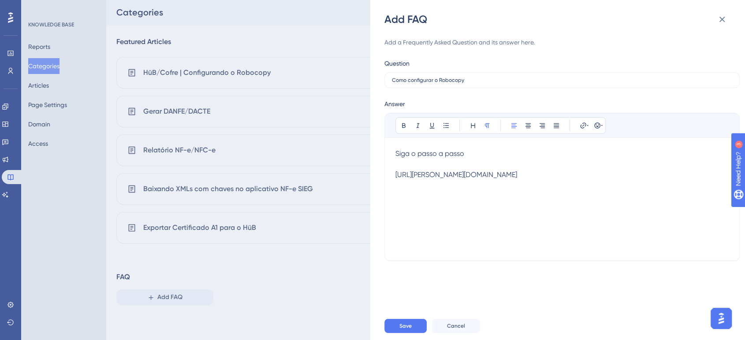
click at [0, 0] on lt-span "passo ." at bounding box center [0, 0] width 0 height 0
click at [460, 220] on div "Add a Frequently Asked Question and its answer here. Question Como configurar o…" at bounding box center [562, 169] width 355 height 286
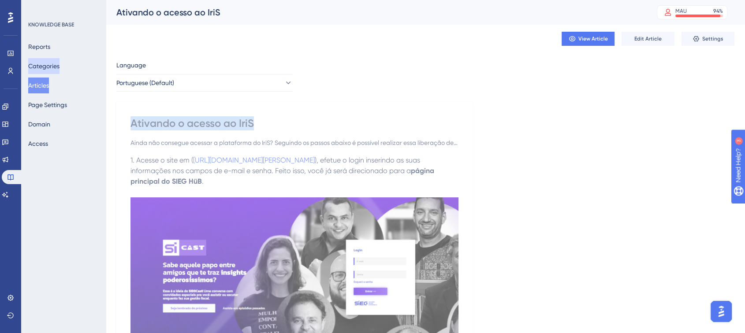
click at [48, 70] on button "Categories" at bounding box center [43, 66] width 31 height 16
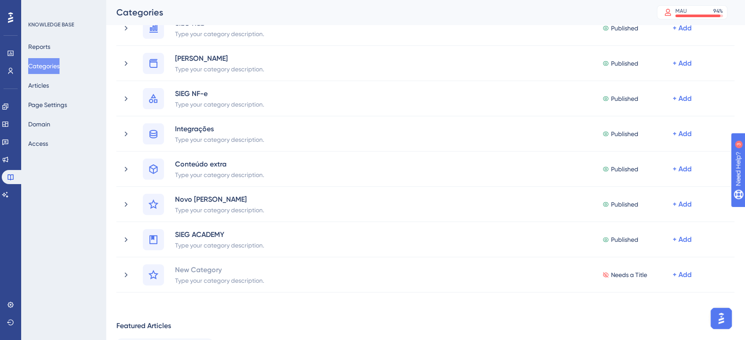
scroll to position [326, 0]
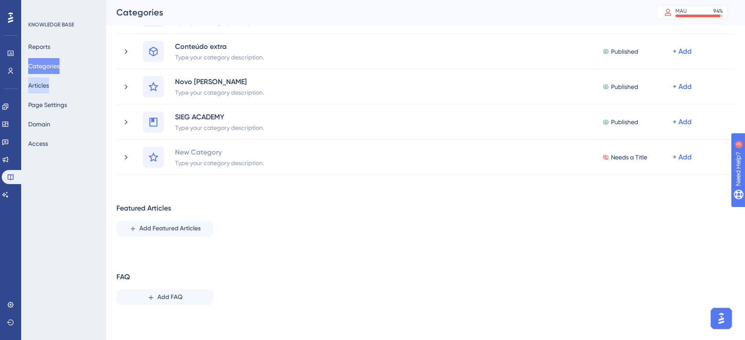
click at [48, 85] on button "Articles" at bounding box center [38, 86] width 21 height 16
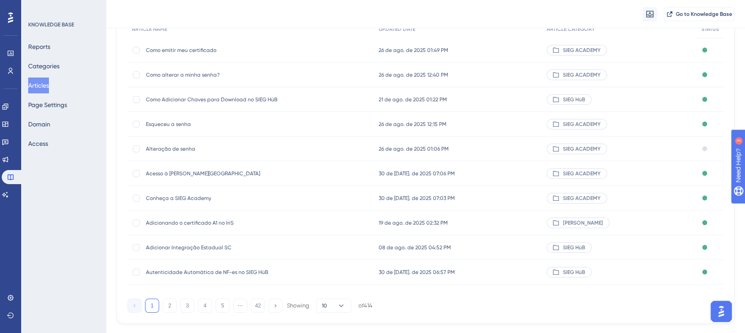
scroll to position [116, 0]
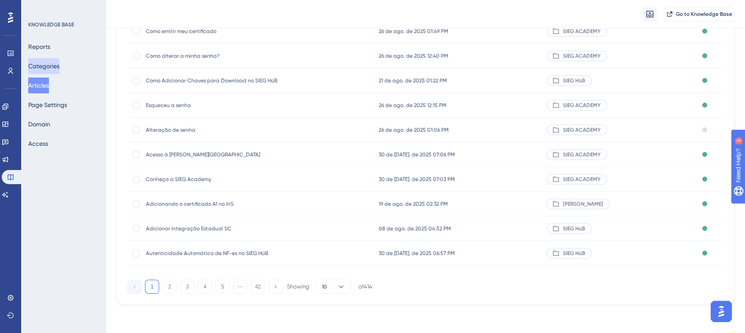
click at [53, 61] on button "Categories" at bounding box center [43, 66] width 31 height 16
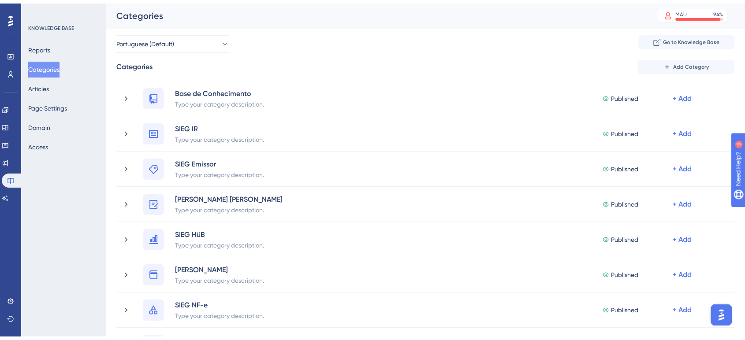
scroll to position [326, 0]
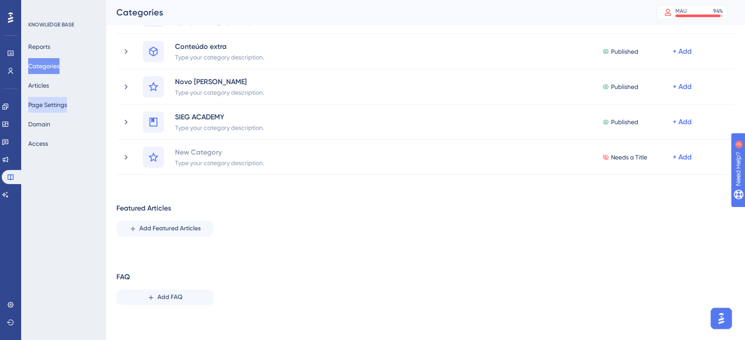
click at [59, 106] on button "Page Settings" at bounding box center [47, 105] width 39 height 16
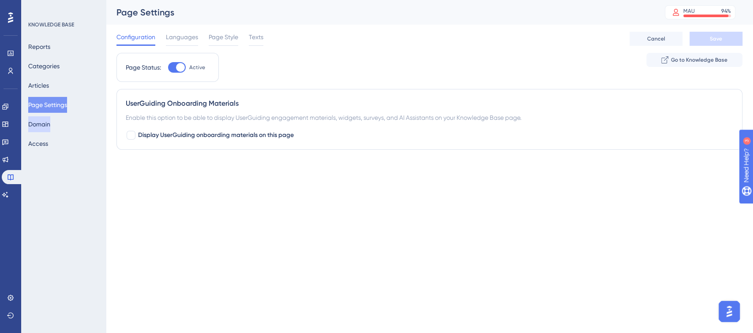
click at [50, 123] on button "Domain" at bounding box center [39, 124] width 22 height 16
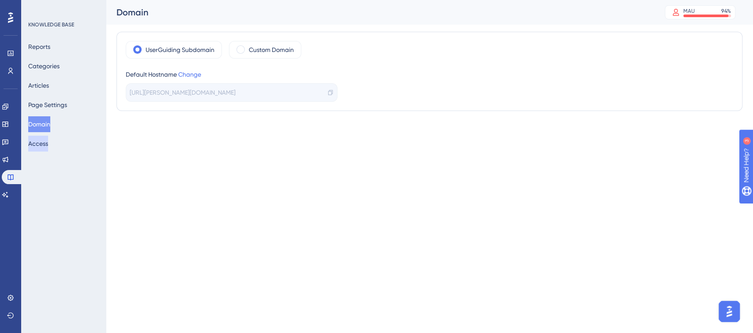
click at [41, 147] on button "Access" at bounding box center [38, 144] width 20 height 16
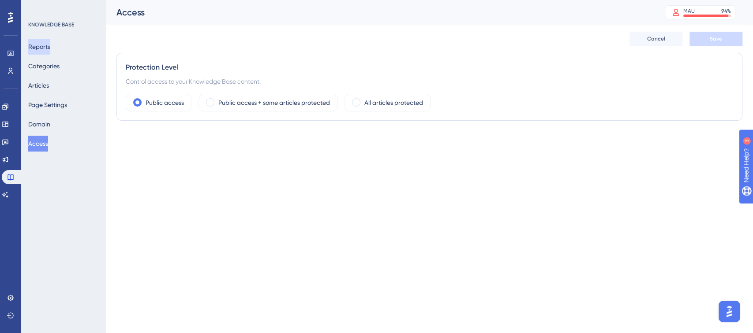
click at [46, 46] on button "Reports" at bounding box center [39, 47] width 22 height 16
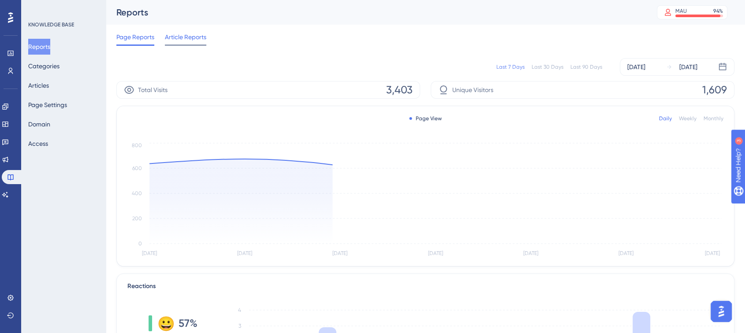
click at [184, 32] on span "Article Reports" at bounding box center [185, 37] width 41 height 11
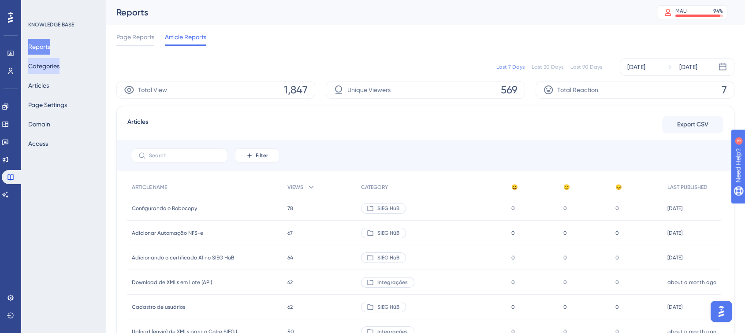
click at [55, 69] on button "Categories" at bounding box center [43, 66] width 31 height 16
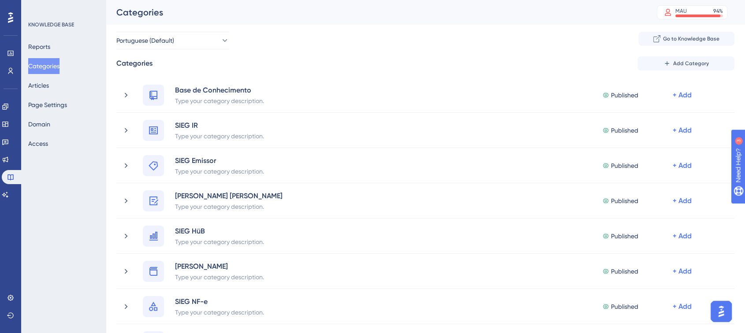
click at [55, 69] on button "Categories" at bounding box center [43, 66] width 31 height 16
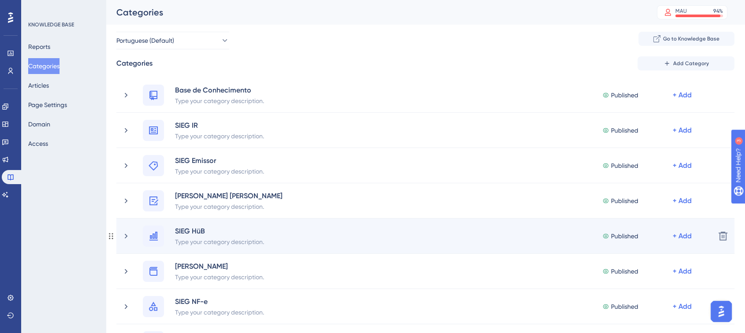
click at [127, 240] on div "SIEG HüB Type your category description. Published + Add" at bounding box center [415, 236] width 587 height 21
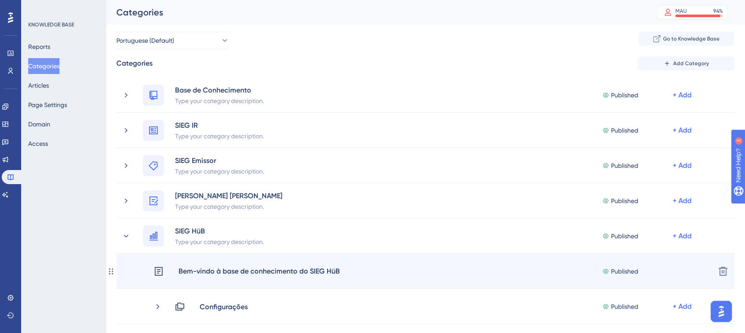
click at [231, 273] on div "Bem-vindo à base de conhecimento do SIEG HüB" at bounding box center [259, 271] width 162 height 11
click at [300, 274] on div "Bem-vindo à base de conhecimento do SIEG HüB" at bounding box center [259, 271] width 162 height 11
click at [615, 274] on span "Published" at bounding box center [624, 271] width 27 height 11
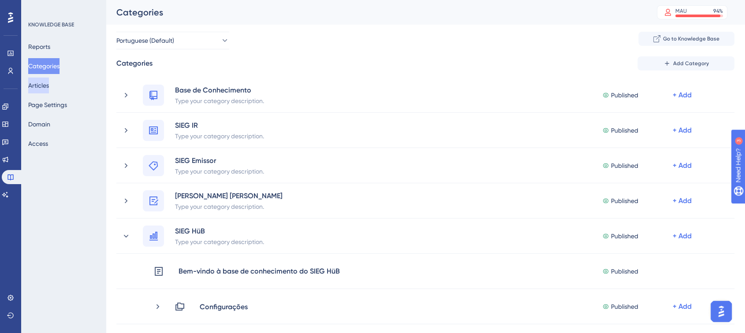
click at [43, 84] on button "Articles" at bounding box center [38, 86] width 21 height 16
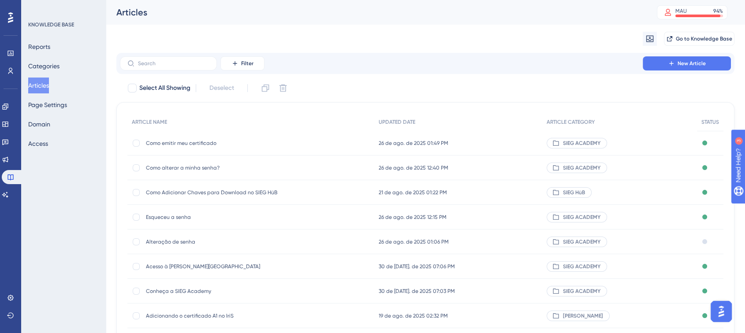
click at [203, 140] on span "Como emitir meu certificado" at bounding box center [216, 143] width 141 height 7
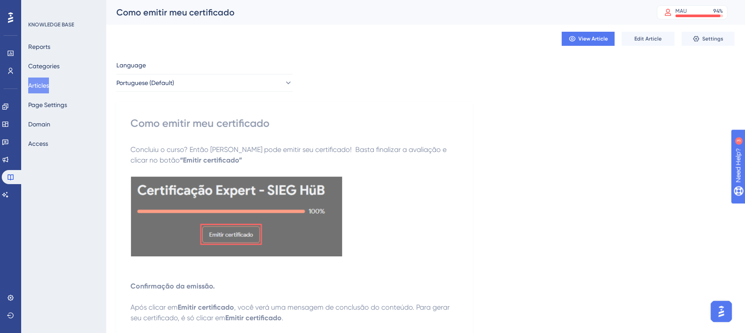
click at [45, 84] on button "Articles" at bounding box center [38, 86] width 21 height 16
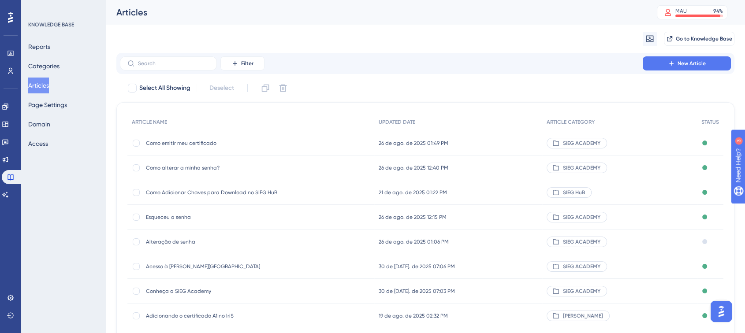
click at [165, 219] on span "Esqueceu a senha" at bounding box center [216, 217] width 141 height 7
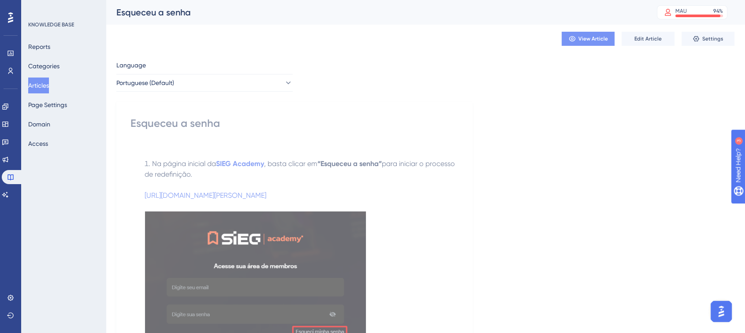
click at [586, 38] on span "View Article" at bounding box center [594, 38] width 30 height 7
click at [53, 60] on button "Categories" at bounding box center [43, 66] width 31 height 16
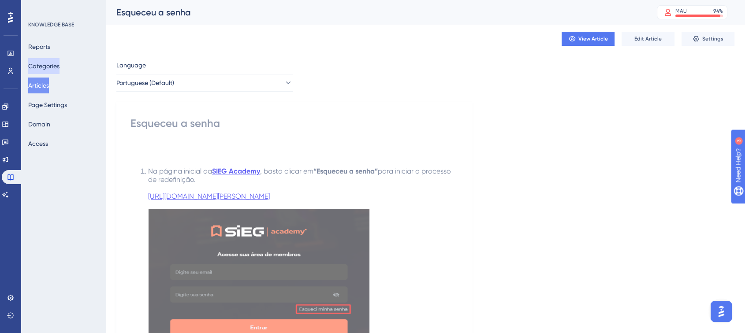
click at [57, 66] on button "Categories" at bounding box center [43, 66] width 31 height 16
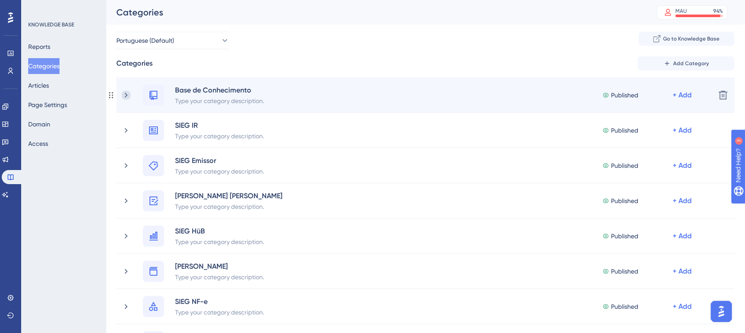
click at [130, 94] on icon at bounding box center [126, 95] width 9 height 9
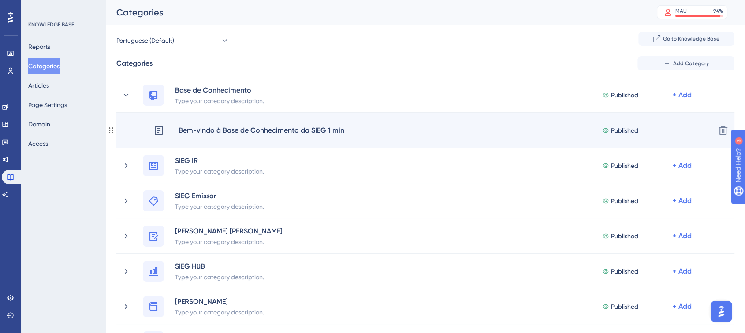
click at [224, 130] on div "Bem-vindo à Base de Conhecimento da SIEG 1 min" at bounding box center [261, 130] width 167 height 11
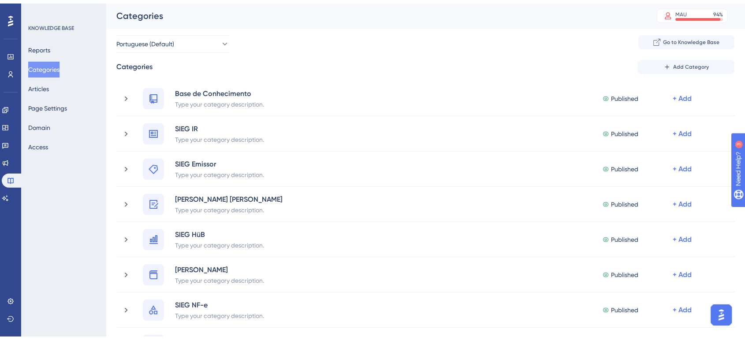
scroll to position [326, 0]
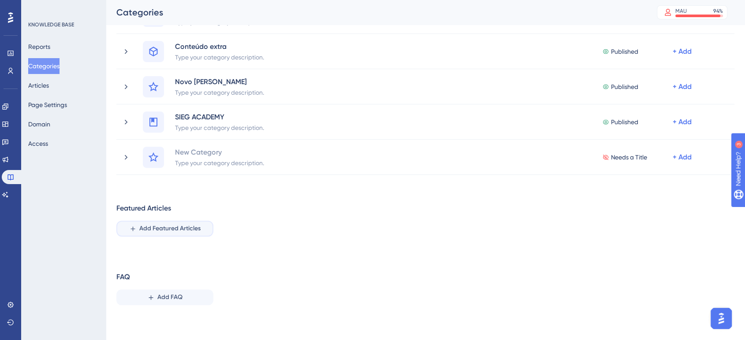
click at [160, 227] on span "Add Featured Articles" at bounding box center [169, 229] width 61 height 11
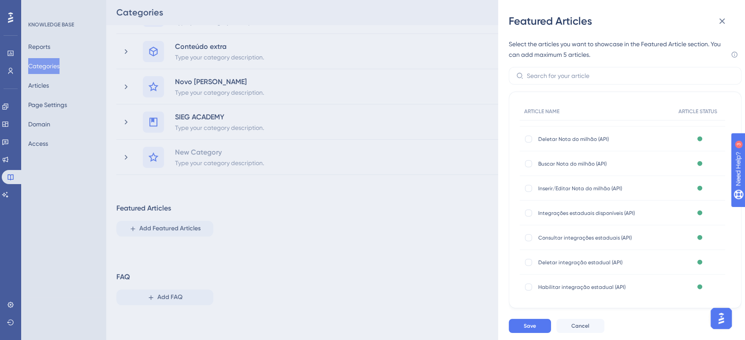
scroll to position [8897, 0]
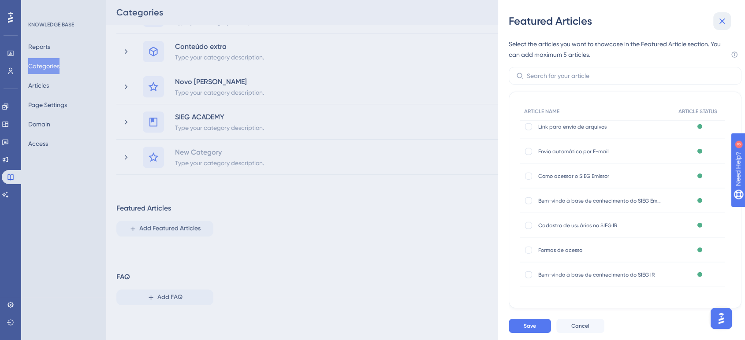
click at [721, 22] on icon at bounding box center [723, 22] width 6 height 6
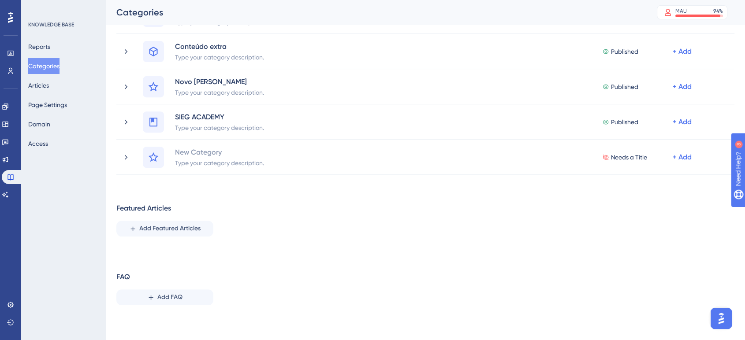
click at [724, 23] on div "Categories MAU 94 % Click to see add-on and upgrade options" at bounding box center [426, 12] width 640 height 25
click at [44, 142] on button "Access" at bounding box center [38, 144] width 20 height 16
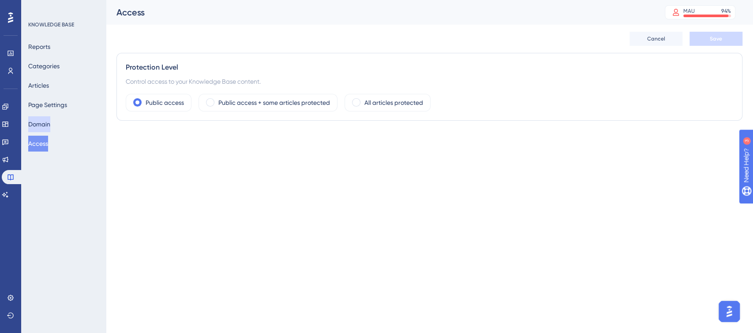
click at [47, 127] on button "Domain" at bounding box center [39, 124] width 22 height 16
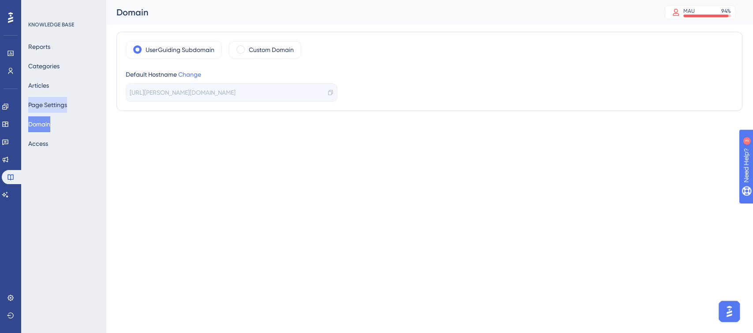
click at [56, 106] on button "Page Settings" at bounding box center [47, 105] width 39 height 16
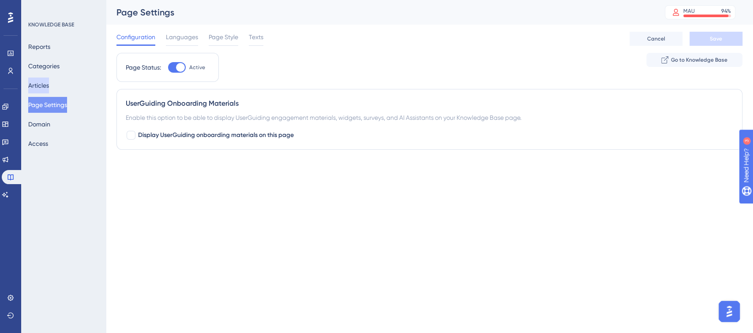
click at [44, 87] on button "Articles" at bounding box center [38, 86] width 21 height 16
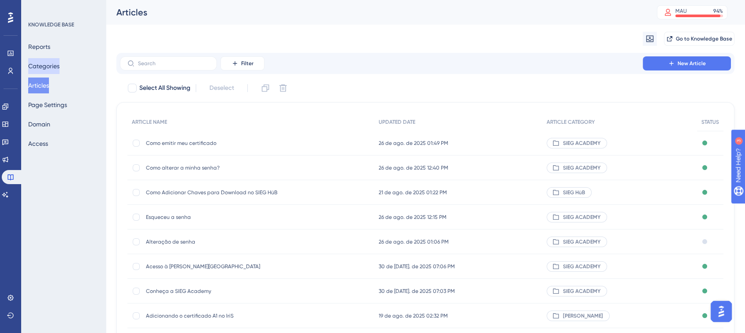
click at [42, 64] on button "Categories" at bounding box center [43, 66] width 31 height 16
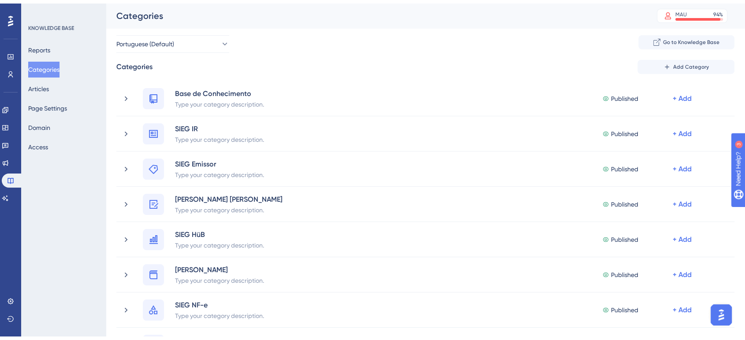
scroll to position [326, 0]
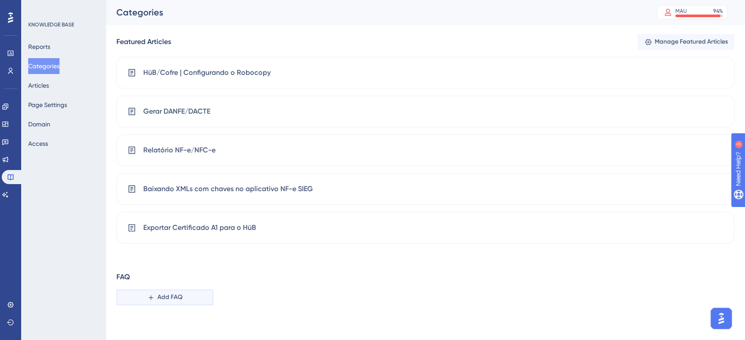
click at [171, 297] on span "Add FAQ" at bounding box center [169, 297] width 25 height 11
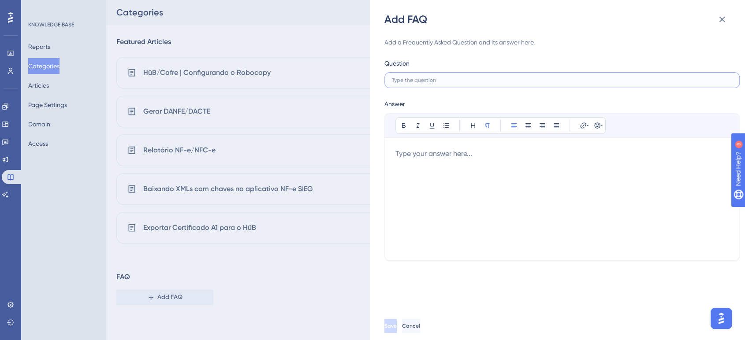
click at [467, 77] on input "text" at bounding box center [562, 80] width 340 height 6
click at [295, 327] on div "Add FAQ Add a Frequently Asked Question and its answer here. Question Answer Bo…" at bounding box center [372, 170] width 745 height 340
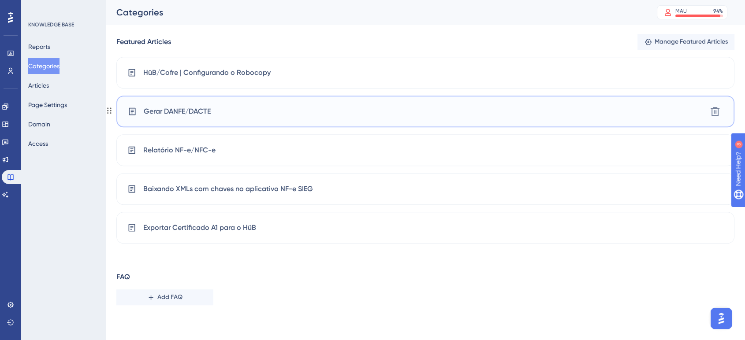
drag, startPoint x: 179, startPoint y: 117, endPoint x: 150, endPoint y: 108, distance: 30.0
click at [150, 108] on span "Gerar DANFE/DACTE" at bounding box center [177, 111] width 67 height 11
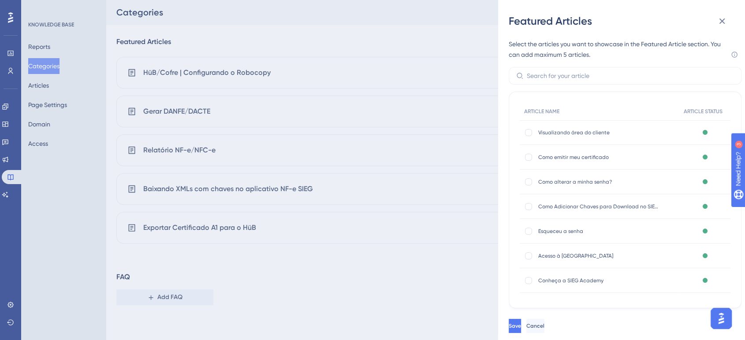
click at [402, 280] on div "Featured Articles Select the articles you want to showcase in the Featured Arti…" at bounding box center [372, 170] width 745 height 340
click at [546, 329] on span "Cancel" at bounding box center [536, 326] width 18 height 7
click at [722, 22] on icon at bounding box center [723, 22] width 6 height 6
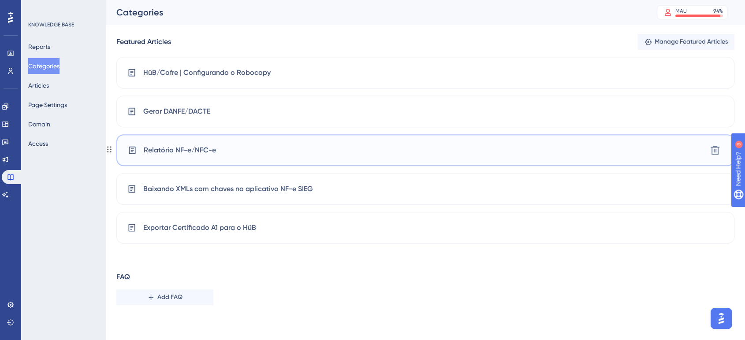
click at [183, 146] on span "Relatório NF-e/NFC-e" at bounding box center [180, 150] width 72 height 11
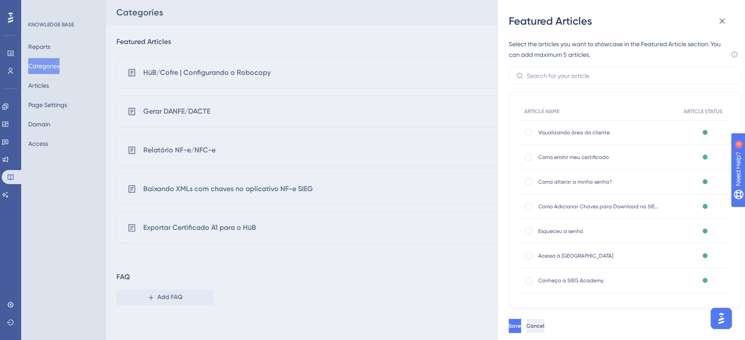
click at [545, 327] on button "Cancel" at bounding box center [536, 326] width 18 height 14
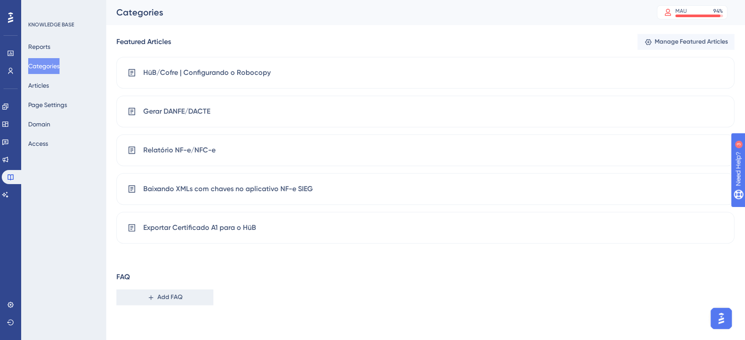
click at [182, 297] on span "Add FAQ" at bounding box center [169, 297] width 25 height 11
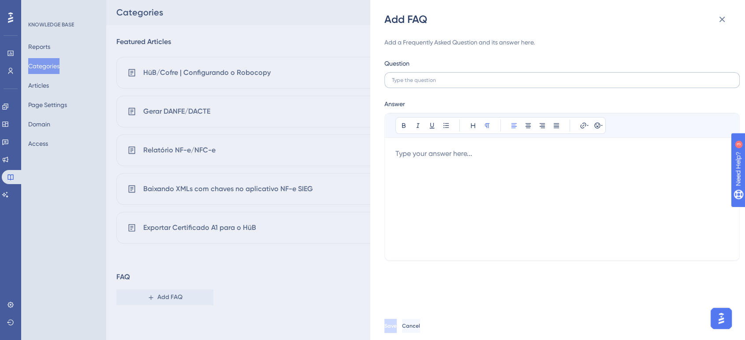
click at [453, 75] on label at bounding box center [562, 80] width 355 height 16
click at [453, 77] on input "text" at bounding box center [562, 80] width 340 height 6
click at [453, 75] on label at bounding box center [562, 80] width 355 height 16
click at [453, 77] on input "text" at bounding box center [562, 80] width 340 height 6
click at [453, 75] on label at bounding box center [562, 80] width 355 height 16
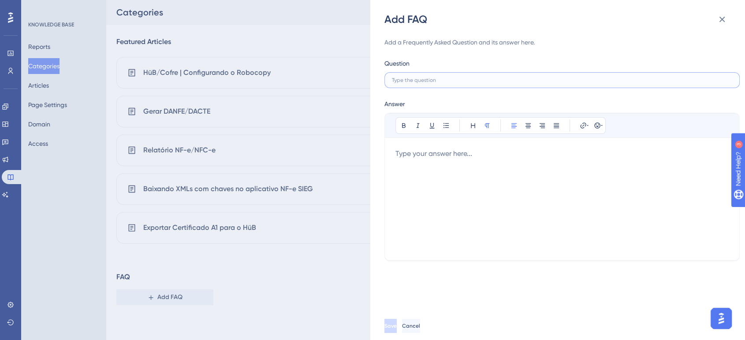
click at [453, 77] on input "text" at bounding box center [562, 80] width 340 height 6
type input "Como configurar o Robocopy no cliente?"
click at [443, 153] on div at bounding box center [562, 199] width 333 height 101
drag, startPoint x: 396, startPoint y: 150, endPoint x: 466, endPoint y: 152, distance: 69.3
click at [466, 152] on p "Siga o passo a passo: [URL][DOMAIN_NAME]" at bounding box center [562, 165] width 333 height 32
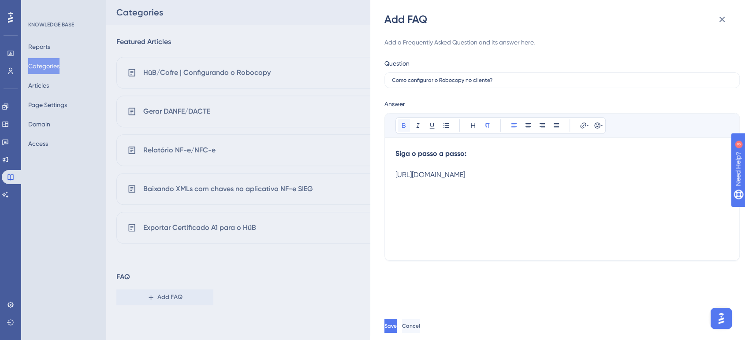
click at [400, 121] on button at bounding box center [404, 126] width 12 height 12
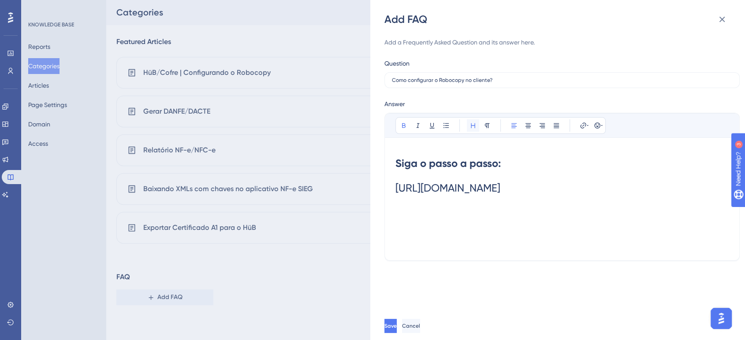
click at [471, 129] on icon at bounding box center [473, 125] width 7 height 7
click at [401, 126] on icon at bounding box center [403, 125] width 7 height 7
click at [470, 126] on icon at bounding box center [473, 125] width 7 height 7
click at [516, 162] on h1 "Siga o passo a passo: [URL][DOMAIN_NAME]" at bounding box center [562, 176] width 333 height 55
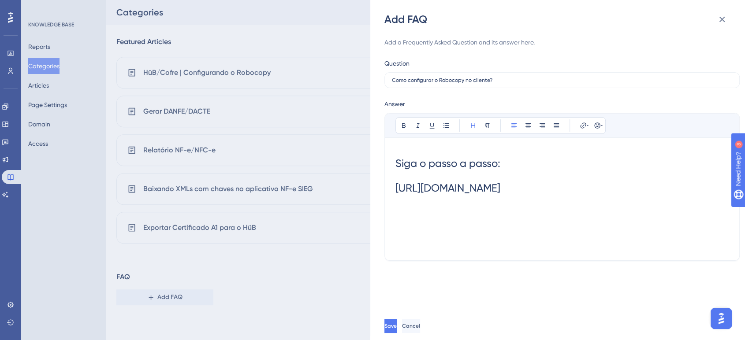
drag, startPoint x: 396, startPoint y: 161, endPoint x: 529, endPoint y: 207, distance: 140.7
click at [529, 203] on h1 "Siga o passo a passo: [URL][DOMAIN_NAME]" at bounding box center [562, 176] width 333 height 55
click at [473, 127] on icon at bounding box center [473, 125] width 7 height 7
click at [405, 123] on icon at bounding box center [404, 125] width 4 height 5
click at [468, 126] on button at bounding box center [473, 126] width 12 height 12
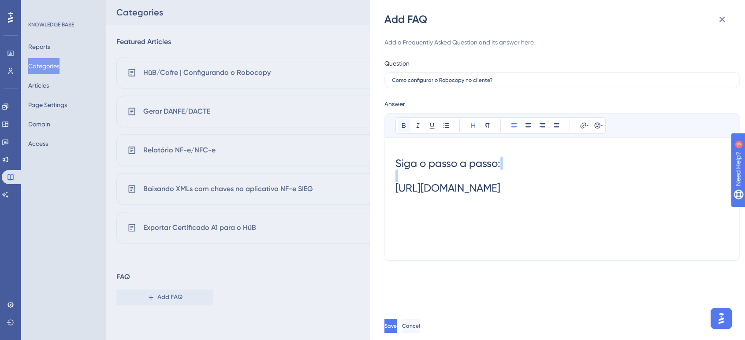
click at [401, 126] on icon at bounding box center [403, 125] width 7 height 7
click at [514, 158] on h1 "Siga o passo a passo: [URL][DOMAIN_NAME]" at bounding box center [562, 176] width 333 height 55
drag, startPoint x: 395, startPoint y: 160, endPoint x: 568, endPoint y: 207, distance: 179.3
click at [568, 203] on h1 "Siga o passo a passo: [URL][DOMAIN_NAME]" at bounding box center [562, 176] width 333 height 55
click at [402, 124] on icon at bounding box center [403, 125] width 7 height 7
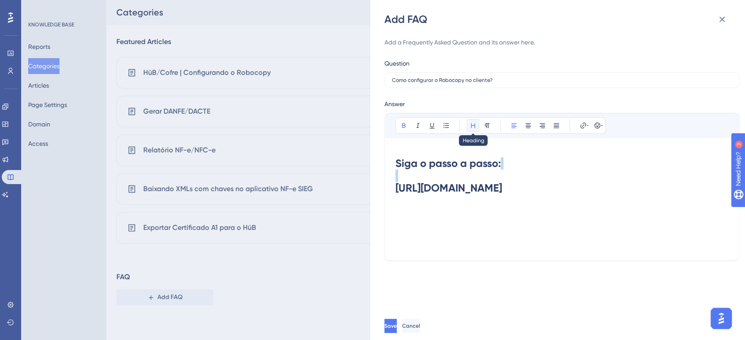
click at [471, 124] on icon at bounding box center [473, 125] width 7 height 7
click at [472, 127] on icon at bounding box center [473, 125] width 7 height 7
click at [531, 158] on h1 "Siga o passo a passo: [URL][DOMAIN_NAME]" at bounding box center [562, 176] width 333 height 55
drag, startPoint x: 396, startPoint y: 186, endPoint x: 529, endPoint y: 200, distance: 134.4
click at [529, 200] on h1 "Siga o passo a passo: [URL][DOMAIN_NAME]" at bounding box center [562, 176] width 333 height 55
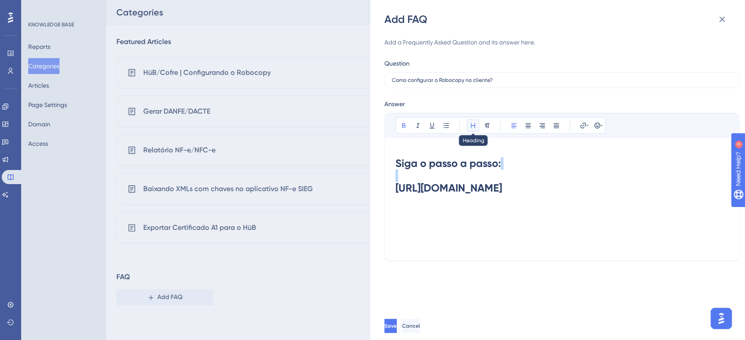
click at [471, 126] on icon at bounding box center [473, 125] width 4 height 5
click at [404, 124] on icon at bounding box center [403, 125] width 7 height 7
click at [565, 203] on h1 "Siga o passo a passo: [URL][DOMAIN_NAME]" at bounding box center [562, 176] width 333 height 55
click at [397, 326] on span "Save" at bounding box center [391, 326] width 12 height 7
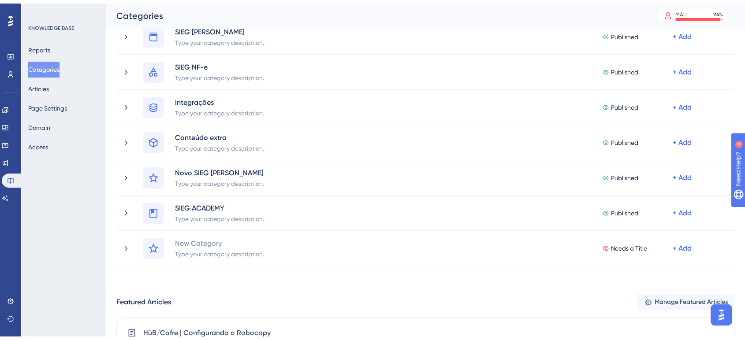
scroll to position [509, 0]
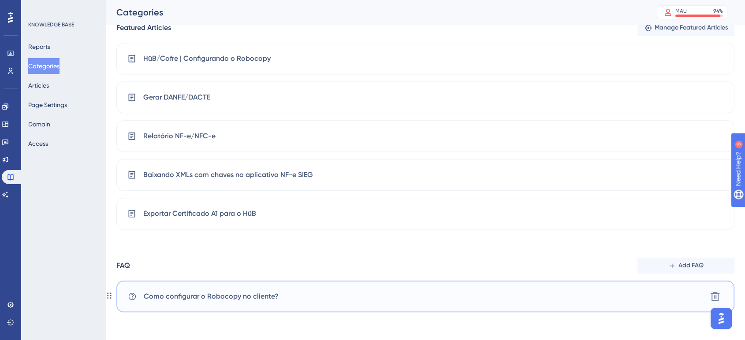
click at [229, 296] on span "Como configurar o Robocopy no cliente?" at bounding box center [211, 297] width 135 height 11
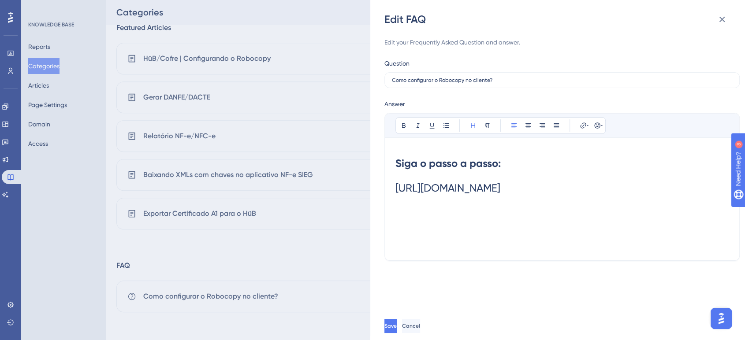
click at [501, 194] on span "[URL][DOMAIN_NAME]" at bounding box center [448, 188] width 105 height 12
click at [587, 129] on icon at bounding box center [588, 125] width 2 height 7
click at [575, 183] on input "https://" at bounding box center [583, 184] width 82 height 10
type input "h"
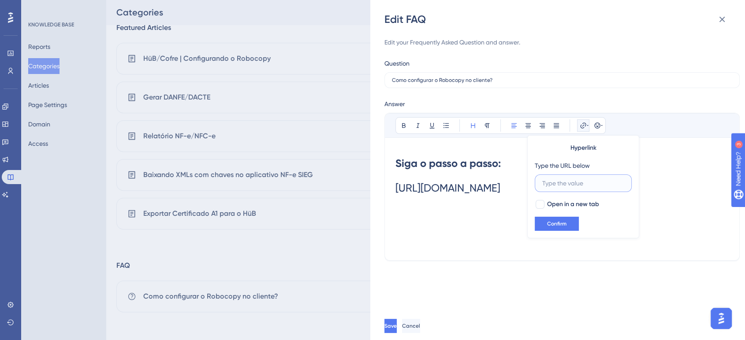
paste input "[URL][DOMAIN_NAME]"
type input "[URL][DOMAIN_NAME]"
click at [557, 222] on span "Confirm" at bounding box center [556, 224] width 19 height 7
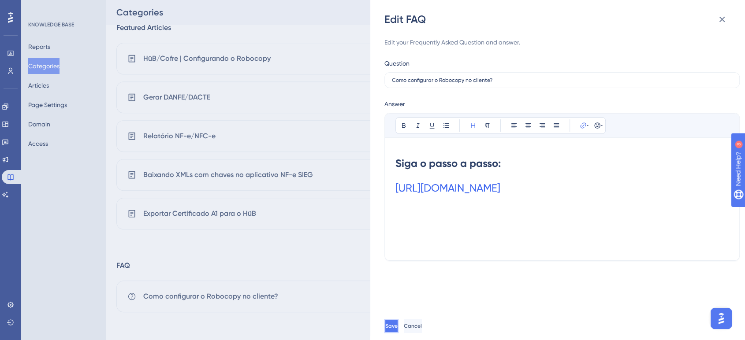
click at [399, 321] on button "Save" at bounding box center [392, 326] width 14 height 14
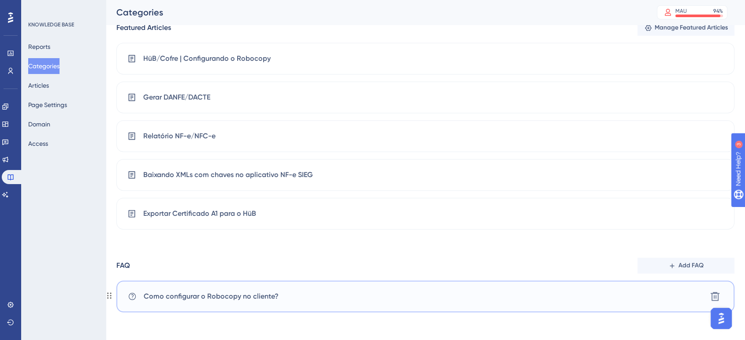
click at [228, 298] on span "Como configurar o Robocopy no cliente?" at bounding box center [211, 297] width 135 height 11
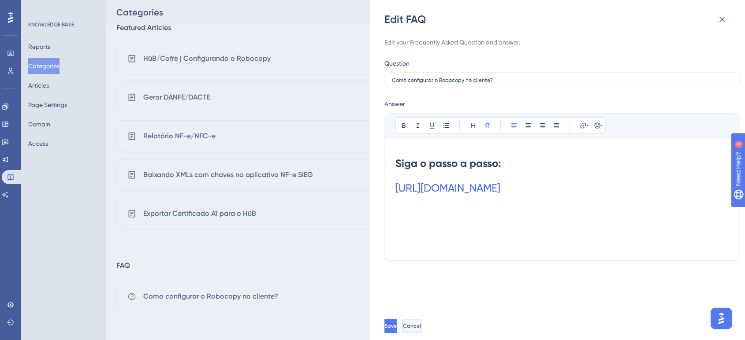
click at [421, 324] on span "Cancel" at bounding box center [412, 326] width 18 height 7
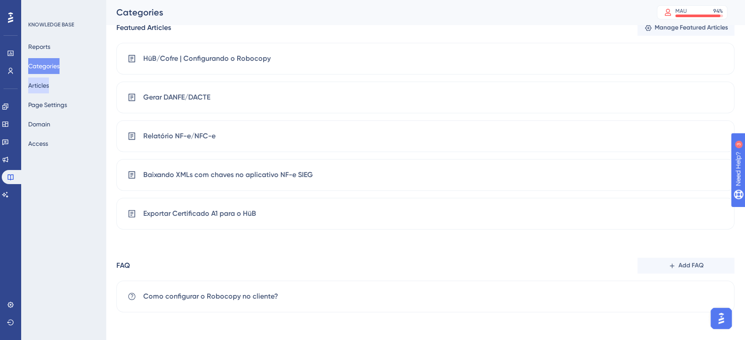
click at [0, 0] on button "Articles" at bounding box center [0, 0] width 0 height 0
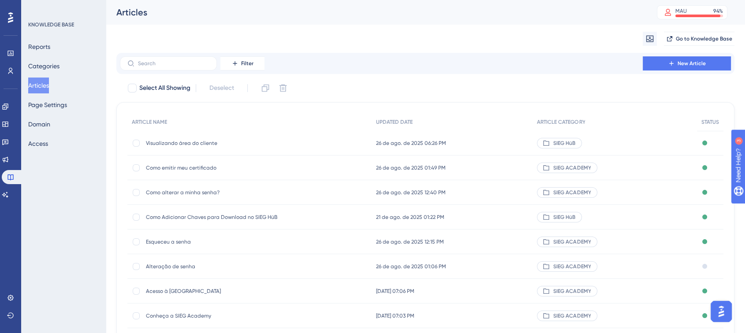
click at [177, 242] on span "Esqueceu a senha" at bounding box center [216, 242] width 141 height 7
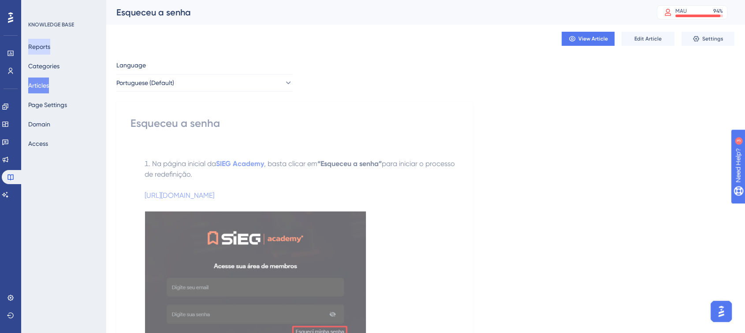
click at [0, 0] on button "Reports" at bounding box center [0, 0] width 0 height 0
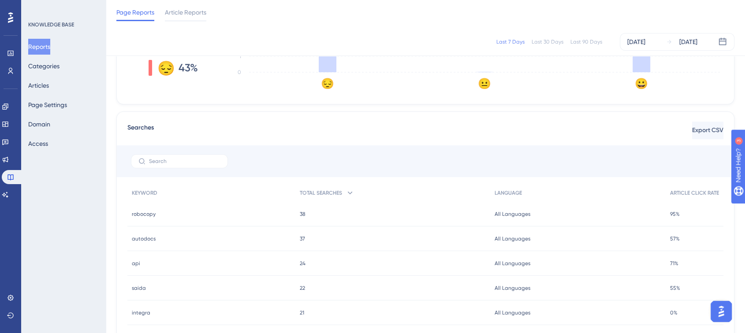
scroll to position [369, 0]
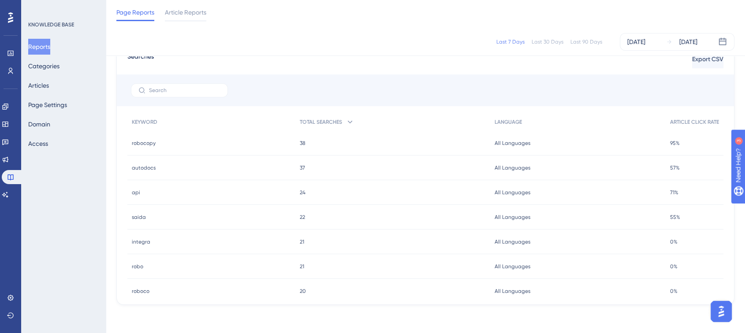
click at [143, 168] on span "autodocs" at bounding box center [144, 168] width 24 height 7
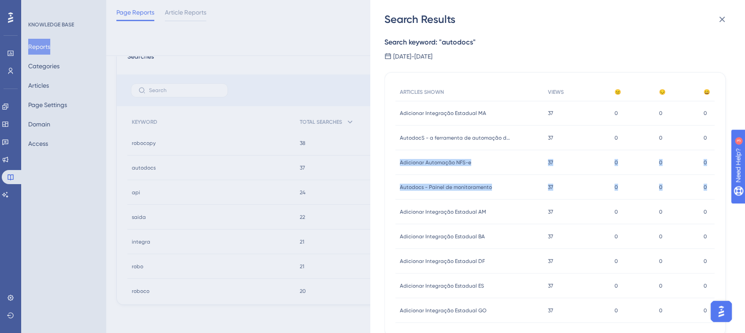
drag, startPoint x: 708, startPoint y: 130, endPoint x: 715, endPoint y: 184, distance: 55.2
click at [715, 184] on div "ARTICLES SHOWN VIEWS 😐 😔 😀 Adicionar Integração Estadual MA Adicionar Integraçã…" at bounding box center [555, 204] width 341 height 265
click at [715, 153] on div "ARTICLES SHOWN VIEWS 😐 😔 😀 Adicionar Integração Estadual MA Adicionar Integraçã…" at bounding box center [555, 204] width 341 height 265
click at [719, 21] on icon at bounding box center [722, 19] width 11 height 11
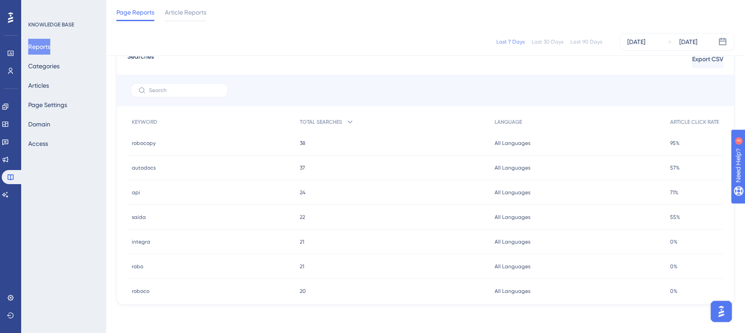
click at [0, 0] on button "Reports" at bounding box center [0, 0] width 0 height 0
click at [0, 0] on button "Categories" at bounding box center [0, 0] width 0 height 0
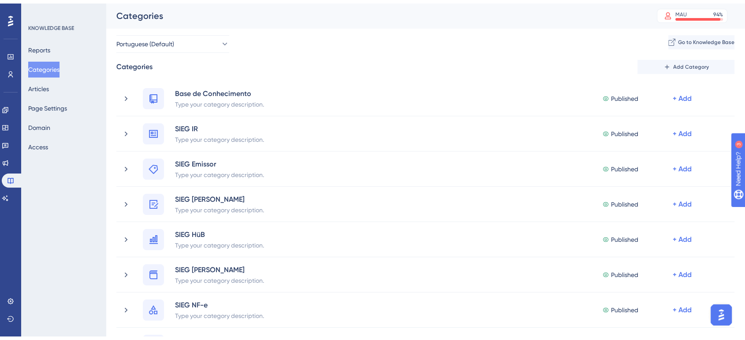
scroll to position [509, 0]
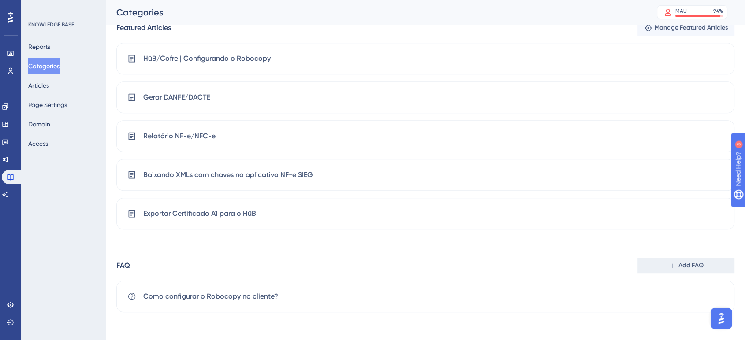
click at [688, 258] on button "Add FAQ" at bounding box center [686, 266] width 97 height 16
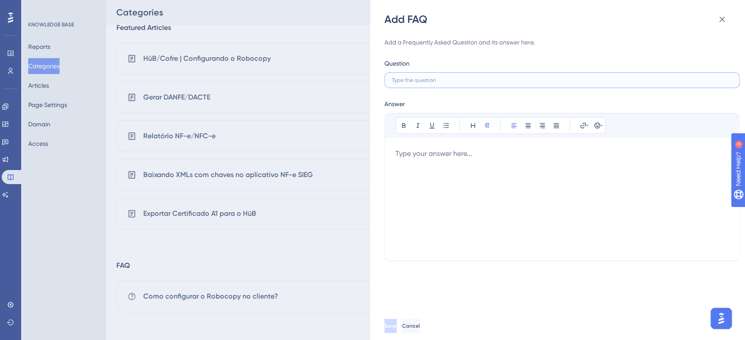
click at [435, 78] on input "text" at bounding box center [562, 80] width 340 height 6
paste input "Adicionar Automação NFS-e"
click at [476, 81] on input "Como Adicionar Automação NFS-e?" at bounding box center [562, 80] width 340 height 6
type input "Como Adicionar Automação NFS-e Autodocs ?"
click at [471, 153] on div at bounding box center [562, 199] width 333 height 101
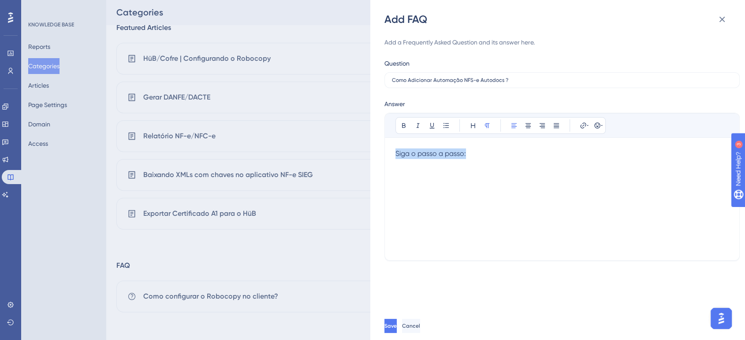
drag, startPoint x: 396, startPoint y: 153, endPoint x: 471, endPoint y: 153, distance: 74.5
click at [471, 153] on p "Siga o passo a passo:" at bounding box center [562, 154] width 333 height 11
click at [473, 158] on p "Siga o passo a passo:" at bounding box center [562, 154] width 333 height 11
click at [427, 172] on p "Siga o passo a passo:" at bounding box center [562, 165] width 333 height 32
click at [396, 175] on span "https://sieg-solucoes.help.userguiding.com/pt/articles/500-adicionar-automacao-…" at bounding box center [431, 175] width 70 height 8
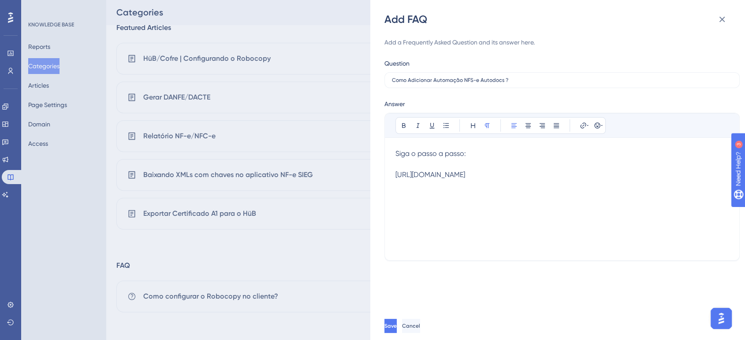
click at [396, 175] on span "https://sieg-solucoes.help.userguiding.com/pt/articles/500-adicionar-automacao-…" at bounding box center [431, 175] width 70 height 8
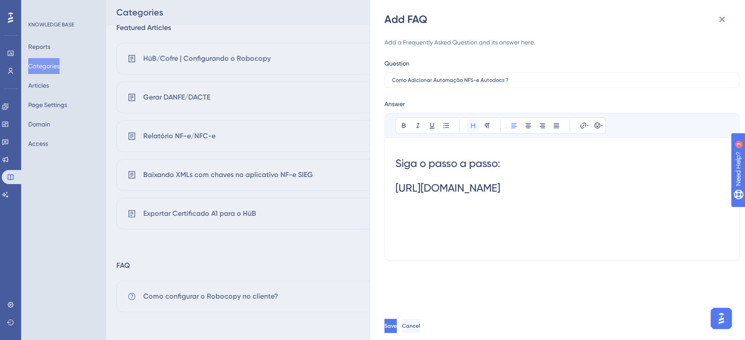
click at [471, 126] on icon at bounding box center [473, 125] width 4 height 5
click at [494, 193] on span "https://sieg-solucoes.help.userguiding.com/pt/articles/500-adicionar-automacao-…" at bounding box center [448, 188] width 105 height 12
click at [402, 165] on span "Siga o passo a passo:" at bounding box center [448, 163] width 105 height 12
drag, startPoint x: 397, startPoint y: 165, endPoint x: 503, endPoint y: 166, distance: 105.9
click at [503, 166] on h1 "Siga o passo a passo: https://sieg-solucoes.help.userguiding.com/pt/articles/50…" at bounding box center [562, 176] width 333 height 55
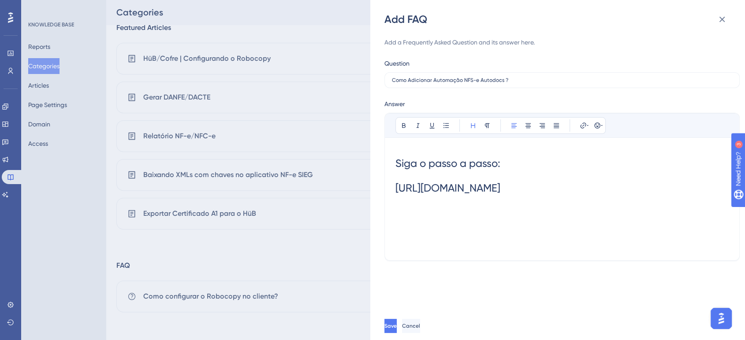
click at [476, 185] on span "https://sieg-solucoes.help.userguiding.com/pt/articles/500-adicionar-automacao-…" at bounding box center [448, 188] width 105 height 12
click at [441, 194] on span "https://sieg-solucoes.help.userguiding.com/pt/articles/500-adicionar-automacao-…" at bounding box center [448, 188] width 105 height 12
click at [582, 123] on icon at bounding box center [583, 125] width 7 height 7
drag, startPoint x: 575, startPoint y: 185, endPoint x: 520, endPoint y: 185, distance: 54.7
click at [520, 185] on div "Bold Italic Underline Bullet Point Heading Normal Align Left Align Center Align…" at bounding box center [562, 181] width 333 height 137
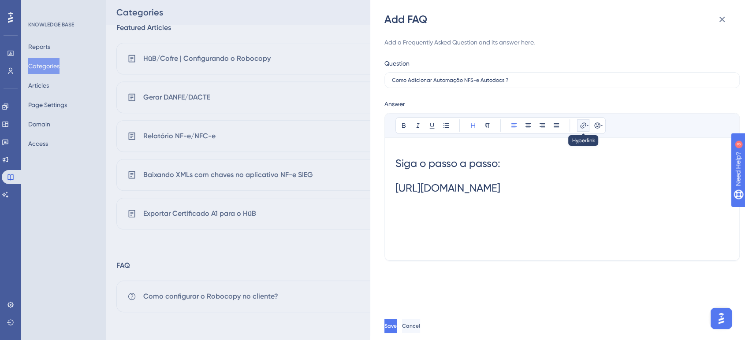
click at [582, 126] on icon at bounding box center [583, 125] width 7 height 7
click at [576, 179] on input "https://" at bounding box center [583, 184] width 82 height 10
type input "h"
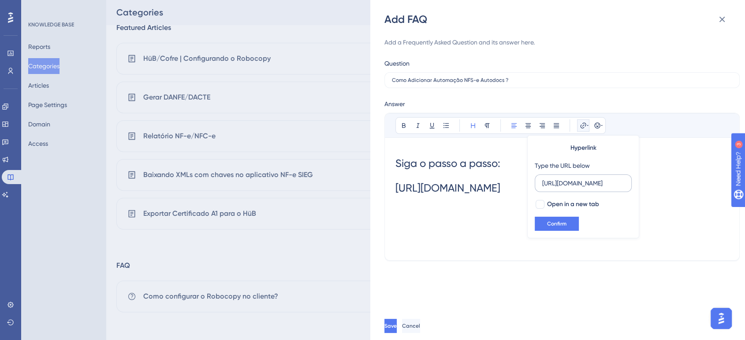
scroll to position [0, 171]
type input "https://sieg-solucoes.help.userguiding.com/pt/articles/500-adicionar-automacao-…"
click at [539, 206] on div at bounding box center [540, 204] width 9 height 9
checkbox input "true"
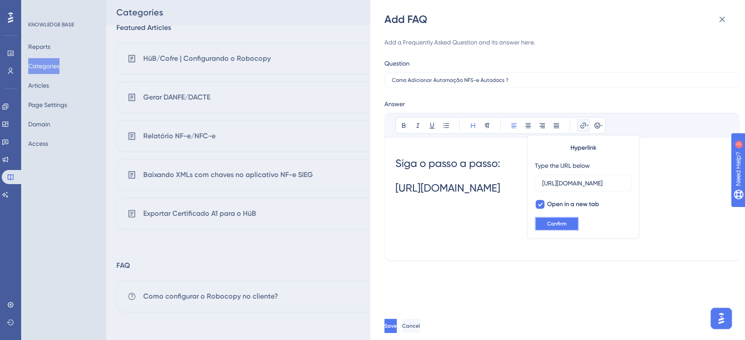
click at [552, 222] on span "Confirm" at bounding box center [556, 224] width 19 height 7
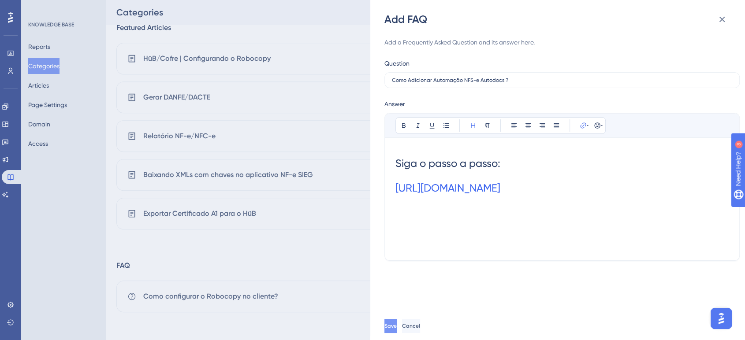
click at [397, 324] on span "Save" at bounding box center [391, 326] width 12 height 7
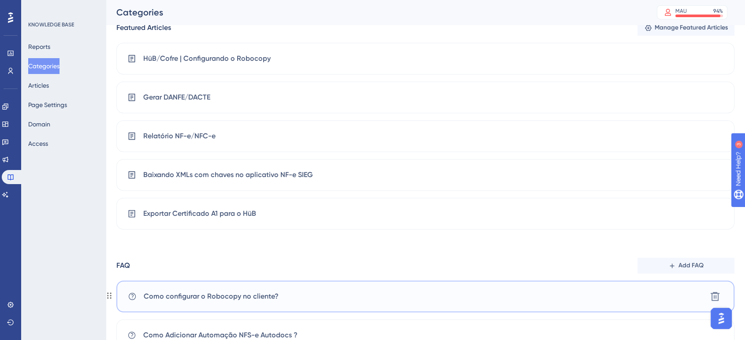
click at [318, 303] on div "Como configurar o Robocopy no cliente? Delete" at bounding box center [425, 297] width 618 height 32
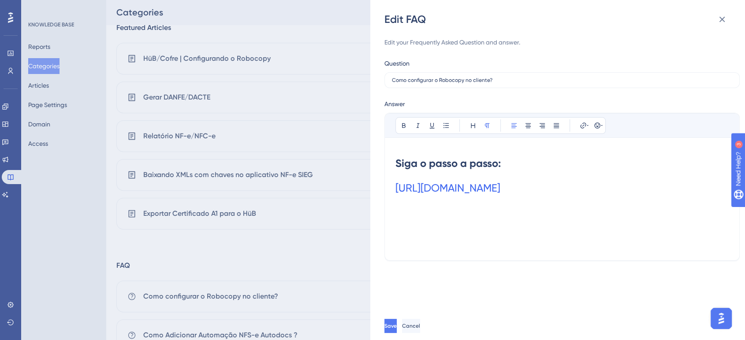
click at [173, 296] on div "Edit FAQ Edit your Frequently Asked Question and answer. Question Como configur…" at bounding box center [372, 170] width 745 height 340
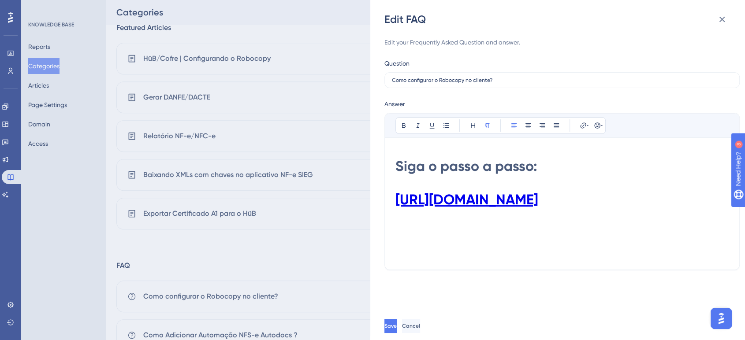
click at [490, 187] on div "Edit your Frequently Asked Question and answer. Question Como configurar o Robo…" at bounding box center [562, 169] width 355 height 286
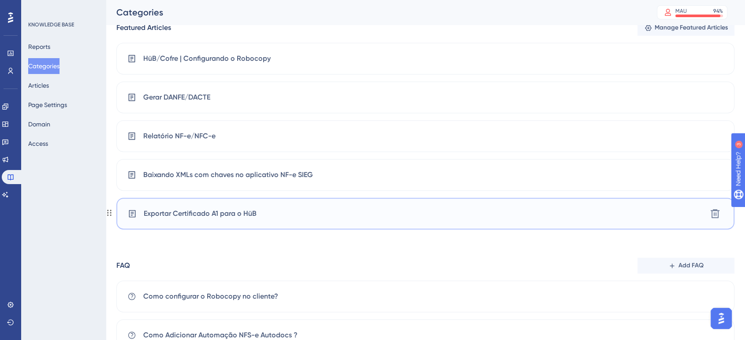
click at [528, 199] on div "Exportar Certificado A1 para o HüB Delete" at bounding box center [425, 214] width 618 height 32
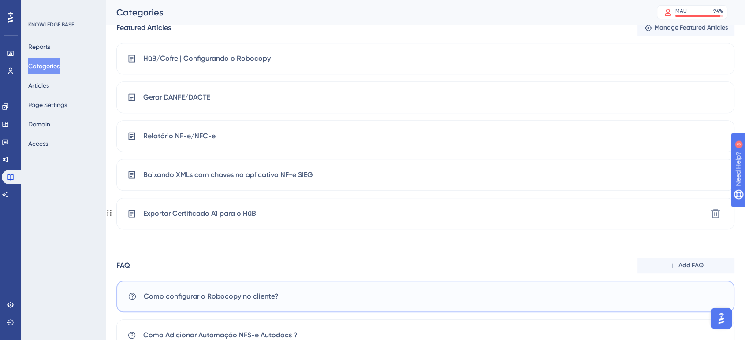
click at [231, 259] on div "FAQ Add FAQ Como configurar o Robocopy no cliente? Como Adicionar Automação NFS…" at bounding box center [425, 304] width 618 height 93
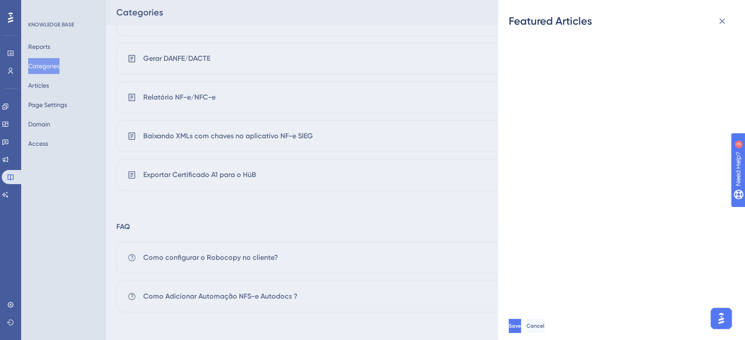
click at [611, 176] on div at bounding box center [625, 170] width 233 height 284
click at [720, 14] on button at bounding box center [723, 21] width 18 height 18
click at [726, 18] on icon at bounding box center [722, 21] width 11 height 11
click at [546, 324] on span "Cancel" at bounding box center [536, 326] width 18 height 7
click at [722, 25] on icon at bounding box center [722, 21] width 11 height 11
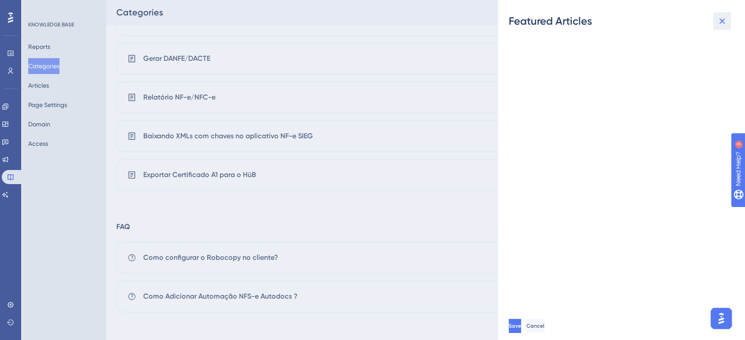
click at [726, 17] on icon at bounding box center [722, 21] width 11 height 11
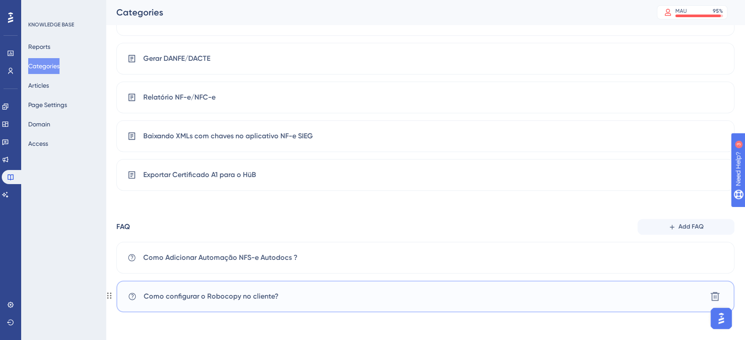
click at [243, 295] on span "Como configurar o Robocopy no cliente?" at bounding box center [211, 297] width 135 height 11
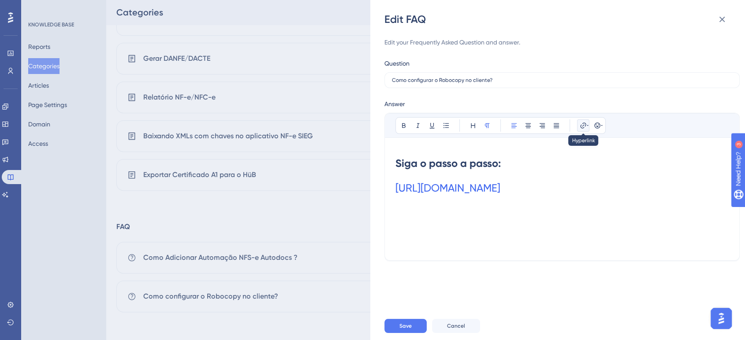
click at [582, 125] on icon at bounding box center [583, 125] width 7 height 7
drag, startPoint x: 576, startPoint y: 185, endPoint x: 520, endPoint y: 181, distance: 56.6
click at [520, 181] on div "Bold Italic Underline Bullet Point Heading Normal Align Left Align Center Align…" at bounding box center [562, 181] width 333 height 137
click at [584, 126] on icon at bounding box center [583, 125] width 7 height 7
click at [570, 185] on input "https://" at bounding box center [583, 184] width 82 height 10
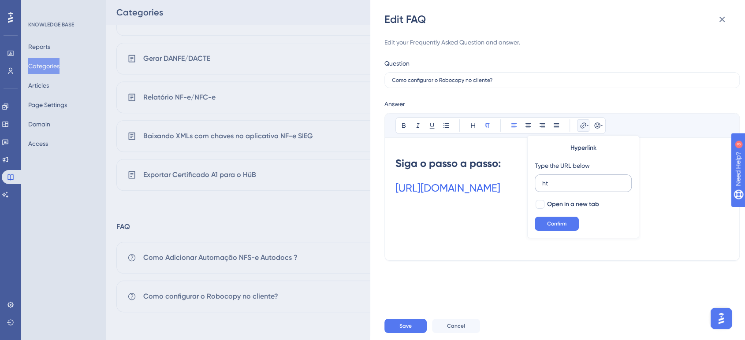
type input "h"
type input "[URL][DOMAIN_NAME]"
click at [540, 204] on div at bounding box center [540, 204] width 9 height 9
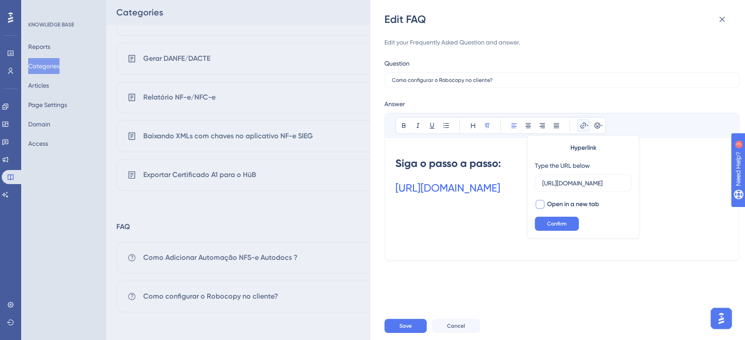
checkbox input "true"
click at [553, 221] on span "Confirm" at bounding box center [556, 224] width 19 height 7
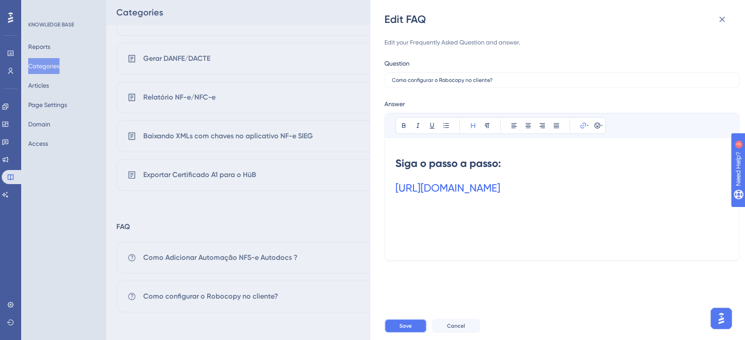
click at [414, 320] on button "Save" at bounding box center [406, 326] width 42 height 14
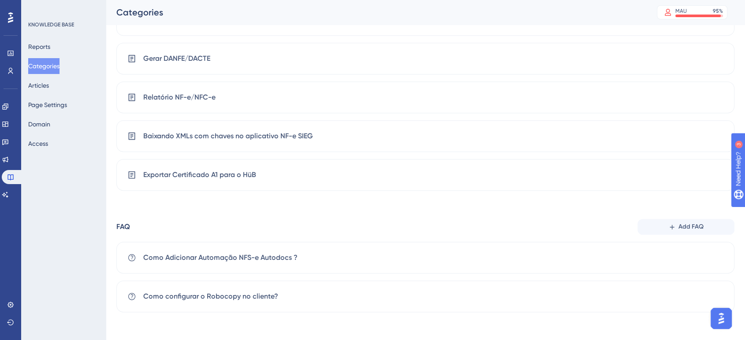
scroll to position [463, 0]
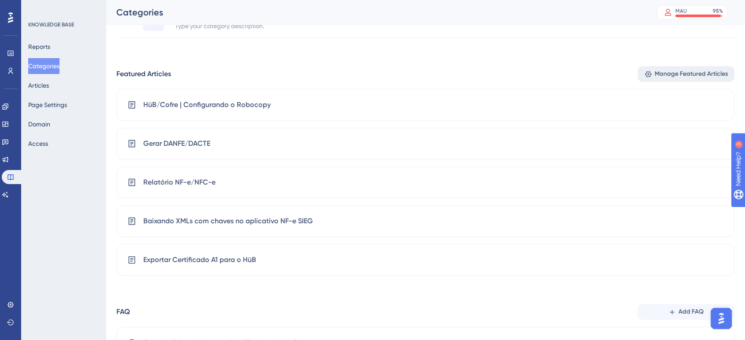
click at [673, 75] on span "Manage Featured Articles" at bounding box center [691, 74] width 73 height 11
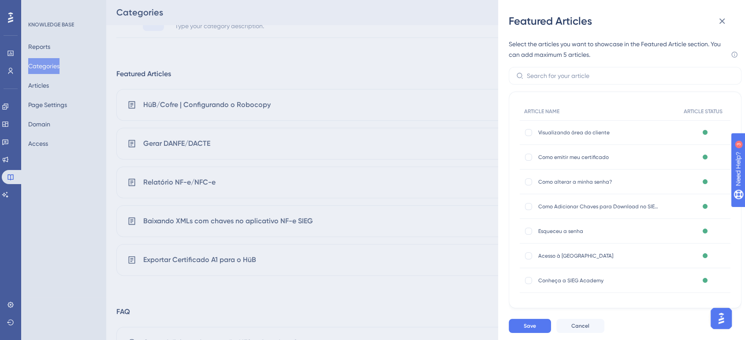
scroll to position [252, 0]
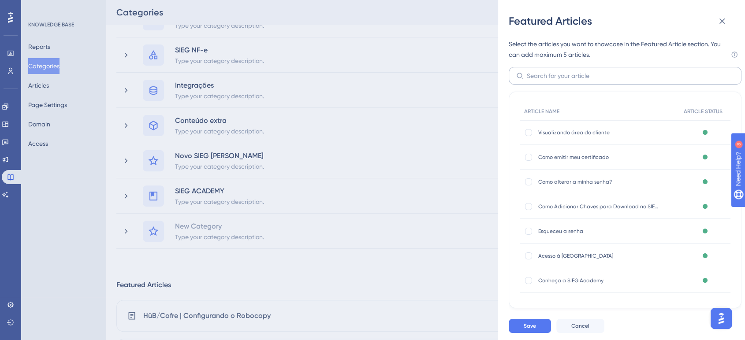
click at [576, 70] on label at bounding box center [625, 76] width 233 height 18
click at [576, 71] on input "text" at bounding box center [630, 76] width 207 height 10
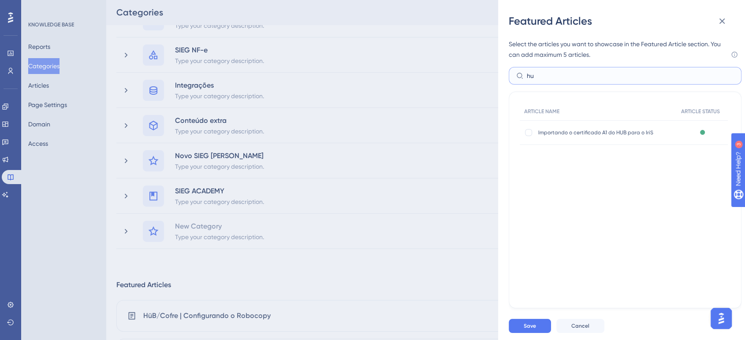
type input "h"
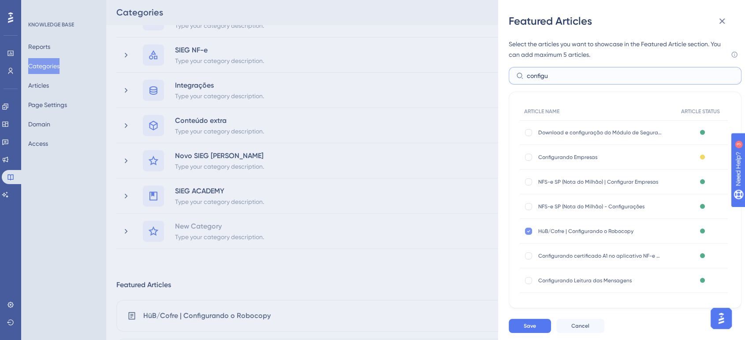
type input "configu"
click at [531, 234] on div at bounding box center [528, 231] width 7 height 7
checkbox input "false"
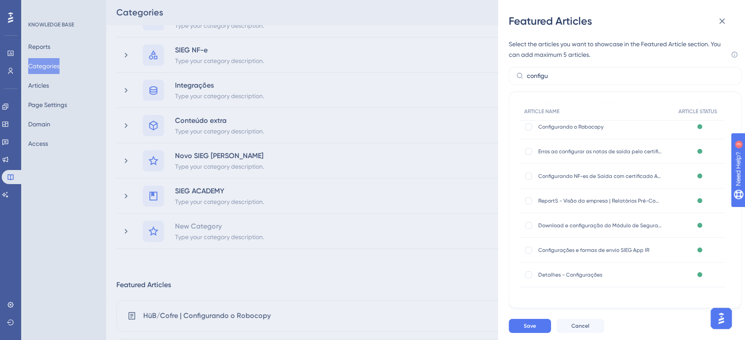
scroll to position [0, 0]
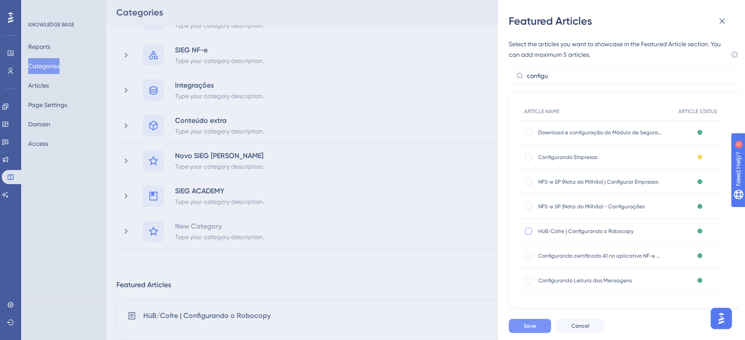
click at [531, 326] on span "Save" at bounding box center [530, 326] width 12 height 7
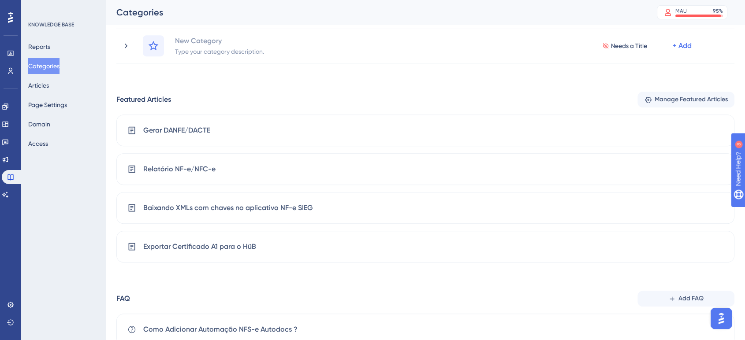
scroll to position [478, 0]
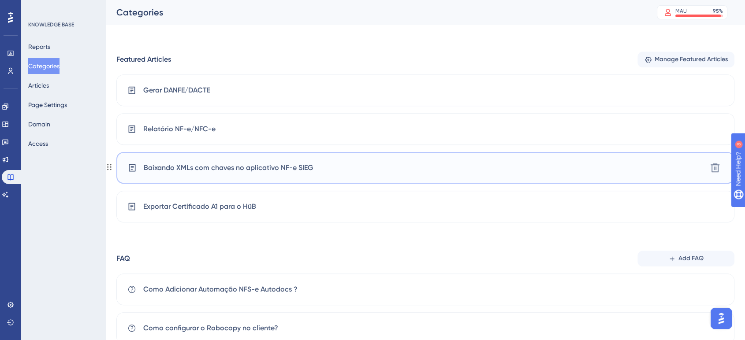
click at [287, 166] on span "Baixando XMLs com chaves no aplicativo NF-e SIEG" at bounding box center [229, 168] width 170 height 11
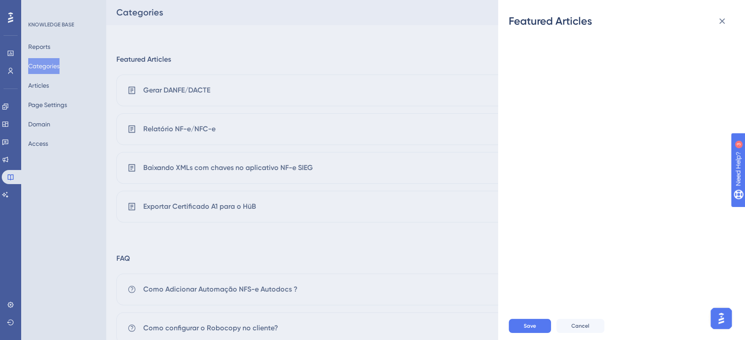
scroll to position [509, 0]
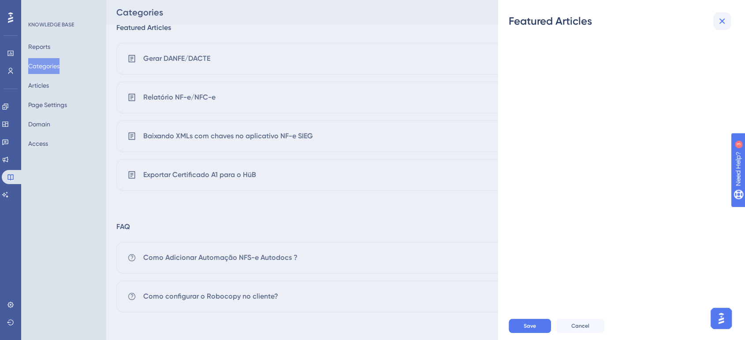
click at [718, 19] on icon at bounding box center [722, 21] width 11 height 11
click at [723, 16] on icon at bounding box center [722, 21] width 11 height 11
click at [721, 16] on icon at bounding box center [722, 21] width 11 height 11
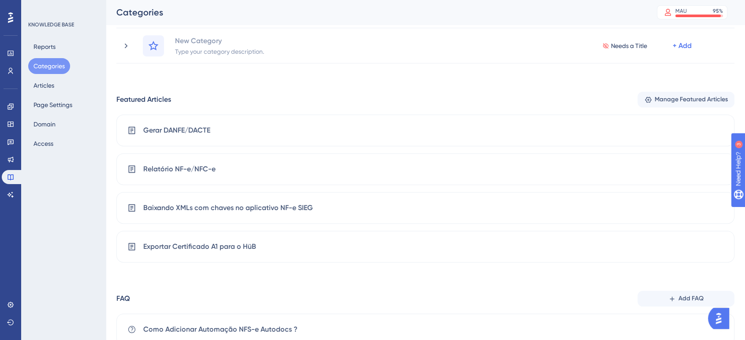
scroll to position [436, 0]
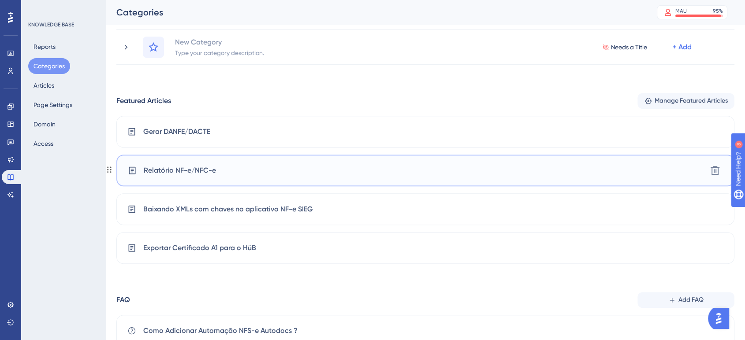
click at [184, 169] on span "Relatório NF-e/NFC-e" at bounding box center [180, 170] width 72 height 11
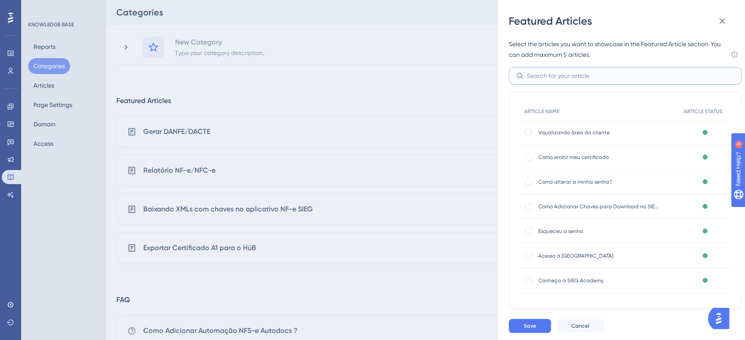
click at [535, 80] on input "text" at bounding box center [630, 76] width 207 height 10
click at [720, 23] on icon at bounding box center [723, 22] width 6 height 6
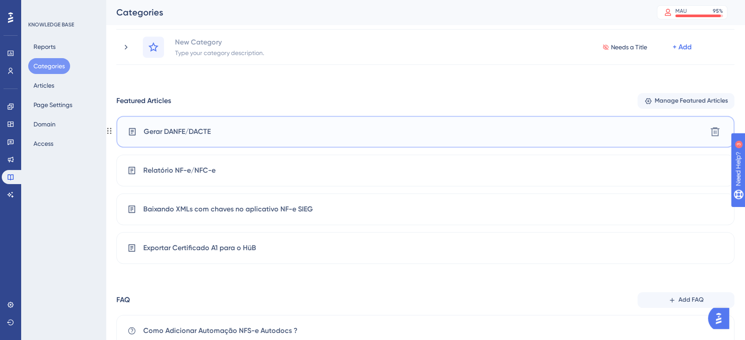
click at [146, 135] on span "Gerar DANFE/DACTE" at bounding box center [177, 132] width 67 height 11
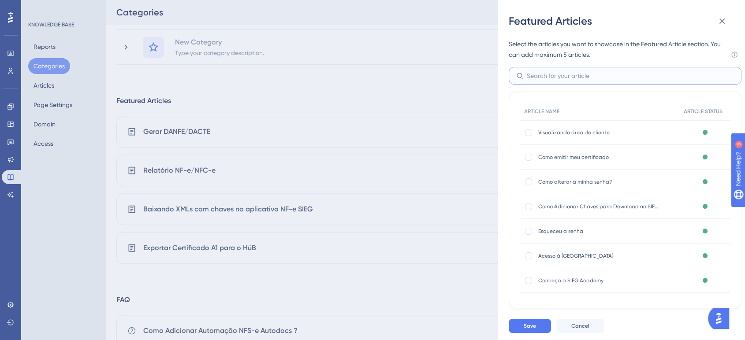
click at [579, 76] on input "text" at bounding box center [630, 76] width 207 height 10
type input "gerar"
drag, startPoint x: 725, startPoint y: 176, endPoint x: 724, endPoint y: 211, distance: 34.4
click at [724, 211] on div "ARTICLE NAME ARTICLE STATUS Gerar DANFSE via XML (API) Gerar DANFSE via XML (AP…" at bounding box center [625, 223] width 211 height 240
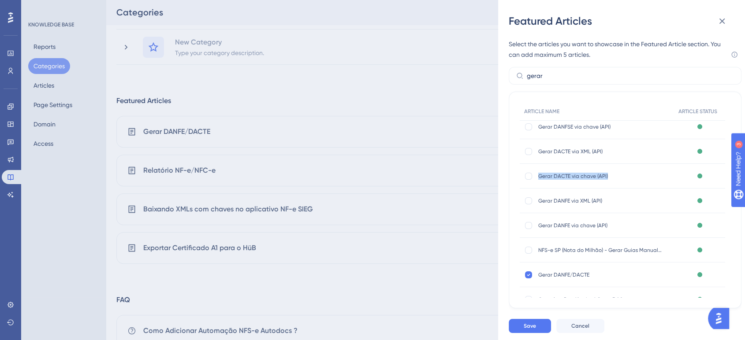
scroll to position [38, 0]
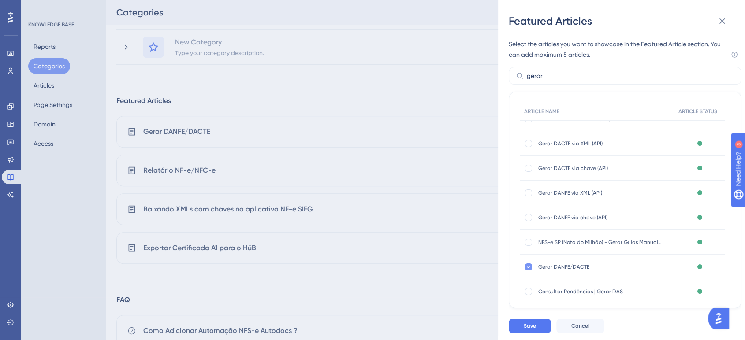
click at [527, 267] on icon at bounding box center [528, 267] width 3 height 2
checkbox input "false"
click at [516, 325] on button "Save" at bounding box center [530, 326] width 42 height 14
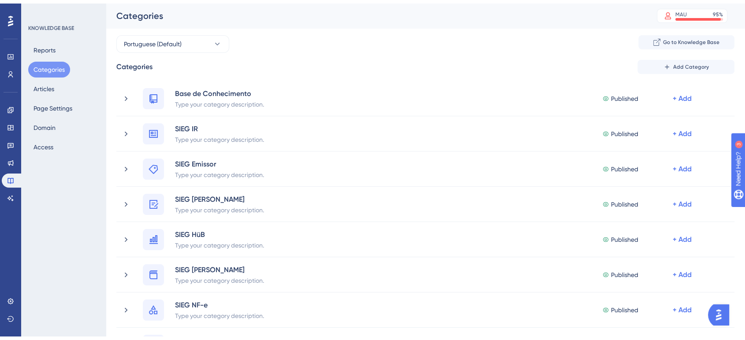
scroll to position [471, 0]
